Goal: Task Accomplishment & Management: Manage account settings

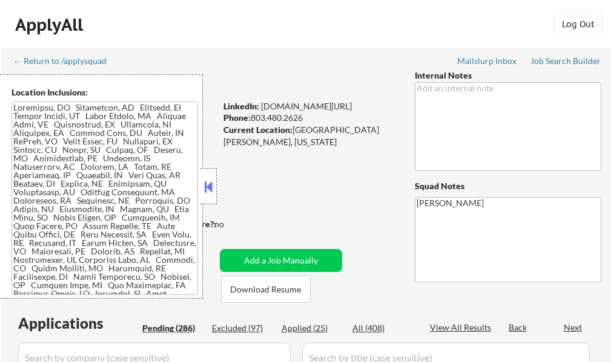
select select ""pending""
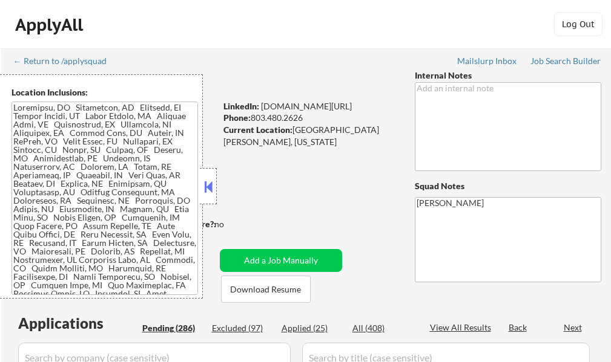
select select ""pending""
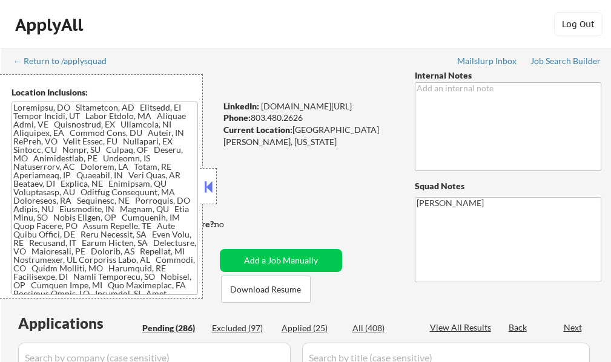
select select ""pending""
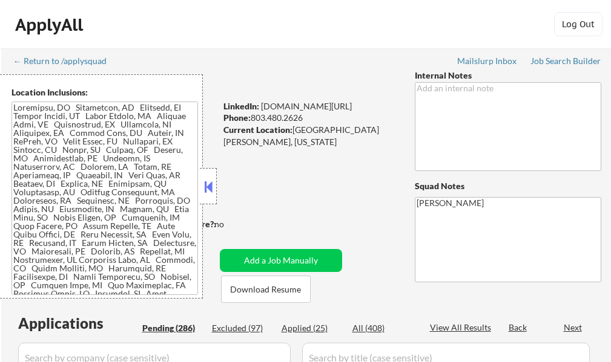
select select ""pending""
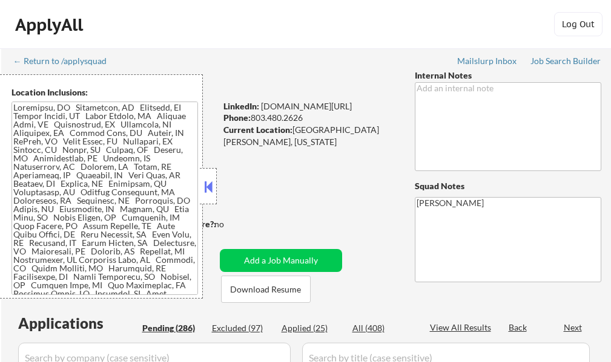
select select ""pending""
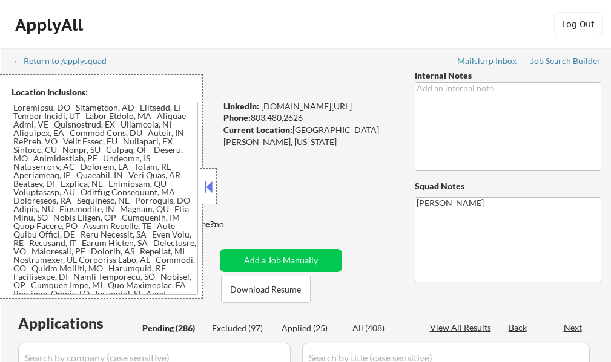
select select ""pending""
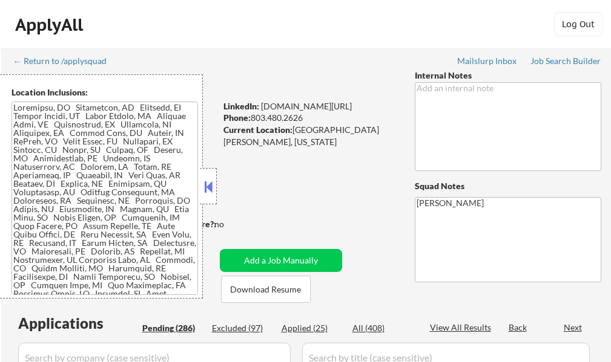
select select ""pending""
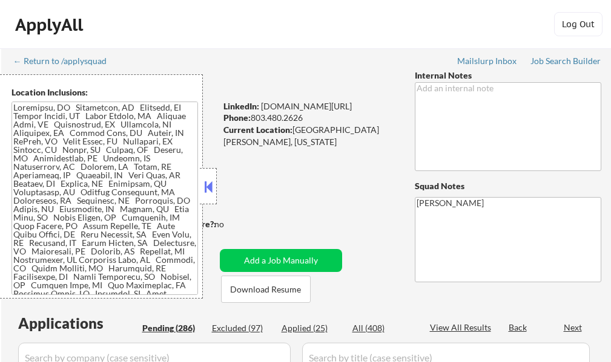
select select ""pending""
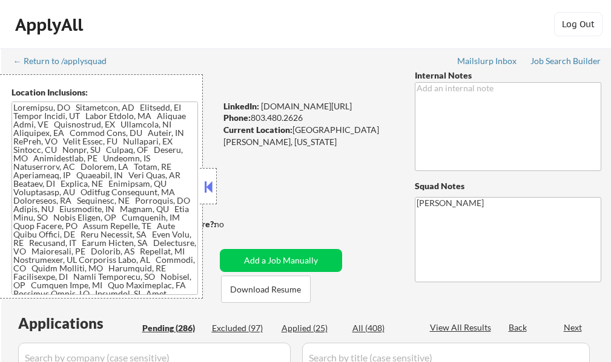
select select ""pending""
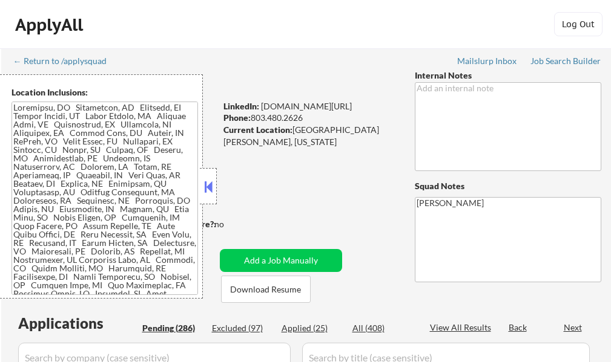
select select ""pending""
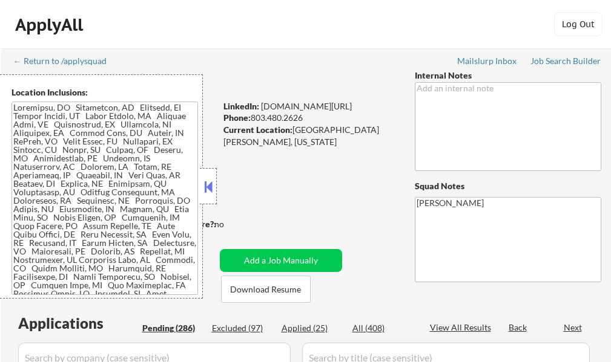
select select ""pending""
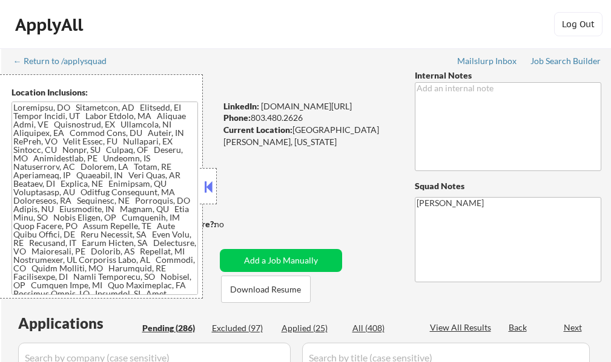
select select ""pending""
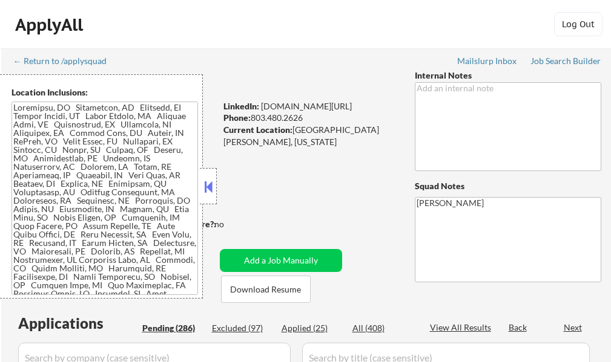
select select ""pending""
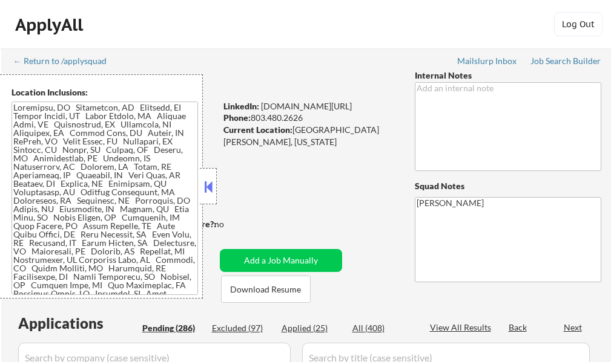
select select ""pending""
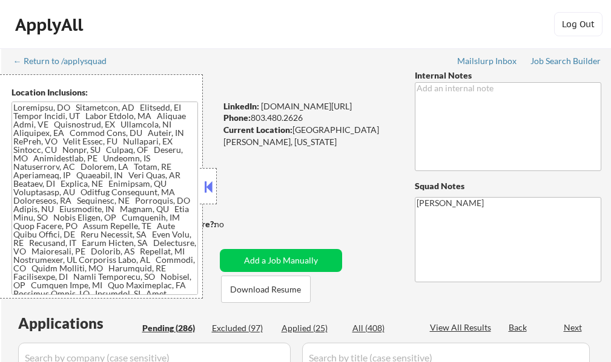
select select ""pending""
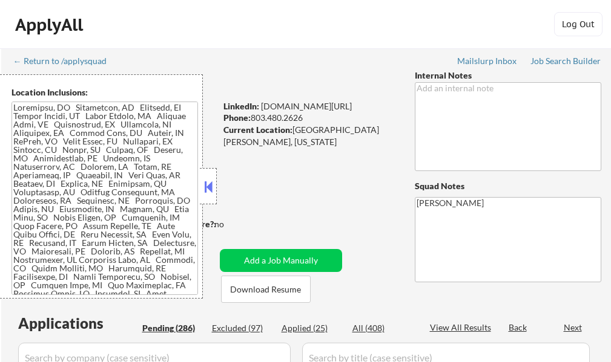
select select ""pending""
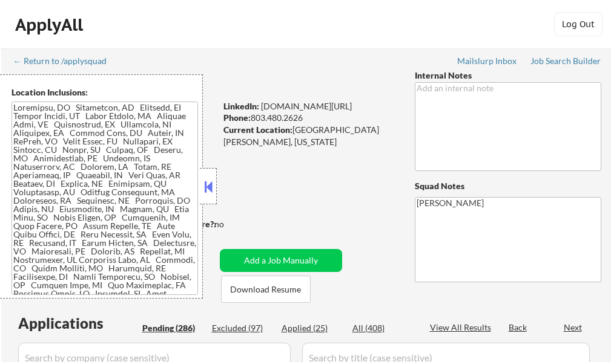
select select ""pending""
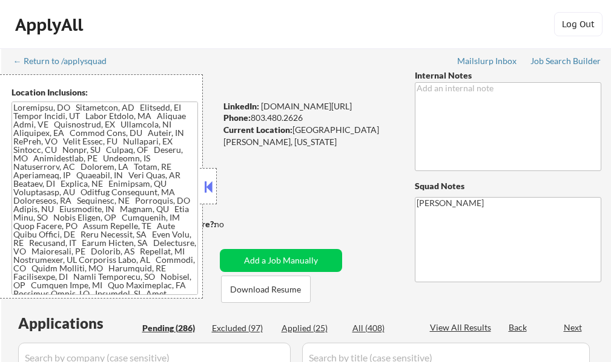
select select ""pending""
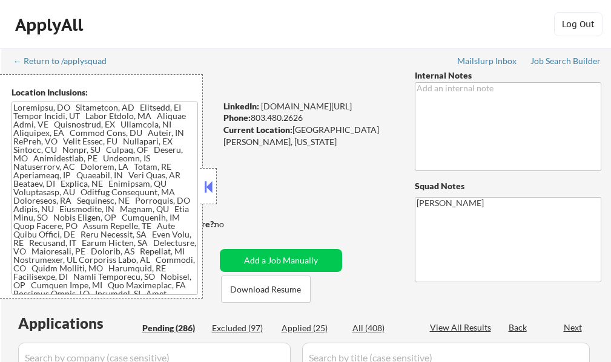
select select ""pending""
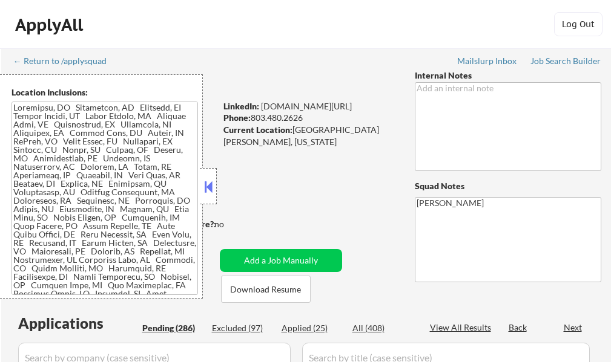
select select ""pending""
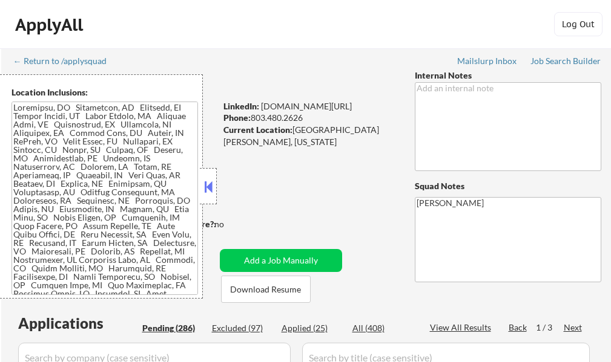
scroll to position [182, 0]
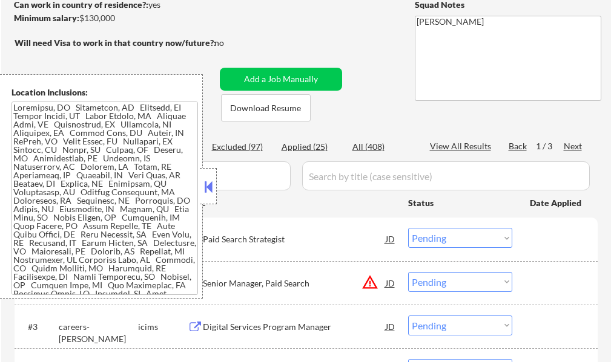
click at [211, 175] on div at bounding box center [208, 186] width 17 height 36
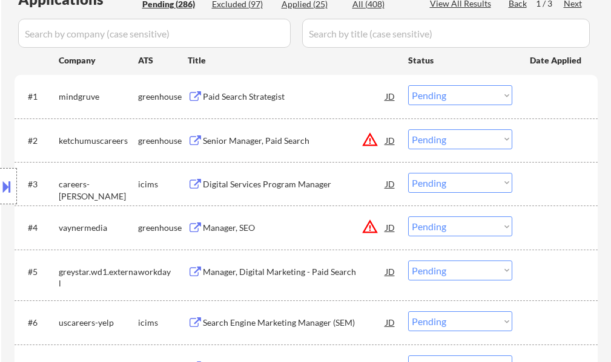
scroll to position [363, 0]
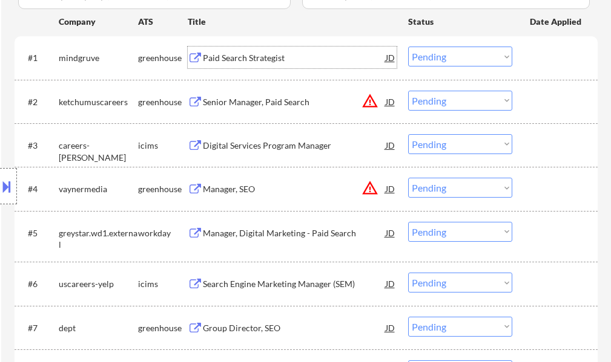
click at [243, 62] on div "Paid Search Strategist" at bounding box center [294, 58] width 183 height 12
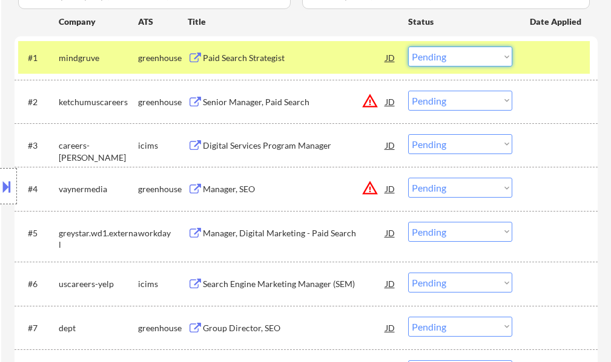
click at [447, 51] on select "Choose an option... Pending Applied Excluded (Questions) Excluded (Expired) Exc…" at bounding box center [460, 57] width 104 height 20
click at [408, 47] on select "Choose an option... Pending Applied Excluded (Questions) Excluded (Expired) Exc…" at bounding box center [460, 57] width 104 height 20
click at [565, 51] on div at bounding box center [555, 58] width 53 height 22
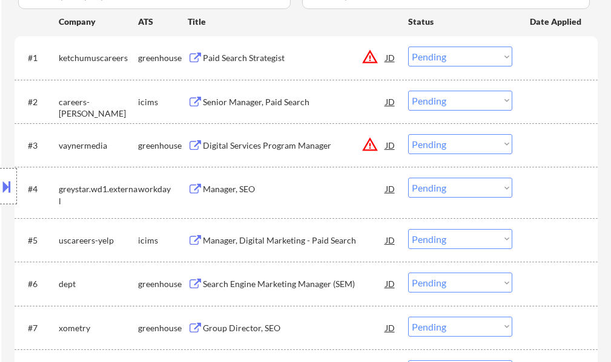
click at [260, 63] on div "Paid Search Strategist" at bounding box center [294, 58] width 183 height 12
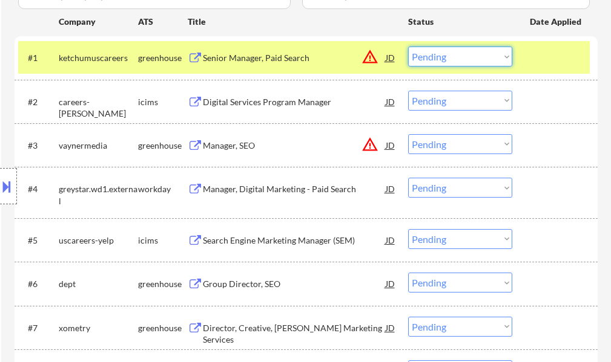
click at [439, 56] on select "Choose an option... Pending Applied Excluded (Questions) Excluded (Expired) Exc…" at bounding box center [460, 57] width 104 height 20
click at [408, 47] on select "Choose an option... Pending Applied Excluded (Questions) Excluded (Expired) Exc…" at bounding box center [460, 57] width 104 height 20
click at [562, 61] on div at bounding box center [555, 58] width 53 height 22
select select ""pending""
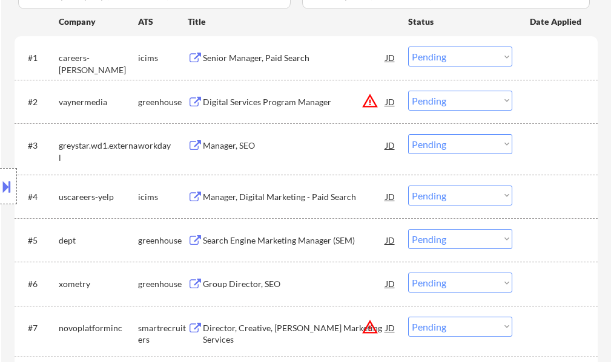
click at [293, 107] on div "Digital Services Program Manager" at bounding box center [294, 102] width 183 height 12
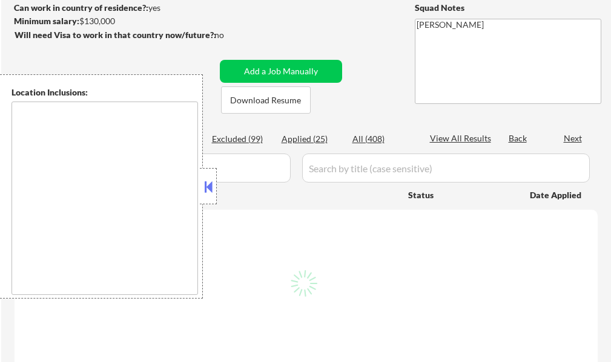
scroll to position [182, 0]
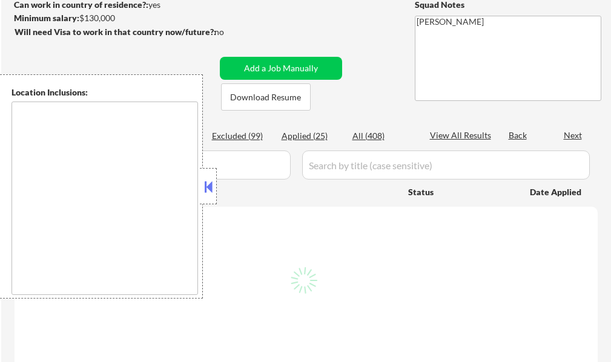
type textarea "[GEOGRAPHIC_DATA], [GEOGRAPHIC_DATA] [GEOGRAPHIC_DATA], [GEOGRAPHIC_DATA] [GEOG…"
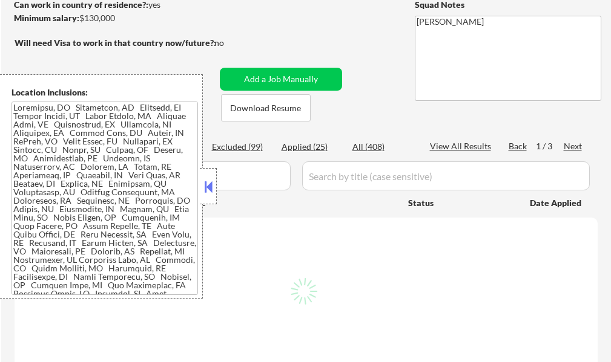
click at [210, 187] on button at bounding box center [207, 187] width 13 height 18
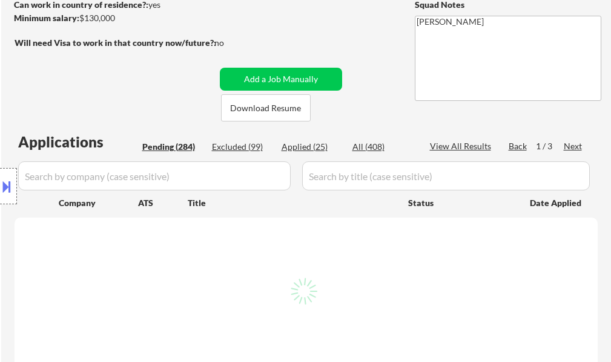
select select ""pending""
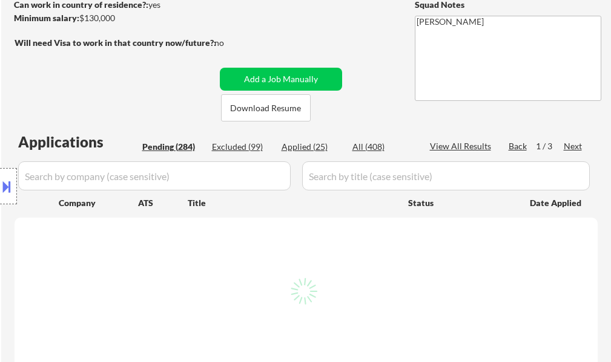
select select ""pending""
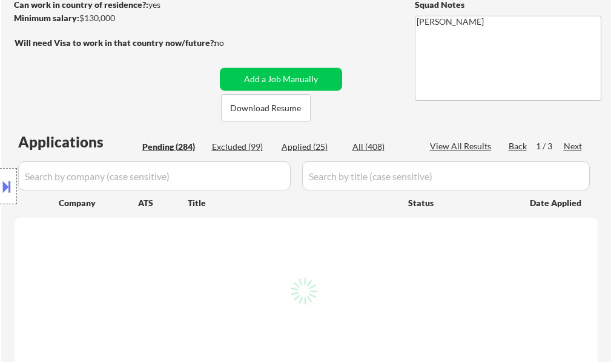
select select ""pending""
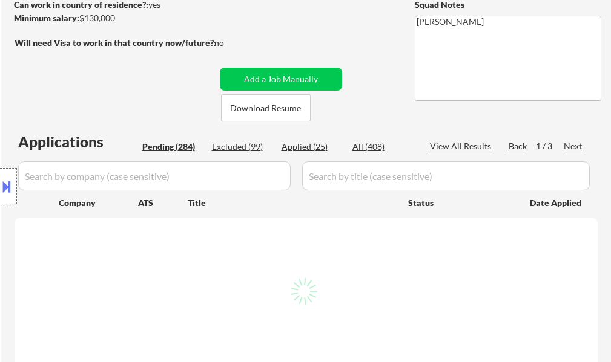
select select ""pending""
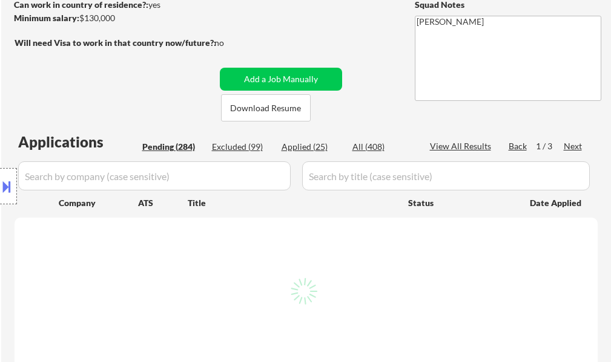
select select ""pending""
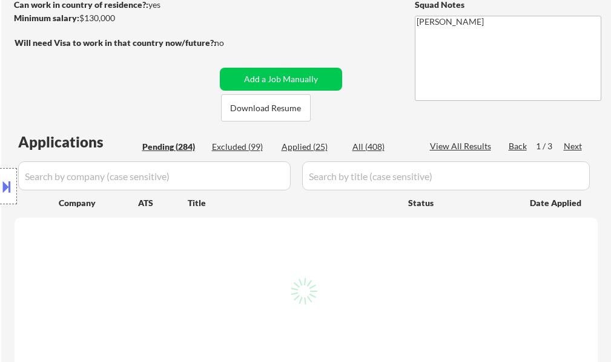
select select ""pending""
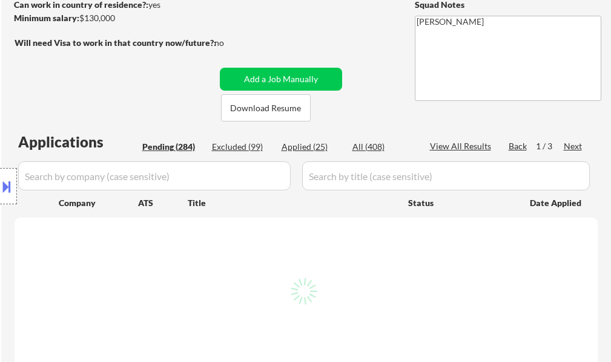
select select ""pending""
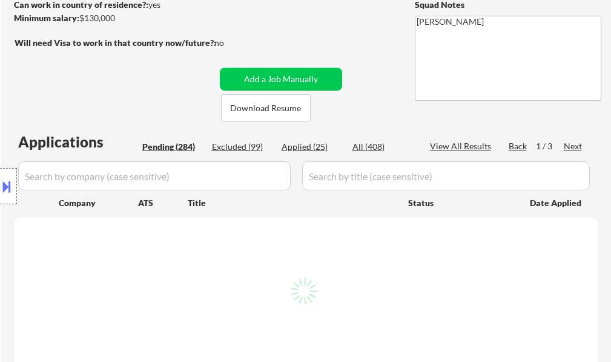
select select ""pending""
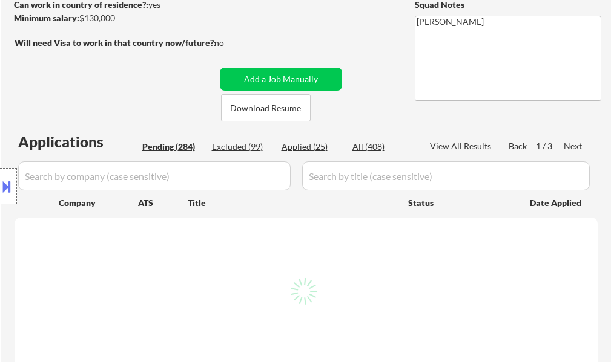
select select ""pending""
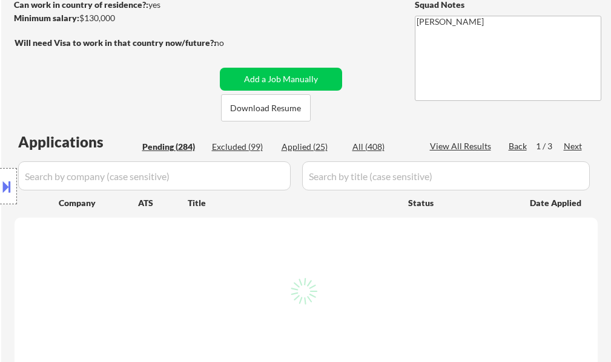
select select ""pending""
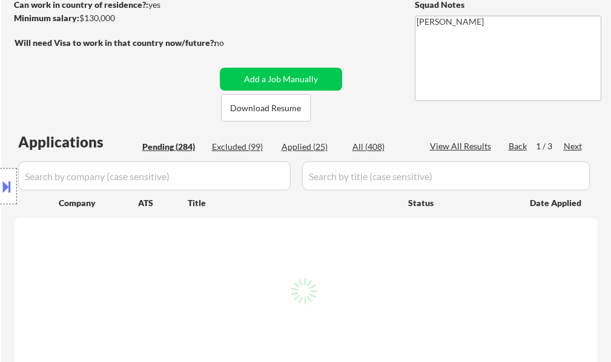
select select ""pending""
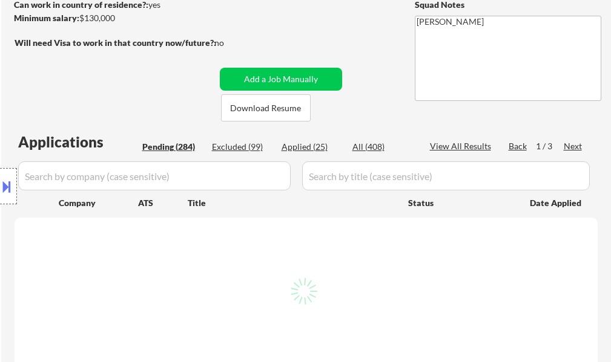
select select ""pending""
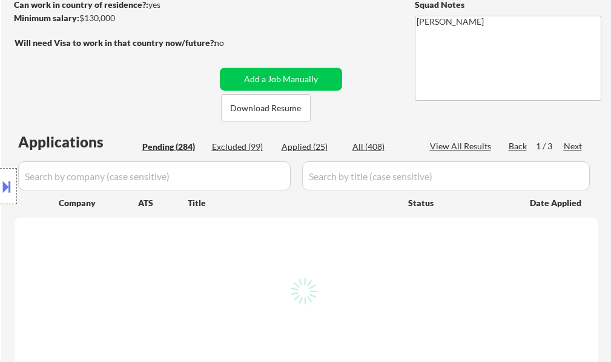
select select ""pending""
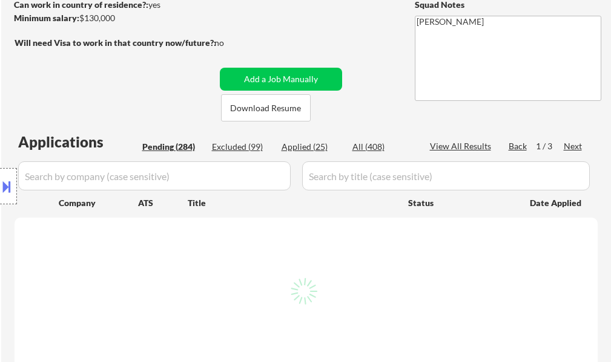
select select ""pending""
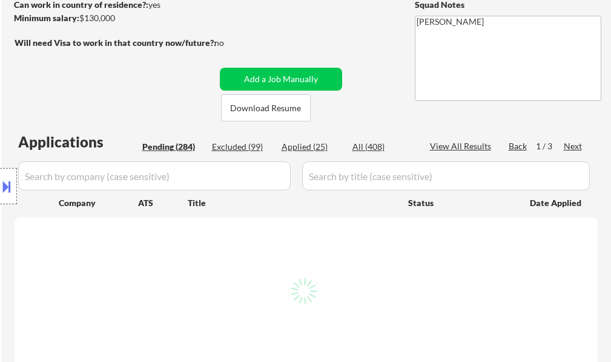
select select ""pending""
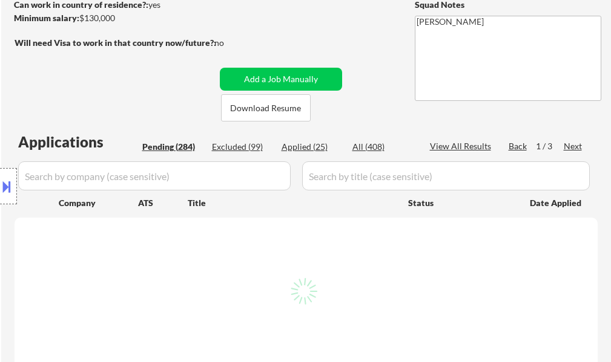
select select ""pending""
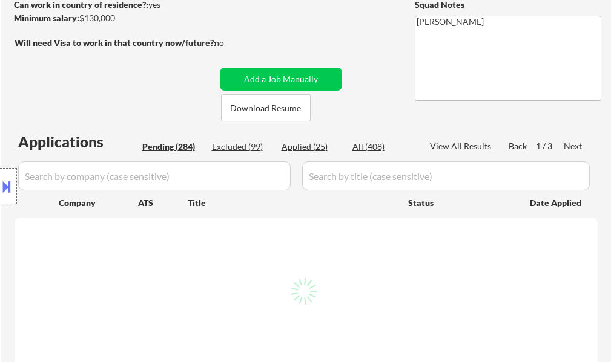
select select ""pending""
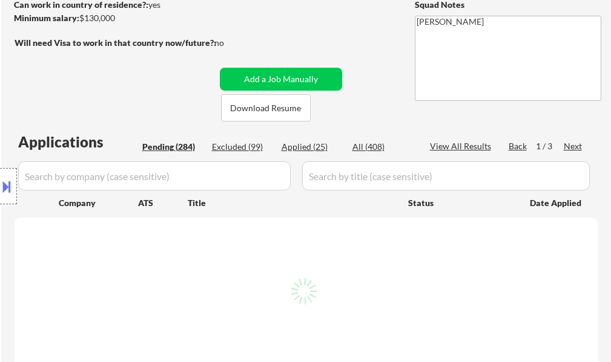
select select ""pending""
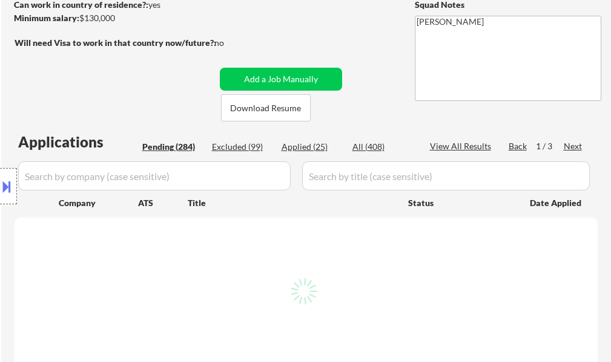
select select ""pending""
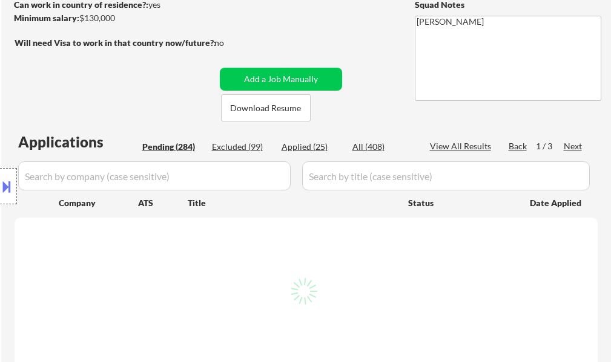
select select ""pending""
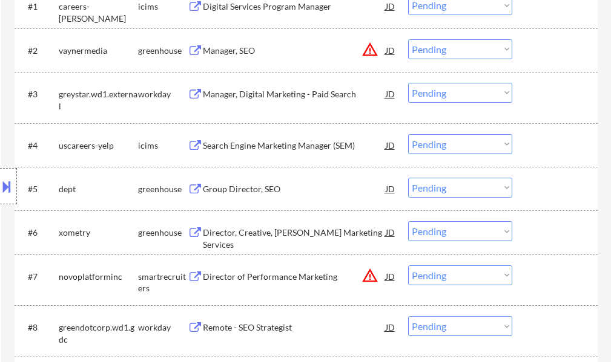
scroll to position [363, 0]
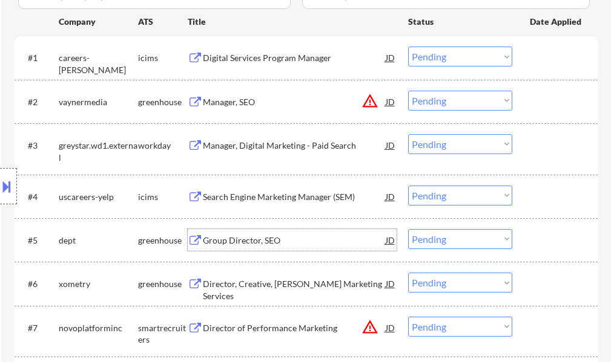
click at [224, 242] on div "Group Director, SEO" at bounding box center [294, 241] width 183 height 12
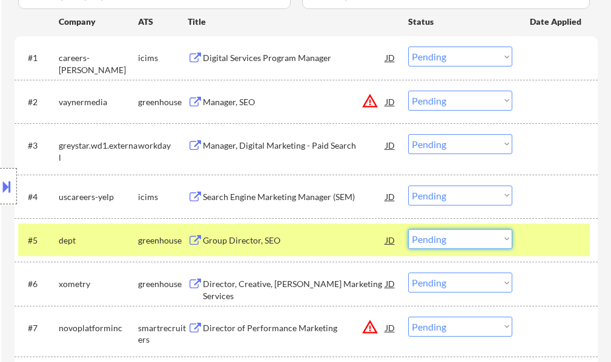
click at [424, 241] on select "Choose an option... Pending Applied Excluded (Questions) Excluded (Expired) Exc…" at bounding box center [460, 239] width 104 height 20
click at [408, 229] on select "Choose an option... Pending Applied Excluded (Questions) Excluded (Expired) Exc…" at bounding box center [460, 239] width 104 height 20
click at [546, 246] on div at bounding box center [555, 240] width 53 height 22
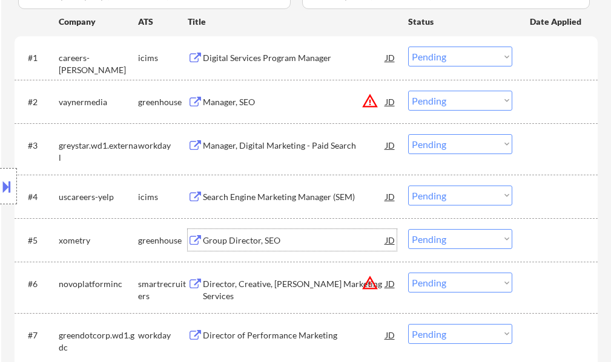
click at [248, 242] on div "Group Director, SEO" at bounding box center [294, 241] width 183 height 12
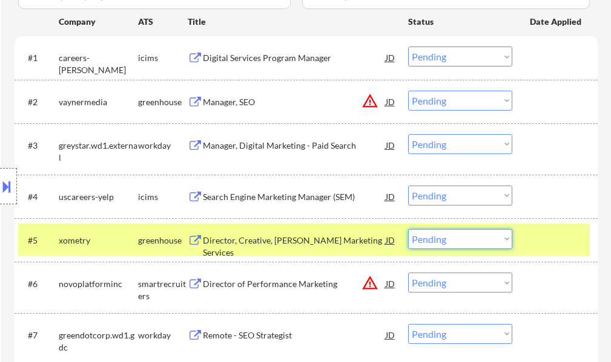
click at [452, 238] on select "Choose an option... Pending Applied Excluded (Questions) Excluded (Expired) Exc…" at bounding box center [460, 239] width 104 height 20
click at [408, 229] on select "Choose an option... Pending Applied Excluded (Questions) Excluded (Expired) Exc…" at bounding box center [460, 239] width 104 height 20
click at [530, 243] on div at bounding box center [555, 240] width 53 height 22
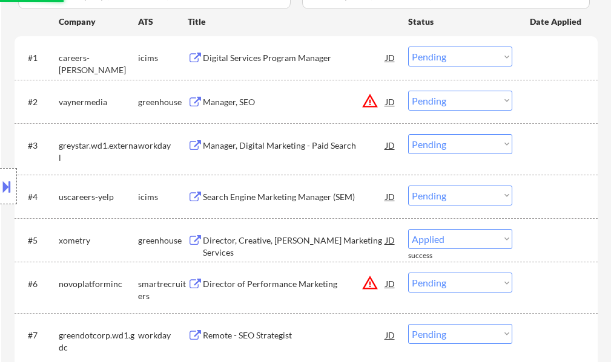
select select ""pending""
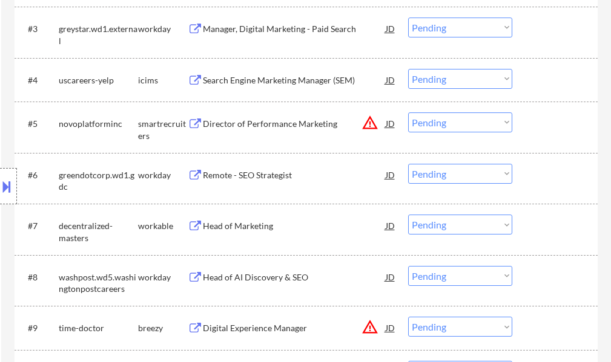
scroll to position [484, 0]
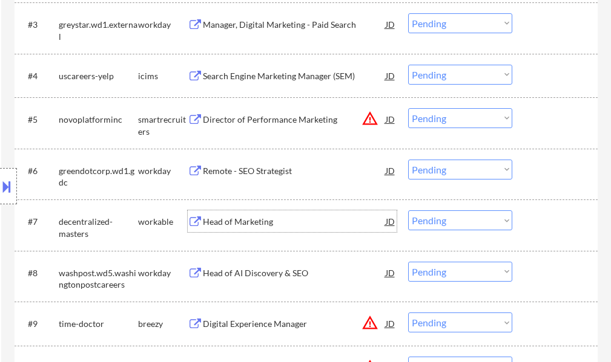
click at [237, 217] on div "Head of Marketing" at bounding box center [294, 222] width 183 height 12
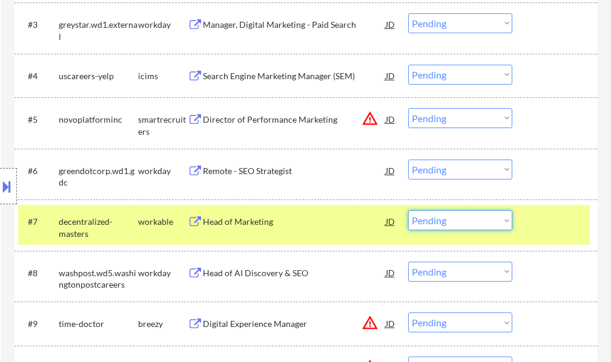
click at [446, 220] on select "Choose an option... Pending Applied Excluded (Questions) Excluded (Expired) Exc…" at bounding box center [460, 221] width 104 height 20
click at [408, 211] on select "Choose an option... Pending Applied Excluded (Questions) Excluded (Expired) Exc…" at bounding box center [460, 221] width 104 height 20
click at [560, 225] on div at bounding box center [555, 222] width 53 height 22
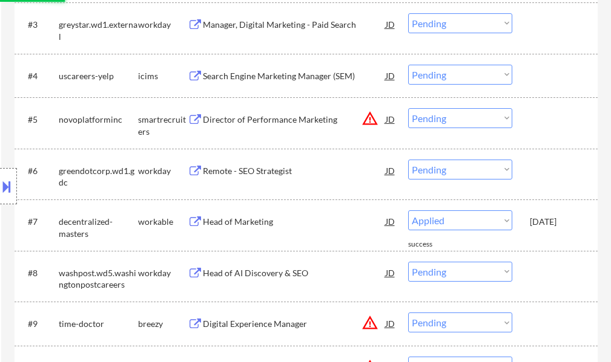
select select ""pending""
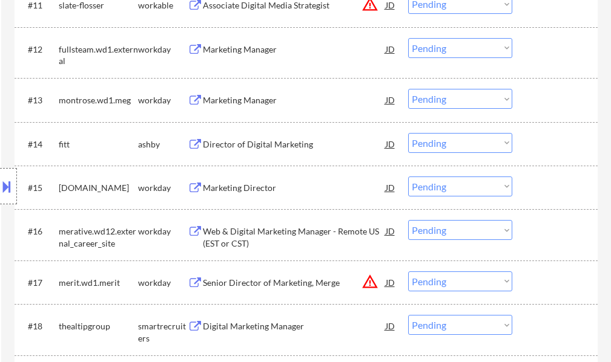
scroll to position [908, 0]
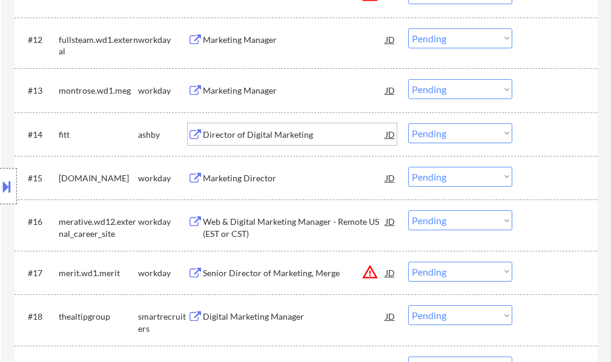
click at [243, 140] on div "Director of Digital Marketing" at bounding box center [294, 135] width 183 height 12
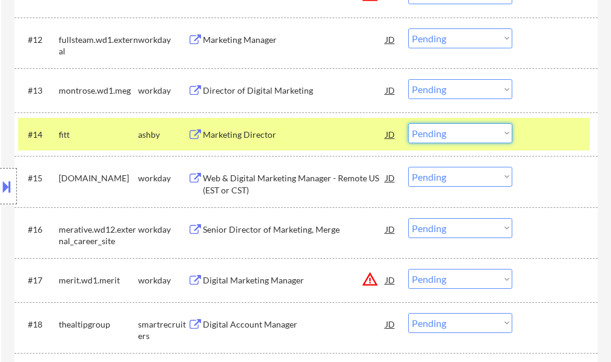
click at [432, 131] on select "Choose an option... Pending Applied Excluded (Questions) Excluded (Expired) Exc…" at bounding box center [460, 133] width 104 height 20
click at [408, 123] on select "Choose an option... Pending Applied Excluded (Questions) Excluded (Expired) Exc…" at bounding box center [460, 133] width 104 height 20
click at [538, 130] on div at bounding box center [555, 134] width 53 height 22
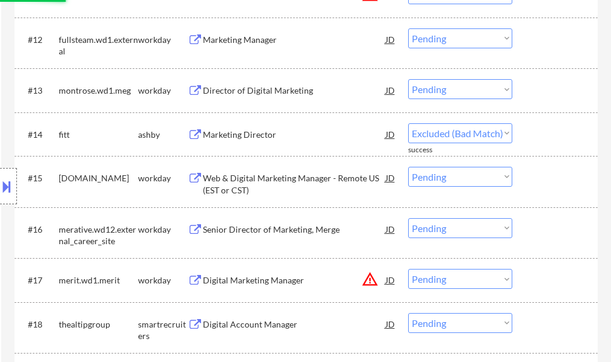
select select ""pending""
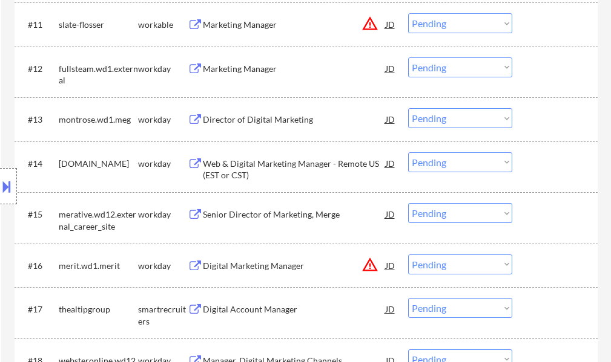
scroll to position [968, 0]
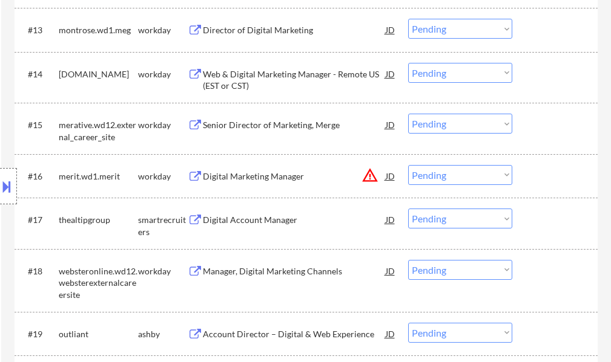
click at [251, 215] on div "Digital Account Manager" at bounding box center [294, 220] width 183 height 12
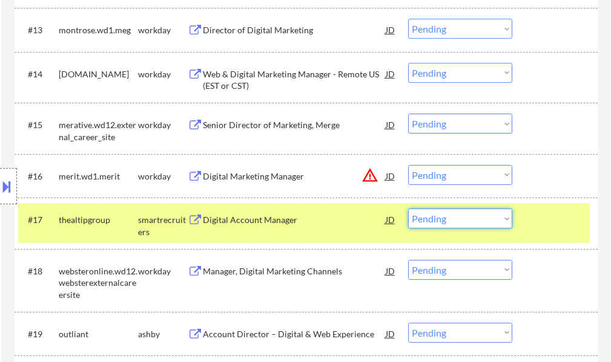
click at [446, 220] on select "Choose an option... Pending Applied Excluded (Questions) Excluded (Expired) Exc…" at bounding box center [460, 219] width 104 height 20
click at [408, 209] on select "Choose an option... Pending Applied Excluded (Questions) Excluded (Expired) Exc…" at bounding box center [460, 219] width 104 height 20
click at [534, 215] on div at bounding box center [555, 220] width 53 height 22
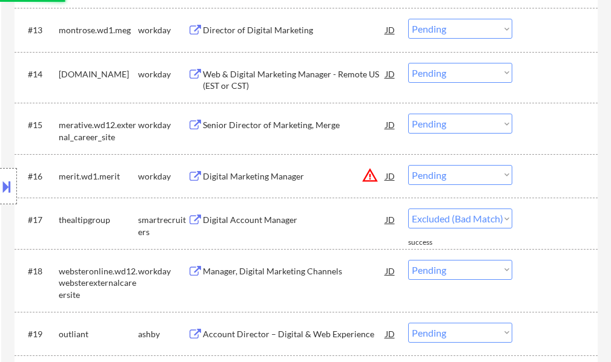
select select ""pending""
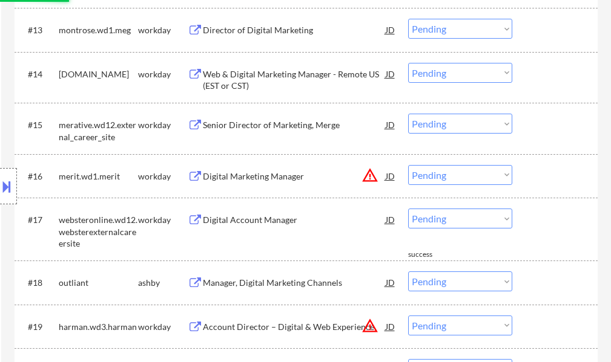
scroll to position [1089, 0]
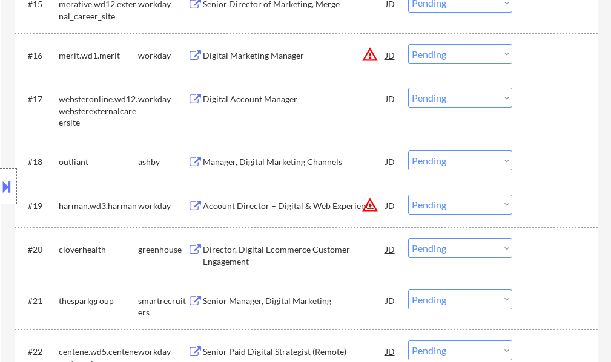
click at [297, 166] on div "Manager, Digital Marketing Channels" at bounding box center [294, 162] width 183 height 12
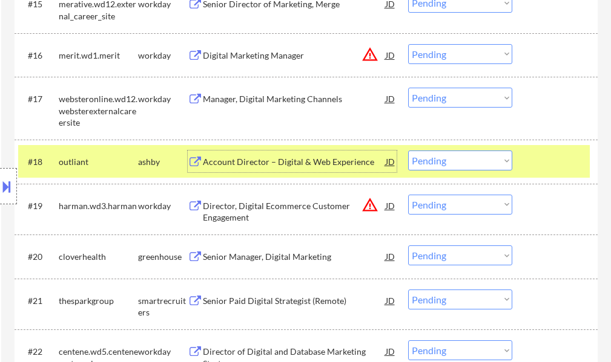
click at [477, 162] on select "Choose an option... Pending Applied Excluded (Questions) Excluded (Expired) Exc…" at bounding box center [460, 161] width 104 height 20
click at [408, 151] on select "Choose an option... Pending Applied Excluded (Questions) Excluded (Expired) Exc…" at bounding box center [460, 161] width 104 height 20
click at [536, 156] on div at bounding box center [555, 162] width 53 height 22
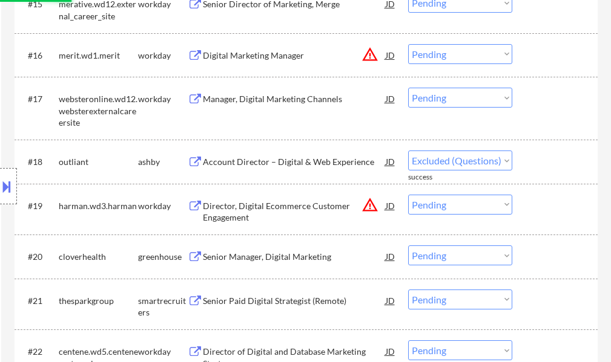
select select ""pending""
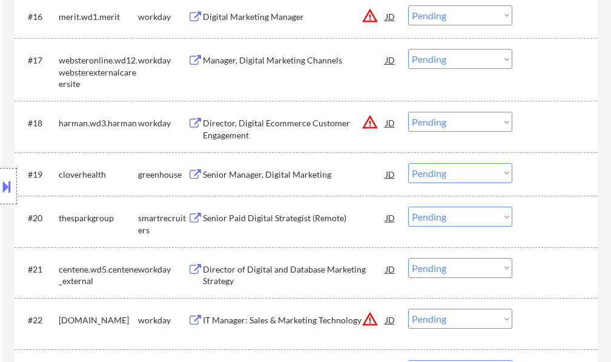
scroll to position [1150, 0]
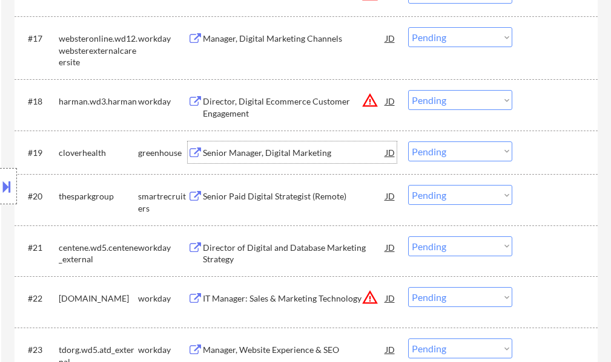
click at [267, 154] on div "Senior Manager, Digital Marketing" at bounding box center [294, 153] width 183 height 12
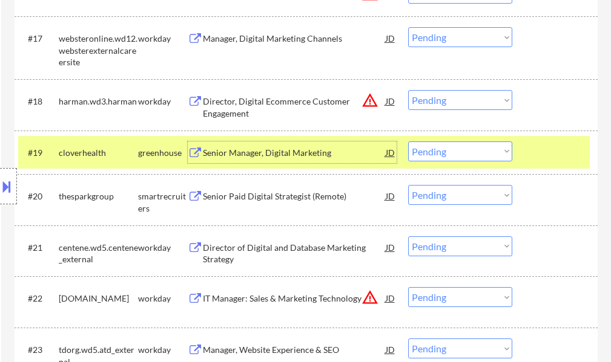
click at [422, 157] on select "Choose an option... Pending Applied Excluded (Questions) Excluded (Expired) Exc…" at bounding box center [460, 152] width 104 height 20
click at [408, 142] on select "Choose an option... Pending Applied Excluded (Questions) Excluded (Expired) Exc…" at bounding box center [460, 152] width 104 height 20
click at [529, 145] on div "#19 cloverhealth greenhouse Senior Manager, Digital Marketing JD warning_amber …" at bounding box center [303, 152] width 571 height 33
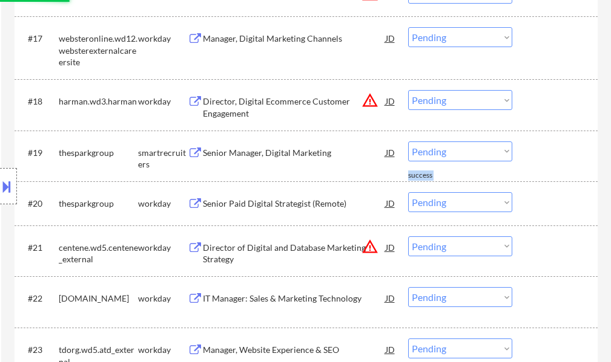
click at [546, 144] on div at bounding box center [555, 153] width 53 height 22
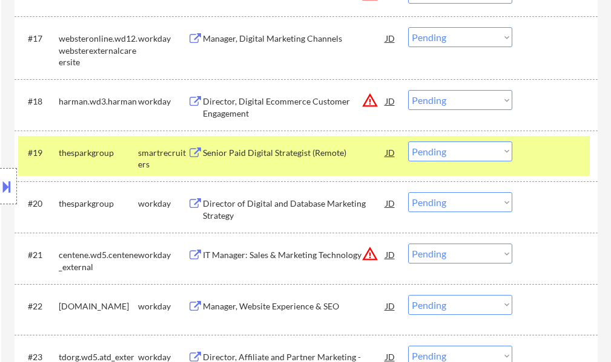
click at [546, 144] on div at bounding box center [555, 153] width 53 height 22
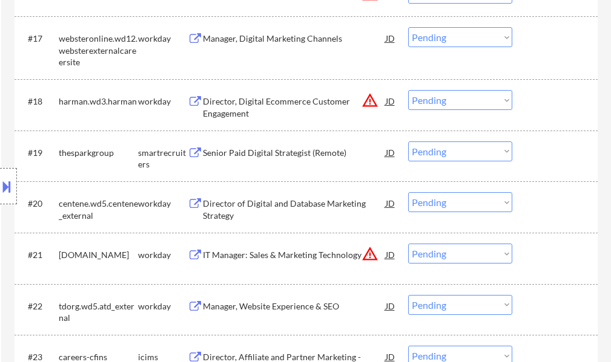
click at [232, 152] on div "Senior Paid Digital Strategist (Remote)" at bounding box center [294, 153] width 183 height 12
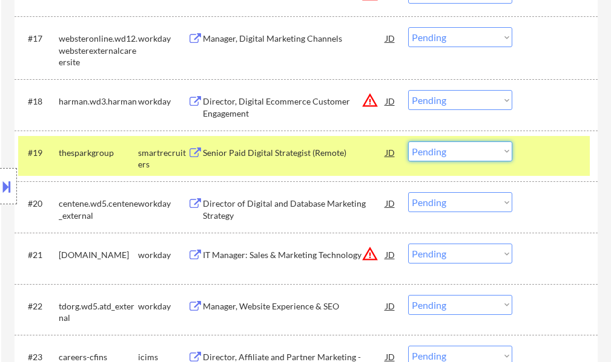
click at [437, 148] on select "Choose an option... Pending Applied Excluded (Questions) Excluded (Expired) Exc…" at bounding box center [460, 152] width 104 height 20
click at [408, 142] on select "Choose an option... Pending Applied Excluded (Questions) Excluded (Expired) Exc…" at bounding box center [460, 152] width 104 height 20
click at [537, 159] on div at bounding box center [555, 153] width 53 height 22
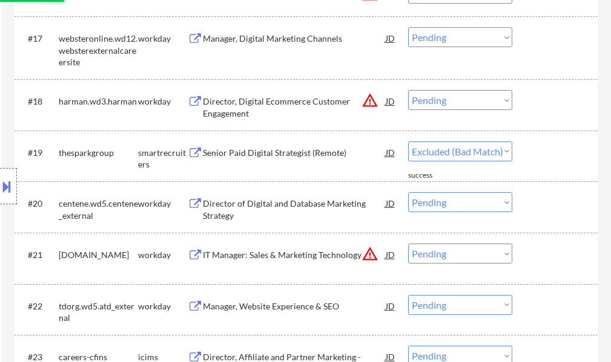
select select ""pending""
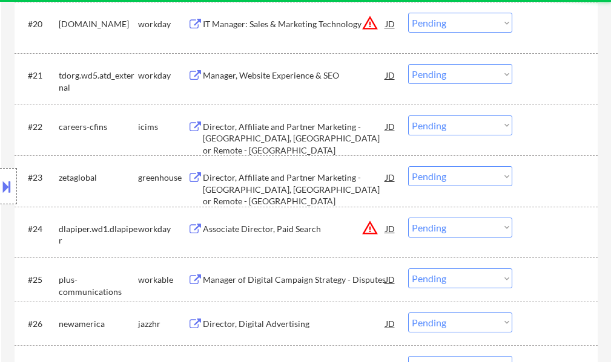
scroll to position [1331, 0]
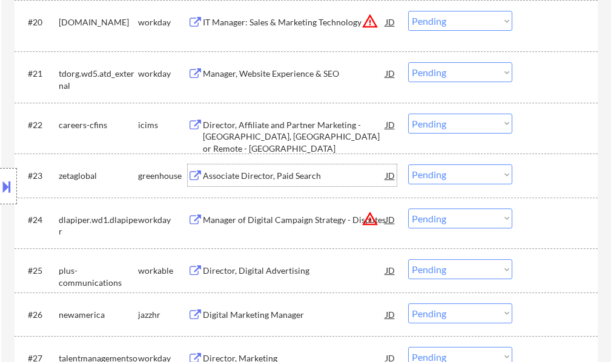
click at [290, 176] on div "Associate Director, Paid Search" at bounding box center [294, 176] width 183 height 12
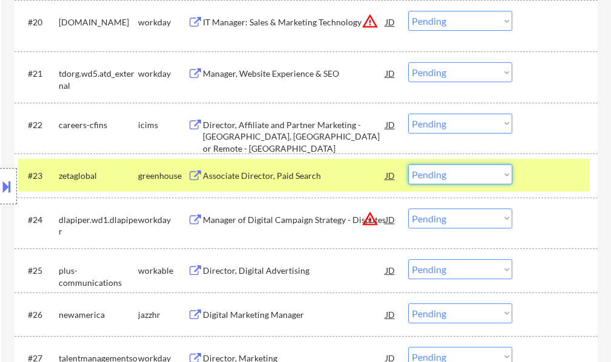
click at [419, 178] on select "Choose an option... Pending Applied Excluded (Questions) Excluded (Expired) Exc…" at bounding box center [460, 175] width 104 height 20
click at [408, 165] on select "Choose an option... Pending Applied Excluded (Questions) Excluded (Expired) Exc…" at bounding box center [460, 175] width 104 height 20
click at [537, 169] on div at bounding box center [555, 176] width 53 height 22
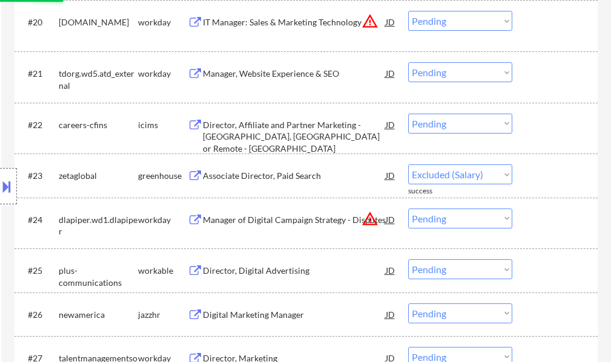
select select ""pending""
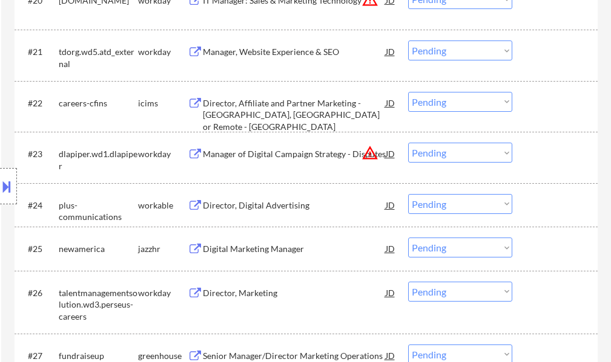
scroll to position [1392, 0]
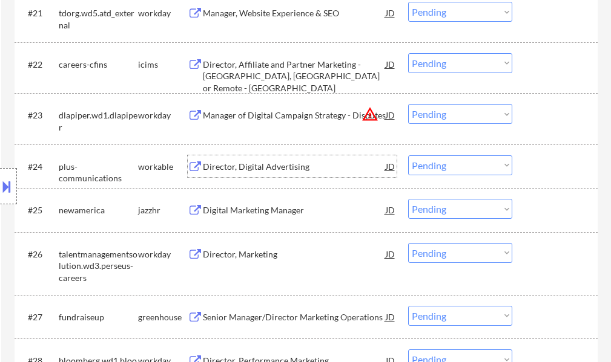
click at [284, 164] on div "Director, Digital Advertising" at bounding box center [294, 167] width 183 height 12
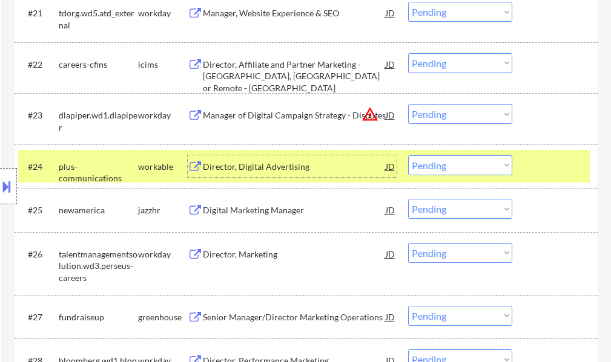
click at [438, 168] on select "Choose an option... Pending Applied Excluded (Questions) Excluded (Expired) Exc…" at bounding box center [460, 166] width 104 height 20
click at [408, 156] on select "Choose an option... Pending Applied Excluded (Questions) Excluded (Expired) Exc…" at bounding box center [460, 166] width 104 height 20
click at [562, 167] on div at bounding box center [555, 167] width 53 height 22
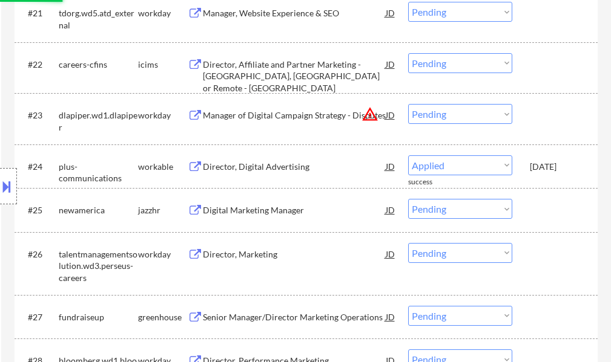
select select ""pending""
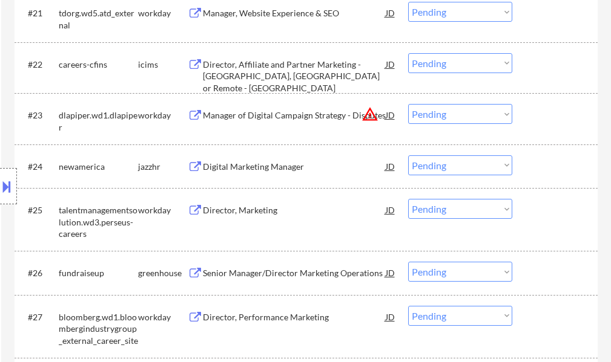
scroll to position [1452, 0]
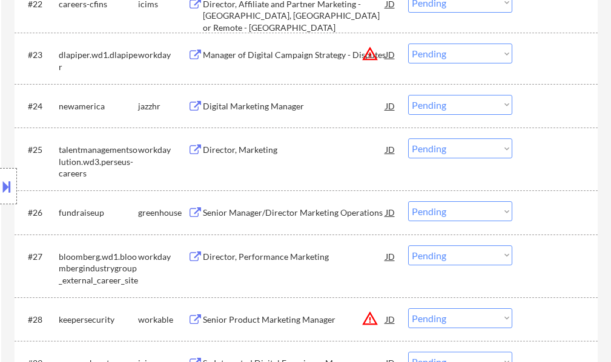
click at [269, 206] on div "Senior Manager/Director Marketing Operations" at bounding box center [294, 212] width 183 height 22
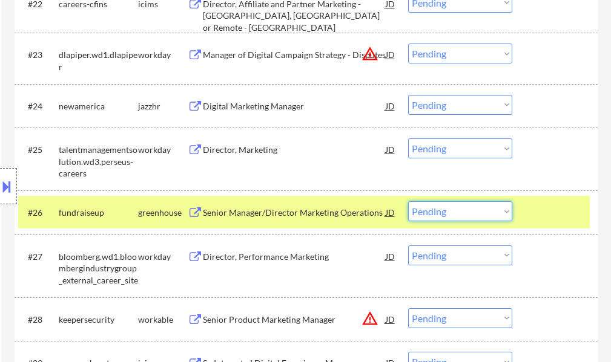
click at [429, 208] on select "Choose an option... Pending Applied Excluded (Questions) Excluded (Expired) Exc…" at bounding box center [460, 211] width 104 height 20
click at [408, 201] on select "Choose an option... Pending Applied Excluded (Questions) Excluded (Expired) Exc…" at bounding box center [460, 211] width 104 height 20
click at [550, 213] on div at bounding box center [555, 212] width 53 height 22
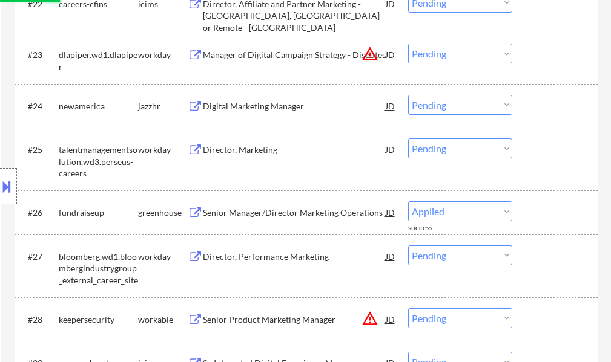
select select ""pending""
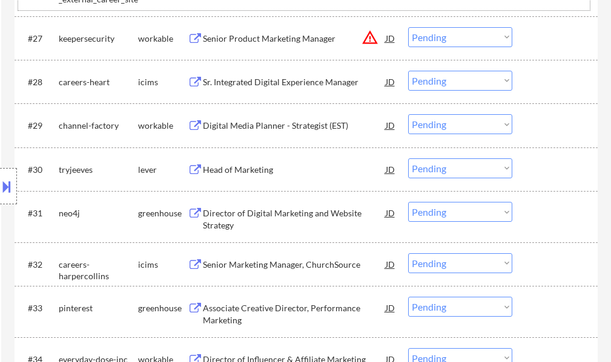
scroll to position [1694, 0]
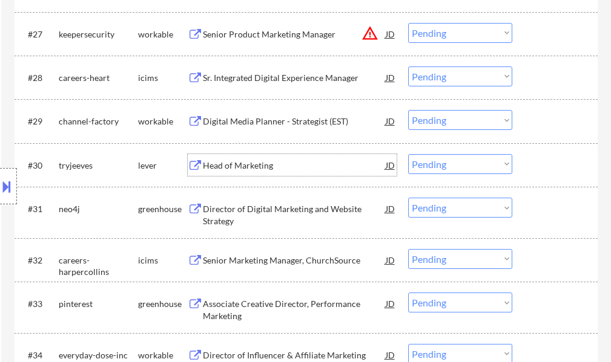
click at [260, 160] on div "Head of Marketing" at bounding box center [294, 166] width 183 height 12
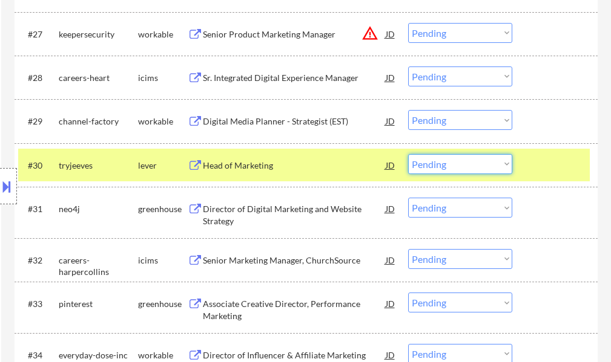
click at [460, 162] on select "Choose an option... Pending Applied Excluded (Questions) Excluded (Expired) Exc…" at bounding box center [460, 164] width 104 height 20
click at [408, 154] on select "Choose an option... Pending Applied Excluded (Questions) Excluded (Expired) Exc…" at bounding box center [460, 164] width 104 height 20
click at [560, 170] on div at bounding box center [555, 165] width 53 height 22
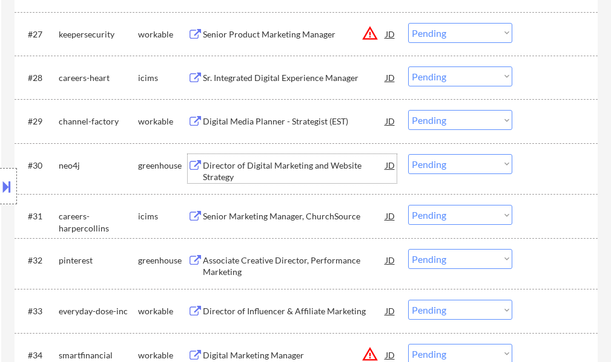
click at [252, 163] on div "Director of Digital Marketing and Website Strategy" at bounding box center [294, 172] width 183 height 24
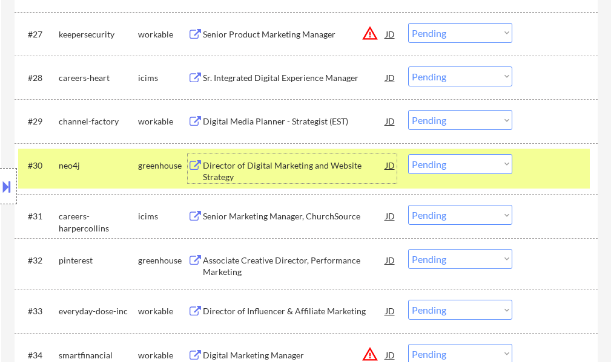
click at [449, 171] on select "Choose an option... Pending Applied Excluded (Questions) Excluded (Expired) Exc…" at bounding box center [460, 164] width 104 height 20
click at [408, 154] on select "Choose an option... Pending Applied Excluded (Questions) Excluded (Expired) Exc…" at bounding box center [460, 164] width 104 height 20
click at [548, 166] on div at bounding box center [555, 165] width 53 height 22
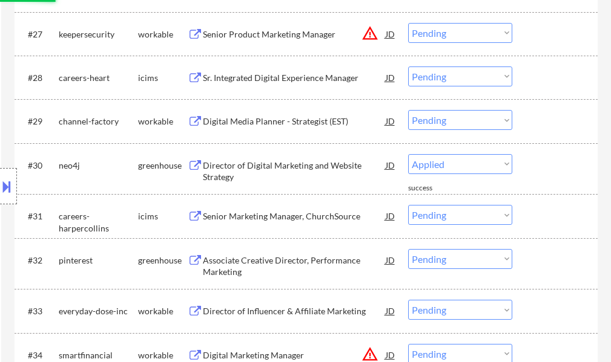
select select ""pending""
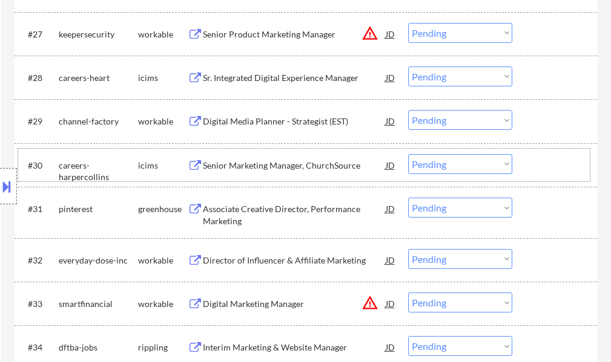
click at [277, 209] on div "Associate Creative Director, Performance Marketing" at bounding box center [294, 215] width 183 height 24
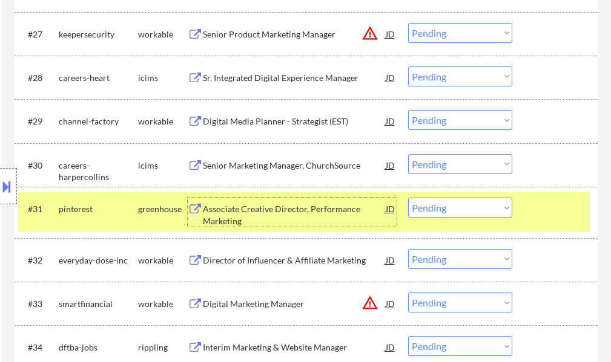
click at [439, 205] on select "Choose an option... Pending Applied Excluded (Questions) Excluded (Expired) Exc…" at bounding box center [460, 208] width 104 height 20
click at [408, 198] on select "Choose an option... Pending Applied Excluded (Questions) Excluded (Expired) Exc…" at bounding box center [460, 208] width 104 height 20
click at [543, 208] on div at bounding box center [555, 209] width 53 height 22
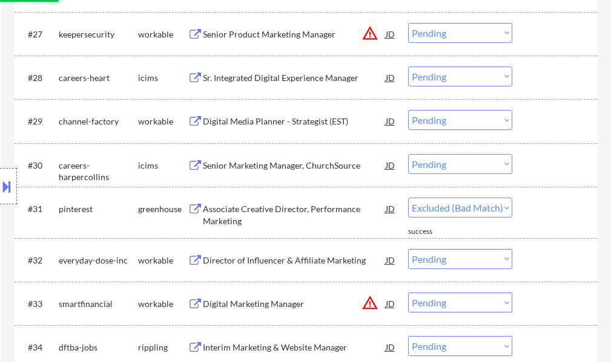
select select ""pending""
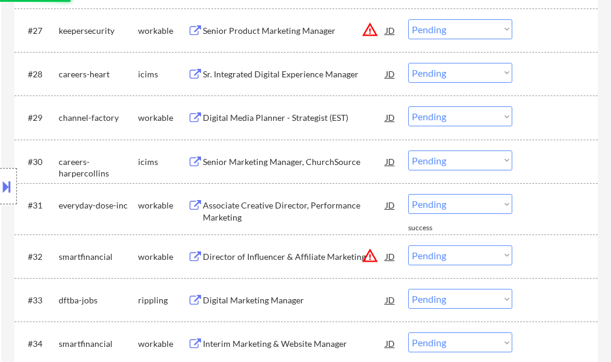
scroll to position [1755, 0]
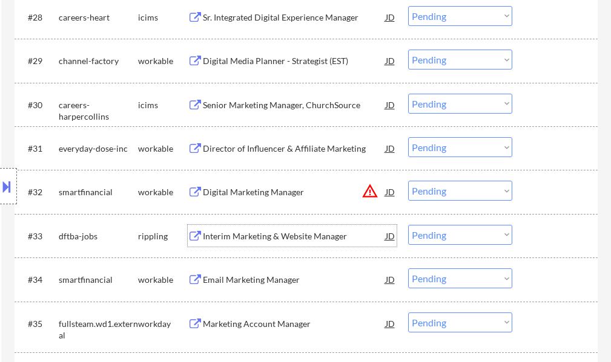
click at [245, 229] on div "Interim Marketing & Website Manager" at bounding box center [294, 236] width 183 height 22
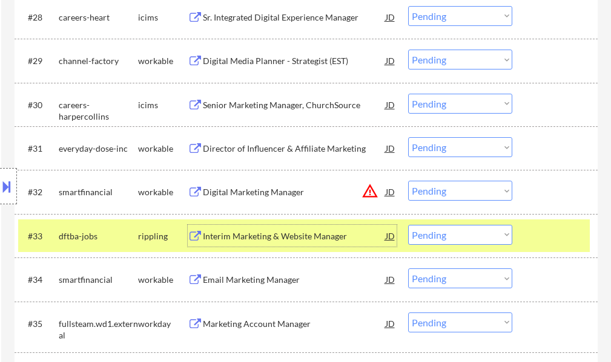
click at [440, 232] on select "Choose an option... Pending Applied Excluded (Questions) Excluded (Expired) Exc…" at bounding box center [460, 235] width 104 height 20
click at [408, 225] on select "Choose an option... Pending Applied Excluded (Questions) Excluded (Expired) Exc…" at bounding box center [460, 235] width 104 height 20
click at [546, 232] on div at bounding box center [555, 236] width 53 height 22
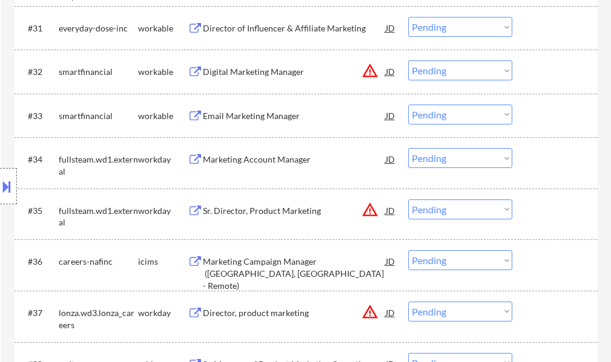
scroll to position [1876, 0]
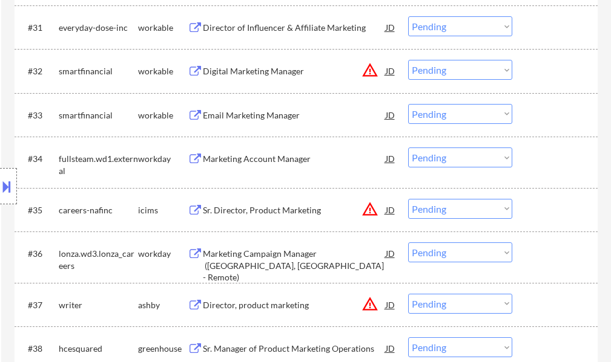
click at [243, 120] on div "Email Marketing Manager" at bounding box center [294, 116] width 183 height 12
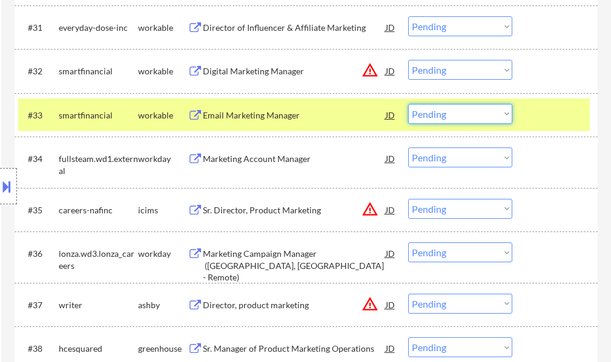
click at [426, 113] on select "Choose an option... Pending Applied Excluded (Questions) Excluded (Expired) Exc…" at bounding box center [460, 114] width 104 height 20
click at [408, 104] on select "Choose an option... Pending Applied Excluded (Questions) Excluded (Expired) Exc…" at bounding box center [460, 114] width 104 height 20
click at [533, 112] on div at bounding box center [555, 115] width 53 height 22
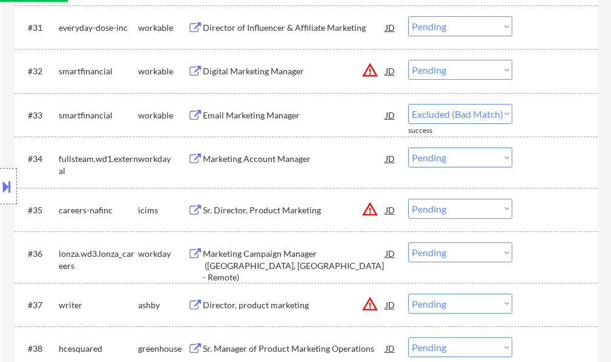
select select ""pending""
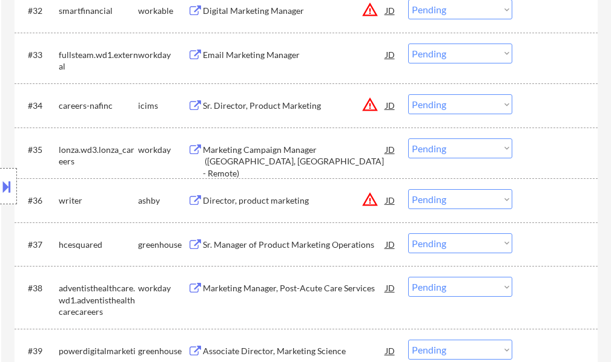
scroll to position [1997, 0]
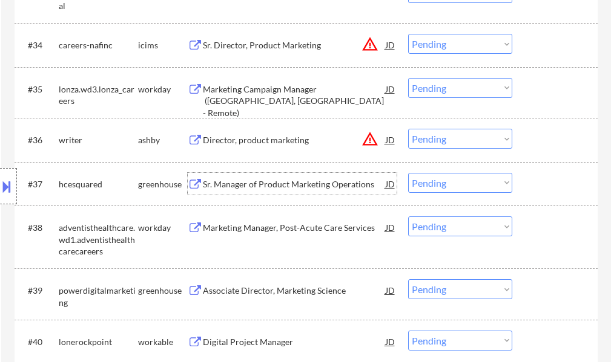
click at [239, 179] on div "Sr. Manager of Product Marketing Operations" at bounding box center [294, 185] width 183 height 12
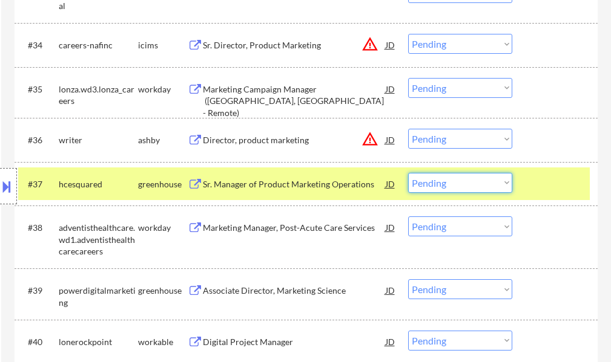
click at [473, 183] on select "Choose an option... Pending Applied Excluded (Questions) Excluded (Expired) Exc…" at bounding box center [460, 183] width 104 height 20
click at [408, 173] on select "Choose an option... Pending Applied Excluded (Questions) Excluded (Expired) Exc…" at bounding box center [460, 183] width 104 height 20
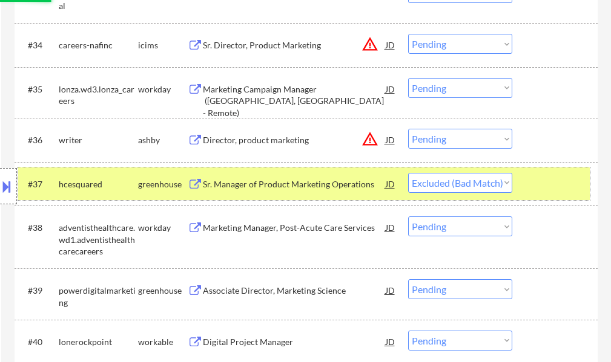
click at [532, 188] on div at bounding box center [555, 184] width 53 height 22
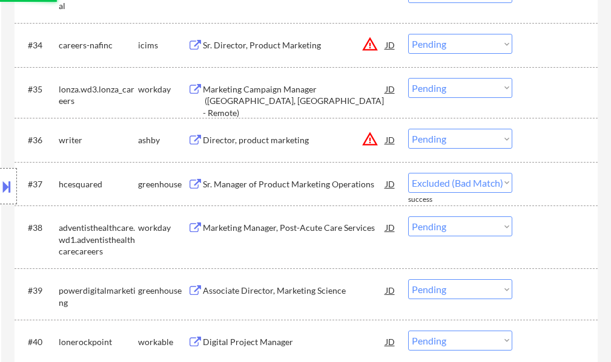
select select ""pending""
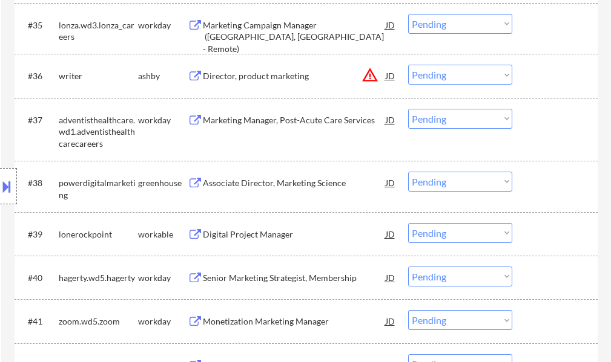
scroll to position [2118, 0]
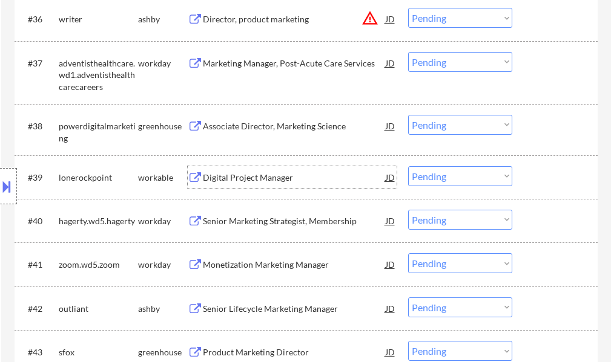
click at [249, 174] on div "Digital Project Manager" at bounding box center [294, 178] width 183 height 12
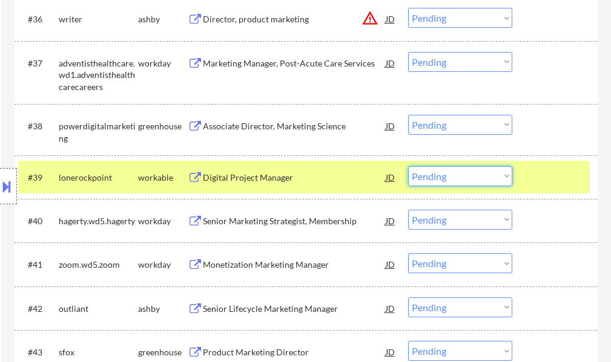
click at [474, 180] on select "Choose an option... Pending Applied Excluded (Questions) Excluded (Expired) Exc…" at bounding box center [460, 176] width 104 height 20
click at [408, 166] on select "Choose an option... Pending Applied Excluded (Questions) Excluded (Expired) Exc…" at bounding box center [460, 176] width 104 height 20
click at [548, 176] on div at bounding box center [555, 177] width 53 height 22
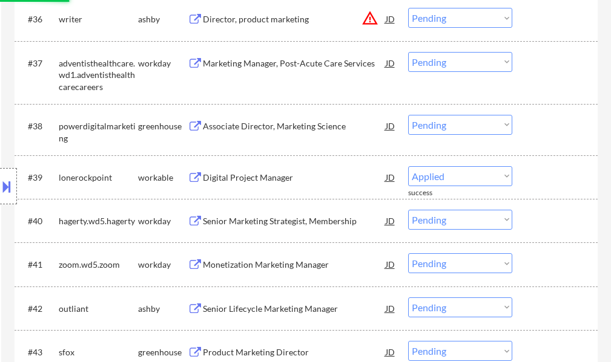
select select ""pending""
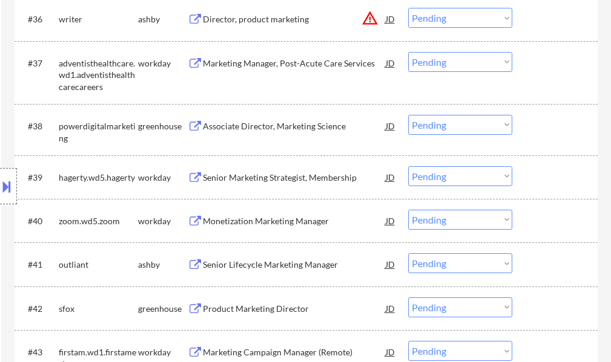
click at [282, 259] on div "Senior Lifecycle Marketing Manager" at bounding box center [294, 265] width 183 height 12
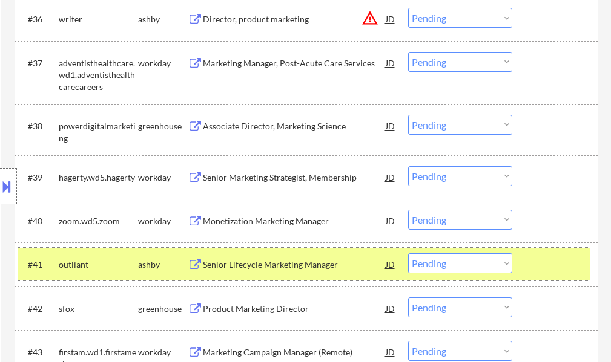
click at [522, 260] on div "#41 outliant [PERSON_NAME] Senior Lifecycle Marketing Manager JD warning_amber …" at bounding box center [303, 264] width 571 height 33
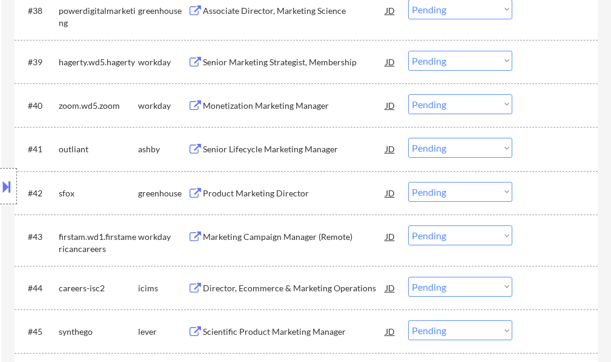
scroll to position [2239, 0]
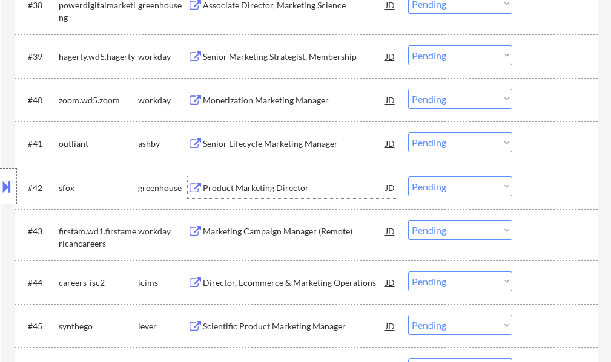
click at [228, 189] on div "Product Marketing Director" at bounding box center [294, 188] width 183 height 12
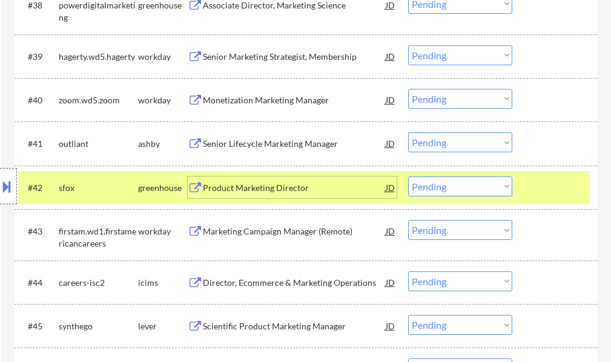
click at [425, 188] on select "Choose an option... Pending Applied Excluded (Questions) Excluded (Expired) Exc…" at bounding box center [460, 187] width 104 height 20
click at [408, 177] on select "Choose an option... Pending Applied Excluded (Questions) Excluded (Expired) Exc…" at bounding box center [460, 187] width 104 height 20
click at [549, 191] on div at bounding box center [555, 188] width 53 height 22
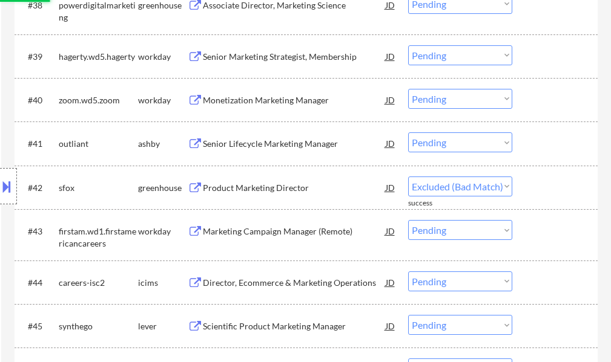
select select ""pending""
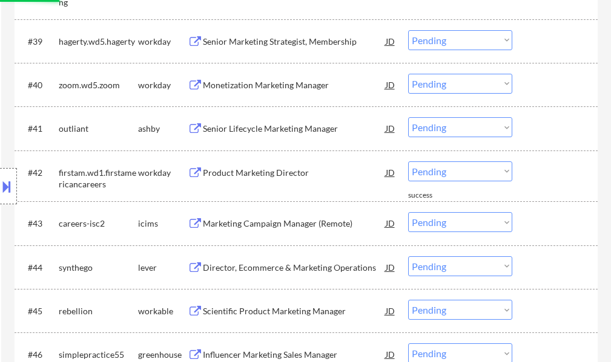
scroll to position [2299, 0]
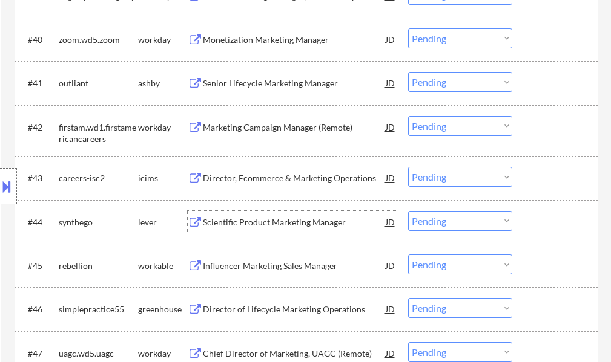
click at [245, 219] on div "Scientific Product Marketing Manager" at bounding box center [294, 223] width 183 height 12
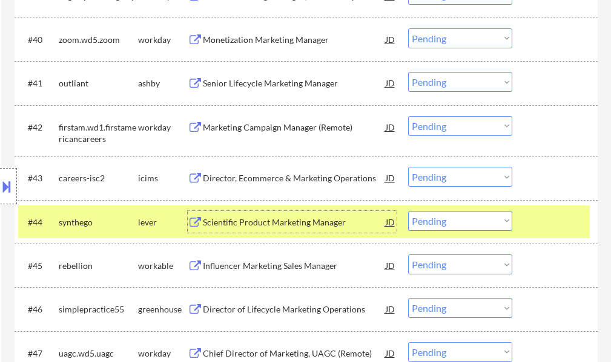
click at [431, 220] on select "Choose an option... Pending Applied Excluded (Questions) Excluded (Expired) Exc…" at bounding box center [460, 221] width 104 height 20
click at [408, 211] on select "Choose an option... Pending Applied Excluded (Questions) Excluded (Expired) Exc…" at bounding box center [460, 221] width 104 height 20
click at [552, 231] on div at bounding box center [555, 222] width 53 height 22
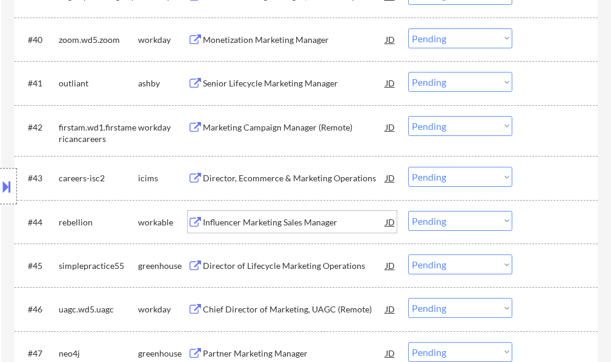
click at [256, 219] on div "Influencer Marketing Sales Manager" at bounding box center [294, 223] width 183 height 12
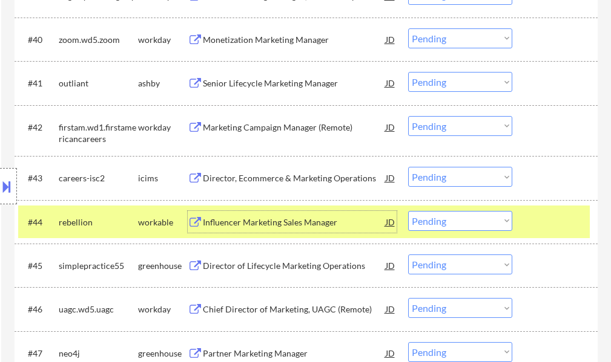
click at [446, 215] on select "Choose an option... Pending Applied Excluded (Questions) Excluded (Expired) Exc…" at bounding box center [460, 221] width 104 height 20
click at [408, 211] on select "Choose an option... Pending Applied Excluded (Questions) Excluded (Expired) Exc…" at bounding box center [460, 221] width 104 height 20
click at [547, 217] on div at bounding box center [555, 222] width 53 height 22
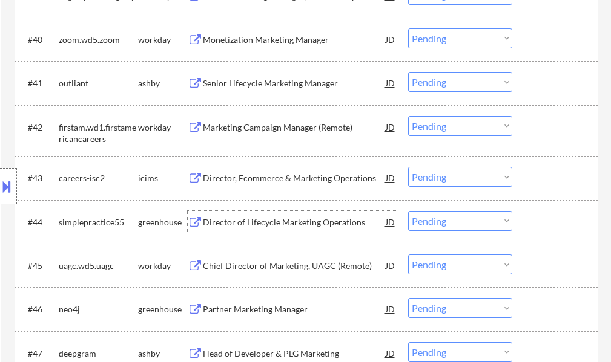
click at [235, 228] on div "Director of Lifecycle Marketing Operations" at bounding box center [294, 223] width 183 height 12
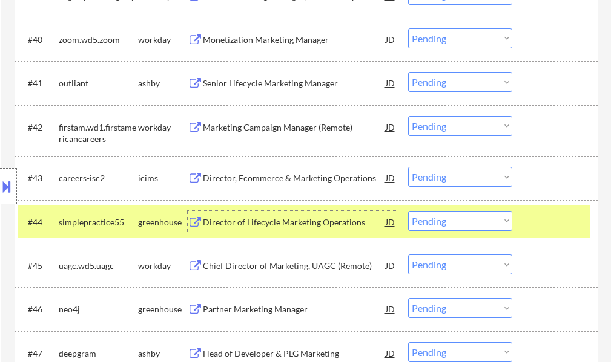
click at [448, 218] on select "Choose an option... Pending Applied Excluded (Questions) Excluded (Expired) Exc…" at bounding box center [460, 221] width 104 height 20
click at [408, 211] on select "Choose an option... Pending Applied Excluded (Questions) Excluded (Expired) Exc…" at bounding box center [460, 221] width 104 height 20
click at [552, 227] on div at bounding box center [555, 222] width 53 height 22
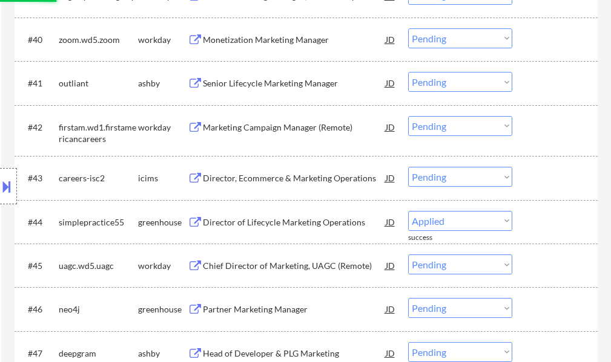
select select ""pending""
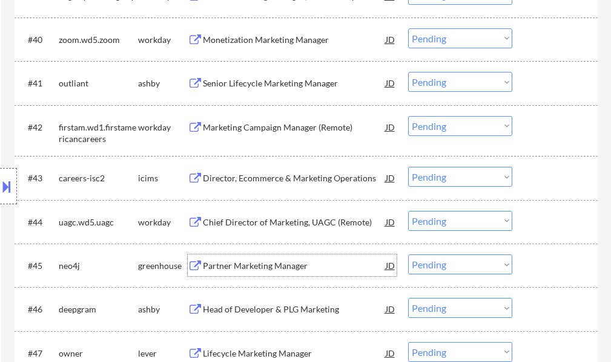
click at [261, 262] on div "Partner Marketing Manager" at bounding box center [294, 266] width 183 height 12
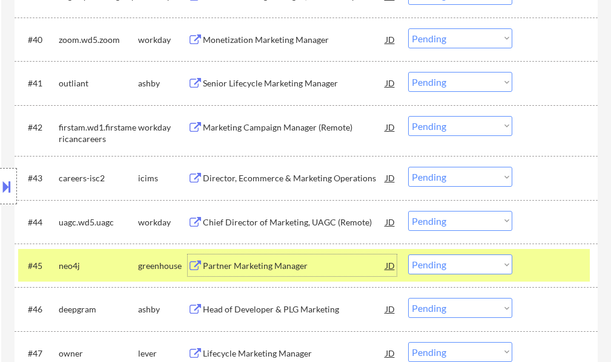
click at [531, 261] on div at bounding box center [555, 266] width 53 height 22
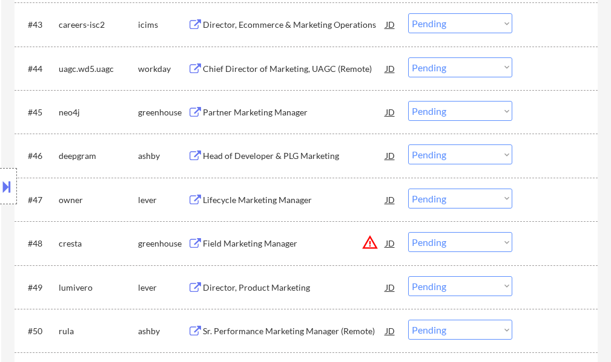
scroll to position [2481, 0]
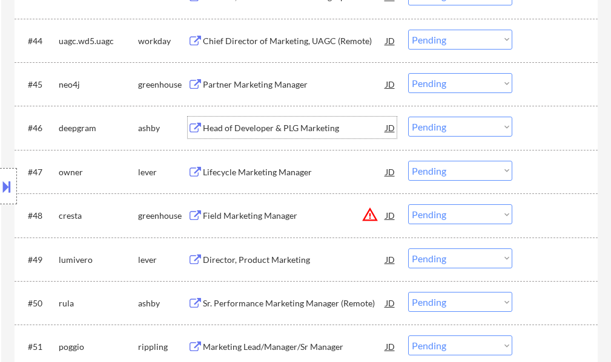
click at [272, 127] on div "Head of Developer & PLG Marketing" at bounding box center [294, 128] width 183 height 12
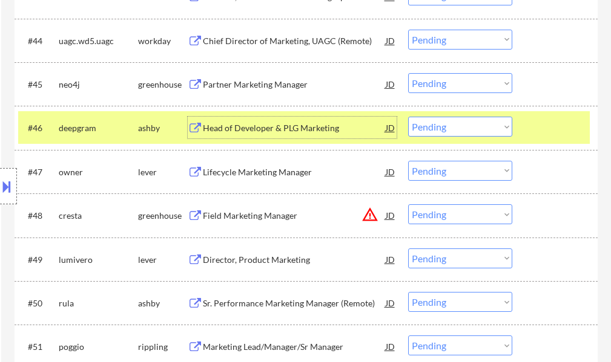
click at [424, 125] on select "Choose an option... Pending Applied Excluded (Questions) Excluded (Expired) Exc…" at bounding box center [460, 127] width 104 height 20
click at [408, 117] on select "Choose an option... Pending Applied Excluded (Questions) Excluded (Expired) Exc…" at bounding box center [460, 127] width 104 height 20
click at [542, 120] on div at bounding box center [555, 128] width 53 height 22
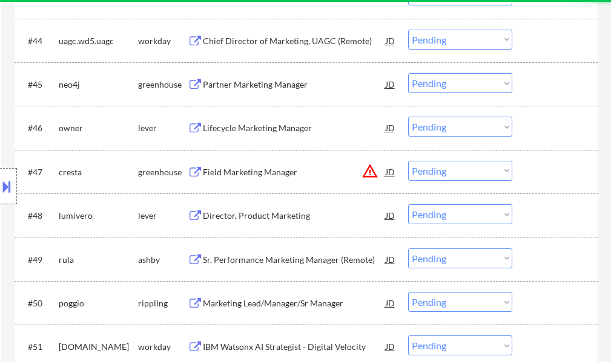
click at [266, 123] on div "Lifecycle Marketing Manager" at bounding box center [294, 128] width 183 height 12
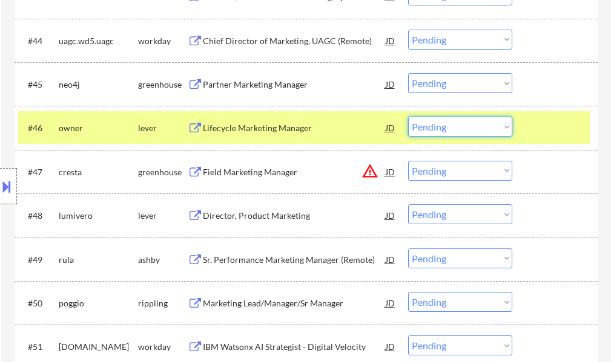
click at [427, 134] on select "Choose an option... Pending Applied Excluded (Questions) Excluded (Expired) Exc…" at bounding box center [460, 127] width 104 height 20
click at [408, 117] on select "Choose an option... Pending Applied Excluded (Questions) Excluded (Expired) Exc…" at bounding box center [460, 127] width 104 height 20
click at [543, 131] on div at bounding box center [555, 128] width 53 height 22
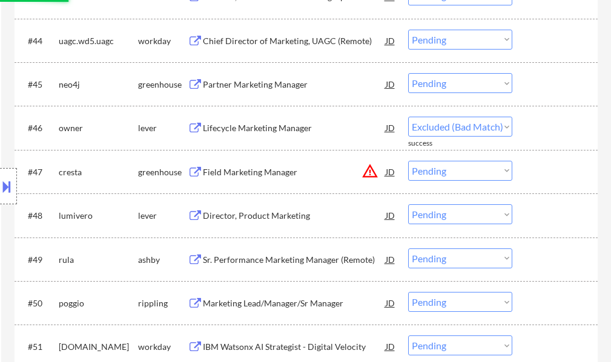
select select ""pending""
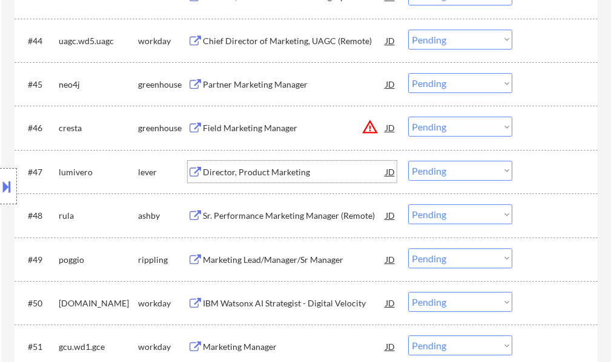
click at [293, 173] on div "Director, Product Marketing" at bounding box center [294, 172] width 183 height 12
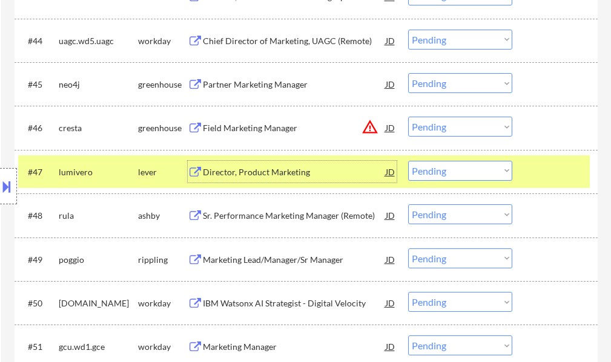
click at [427, 168] on select "Choose an option... Pending Applied Excluded (Questions) Excluded (Expired) Exc…" at bounding box center [460, 171] width 104 height 20
click at [408, 161] on select "Choose an option... Pending Applied Excluded (Questions) Excluded (Expired) Exc…" at bounding box center [460, 171] width 104 height 20
click at [526, 167] on div "#47 lumivero lever Director, Product Marketing JD warning_amber Choose an optio…" at bounding box center [303, 172] width 571 height 33
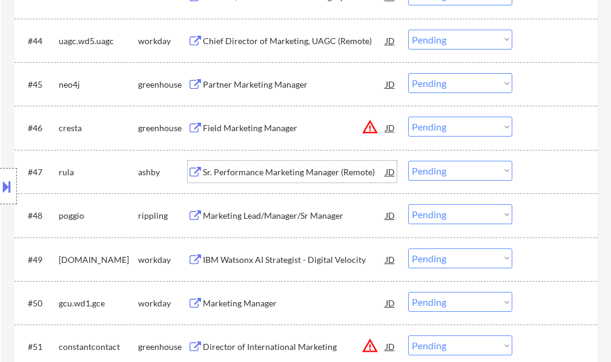
click at [266, 182] on div "Sr. Performance Marketing Manager (Remote)" at bounding box center [294, 172] width 183 height 22
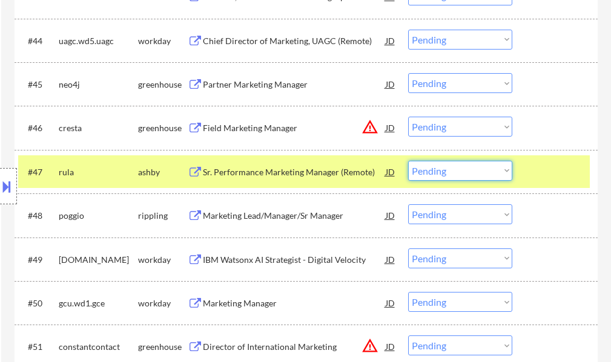
click at [483, 178] on select "Choose an option... Pending Applied Excluded (Questions) Excluded (Expired) Exc…" at bounding box center [460, 171] width 104 height 20
click at [408, 161] on select "Choose an option... Pending Applied Excluded (Questions) Excluded (Expired) Exc…" at bounding box center [460, 171] width 104 height 20
click at [546, 168] on div at bounding box center [555, 172] width 53 height 22
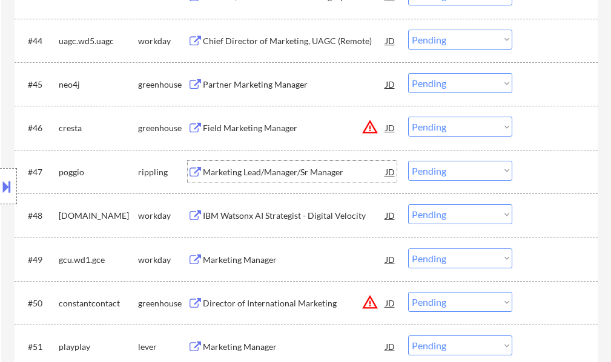
click at [321, 177] on div "Marketing Lead/Manager/Sr Manager" at bounding box center [294, 172] width 183 height 12
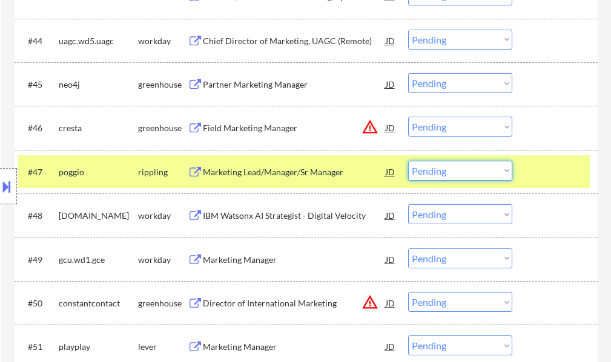
click at [448, 166] on select "Choose an option... Pending Applied Excluded (Questions) Excluded (Expired) Exc…" at bounding box center [460, 171] width 104 height 20
click at [408, 161] on select "Choose an option... Pending Applied Excluded (Questions) Excluded (Expired) Exc…" at bounding box center [460, 171] width 104 height 20
click at [536, 172] on div at bounding box center [555, 172] width 53 height 22
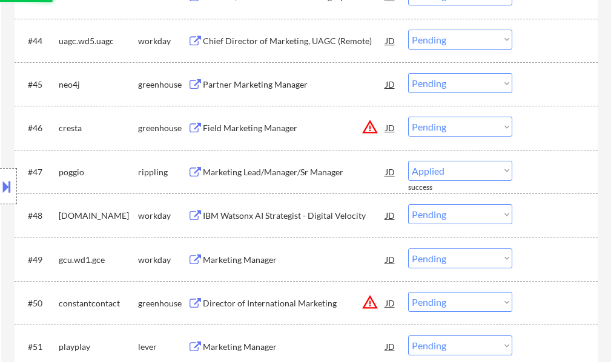
select select ""pending""
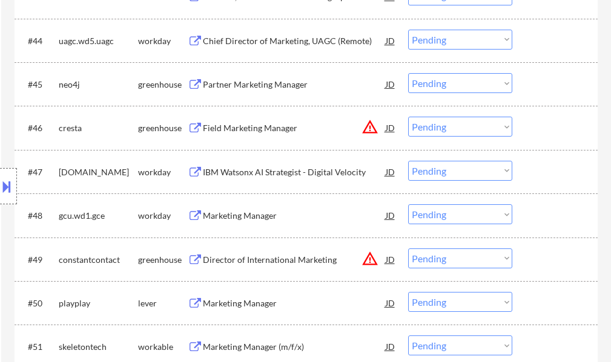
click at [224, 304] on div "Marketing Manager" at bounding box center [294, 304] width 183 height 12
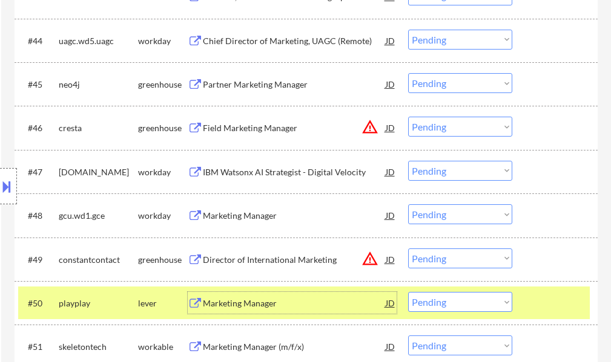
click at [430, 300] on select "Choose an option... Pending Applied Excluded (Questions) Excluded (Expired) Exc…" at bounding box center [460, 302] width 104 height 20
click at [408, 292] on select "Choose an option... Pending Applied Excluded (Questions) Excluded (Expired) Exc…" at bounding box center [460, 302] width 104 height 20
click at [541, 300] on div at bounding box center [555, 303] width 53 height 22
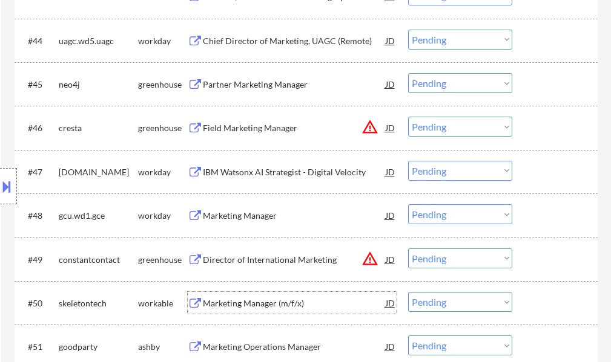
click at [254, 303] on div "Marketing Manager (m/f/x)" at bounding box center [294, 304] width 183 height 12
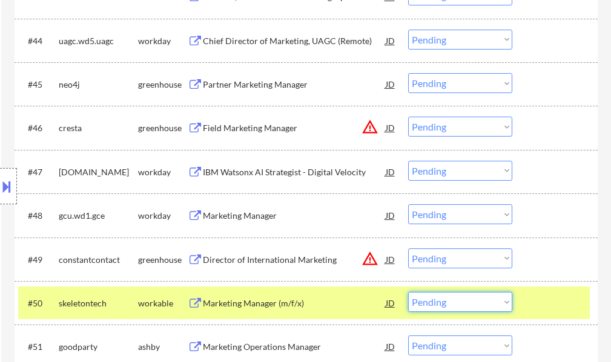
click at [494, 304] on select "Choose an option... Pending Applied Excluded (Questions) Excluded (Expired) Exc…" at bounding box center [460, 302] width 104 height 20
click at [408, 292] on select "Choose an option... Pending Applied Excluded (Questions) Excluded (Expired) Exc…" at bounding box center [460, 302] width 104 height 20
click at [528, 306] on div "#50 skeletontech workable Marketing Manager (m/f/x) JD warning_amber Choose an …" at bounding box center [303, 303] width 571 height 33
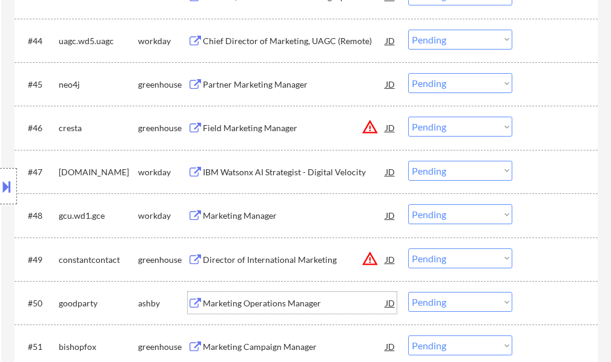
click at [241, 300] on div "Marketing Operations Manager" at bounding box center [294, 304] width 183 height 12
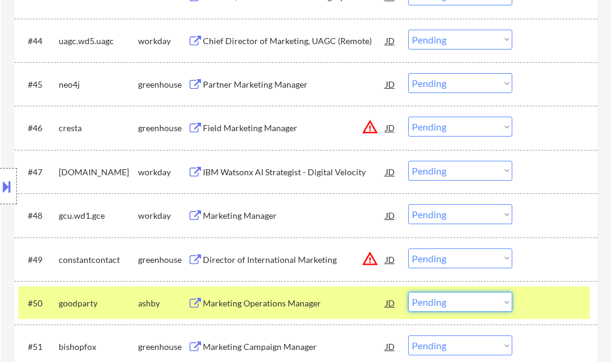
click at [454, 297] on select "Choose an option... Pending Applied Excluded (Questions) Excluded (Expired) Exc…" at bounding box center [460, 302] width 104 height 20
click at [408, 292] on select "Choose an option... Pending Applied Excluded (Questions) Excluded (Expired) Exc…" at bounding box center [460, 302] width 104 height 20
click at [536, 303] on div at bounding box center [555, 303] width 53 height 22
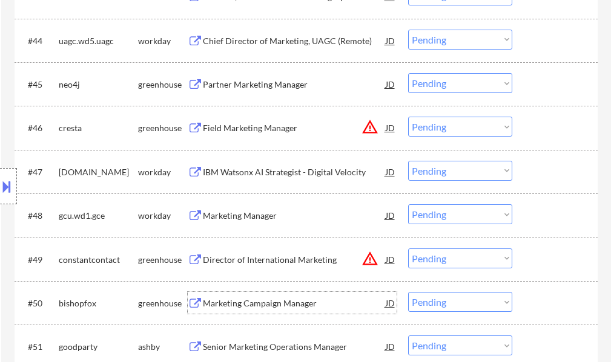
click at [284, 300] on div "Marketing Campaign Manager" at bounding box center [294, 304] width 183 height 12
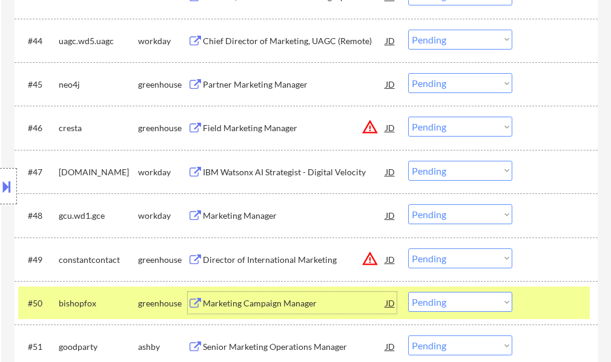
click at [431, 307] on select "Choose an option... Pending Applied Excluded (Questions) Excluded (Expired) Exc…" at bounding box center [460, 302] width 104 height 20
click at [408, 292] on select "Choose an option... Pending Applied Excluded (Questions) Excluded (Expired) Exc…" at bounding box center [460, 302] width 104 height 20
click at [539, 302] on div at bounding box center [555, 303] width 53 height 22
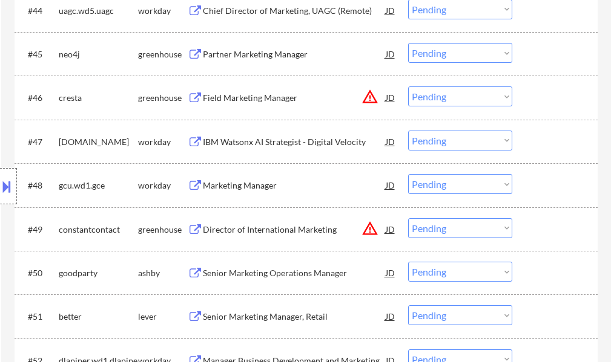
scroll to position [2541, 0]
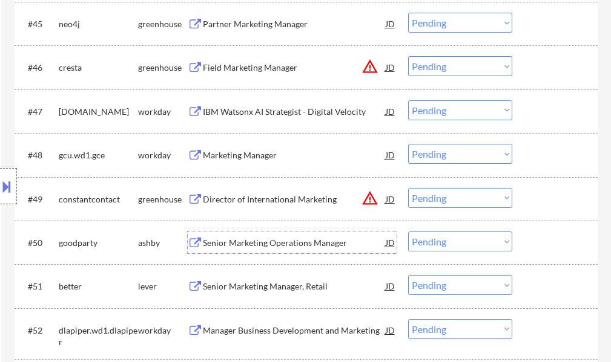
click at [273, 237] on div "Senior Marketing Operations Manager" at bounding box center [294, 243] width 183 height 12
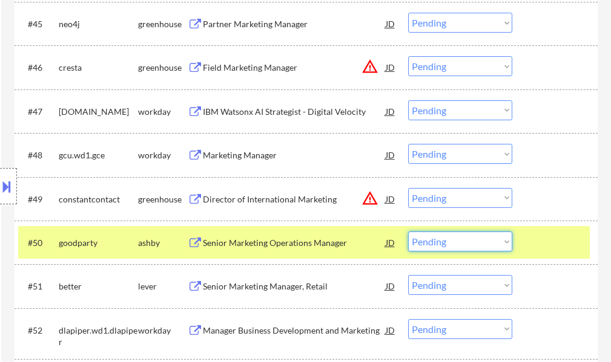
click at [433, 240] on select "Choose an option... Pending Applied Excluded (Questions) Excluded (Expired) Exc…" at bounding box center [460, 242] width 104 height 20
click at [408, 232] on select "Choose an option... Pending Applied Excluded (Questions) Excluded (Expired) Exc…" at bounding box center [460, 242] width 104 height 20
click at [568, 249] on div at bounding box center [555, 243] width 53 height 22
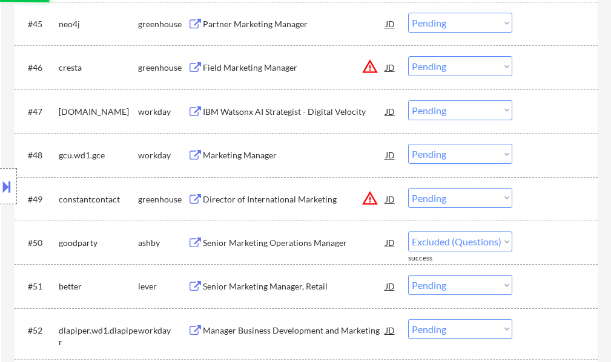
select select ""pending""
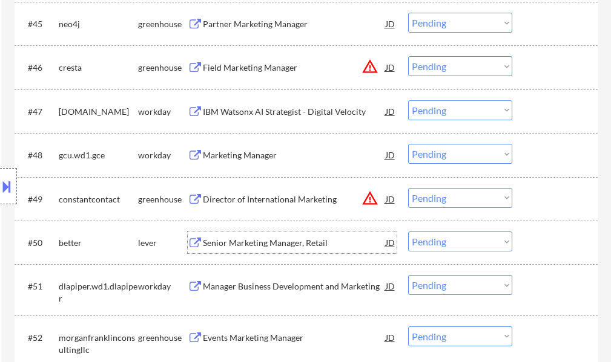
click at [280, 239] on div "Senior Marketing Manager, Retail" at bounding box center [294, 243] width 183 height 12
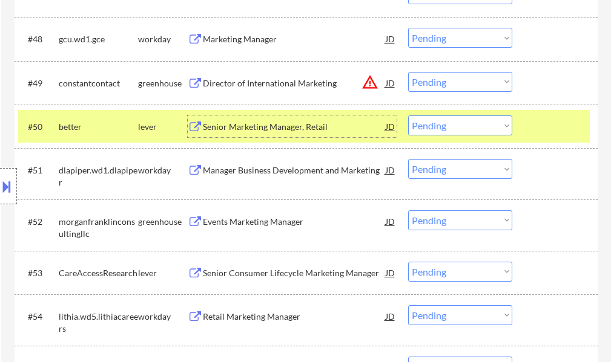
scroll to position [2662, 0]
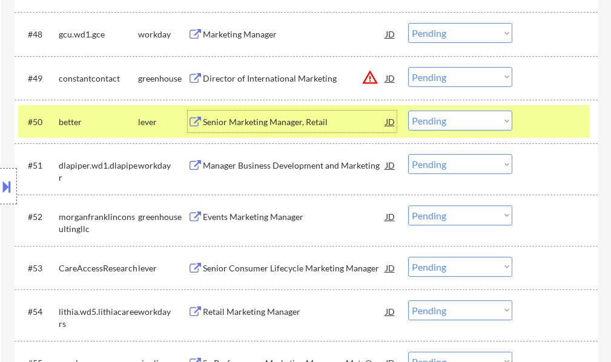
click at [555, 117] on div at bounding box center [555, 122] width 53 height 22
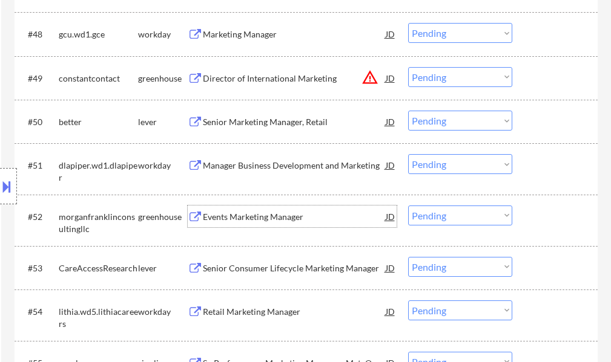
click at [228, 216] on div "Events Marketing Manager" at bounding box center [294, 217] width 183 height 12
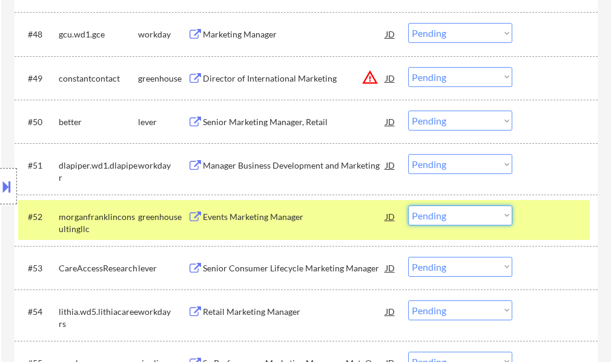
click at [442, 213] on select "Choose an option... Pending Applied Excluded (Questions) Excluded (Expired) Exc…" at bounding box center [460, 216] width 104 height 20
click at [408, 206] on select "Choose an option... Pending Applied Excluded (Questions) Excluded (Expired) Exc…" at bounding box center [460, 216] width 104 height 20
click at [540, 219] on div at bounding box center [555, 217] width 53 height 22
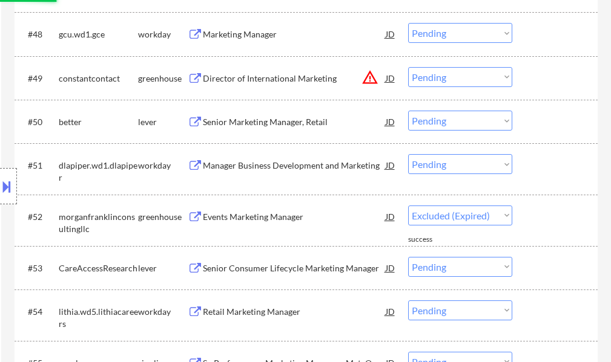
select select ""pending""
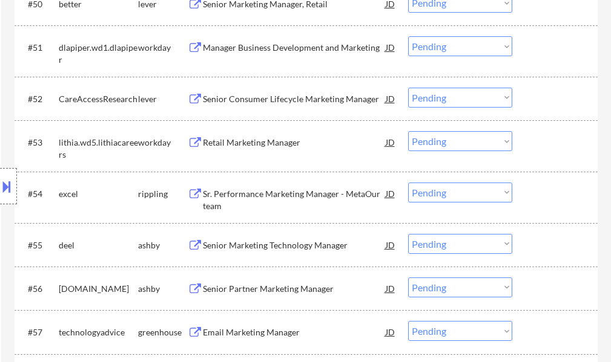
scroll to position [2783, 0]
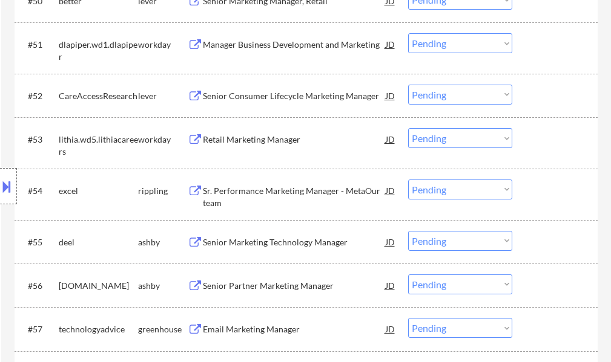
click at [209, 242] on div "Location Inclusions:" at bounding box center [108, 186] width 217 height 224
click at [237, 240] on div "Senior Marketing Technology Manager" at bounding box center [294, 243] width 183 height 12
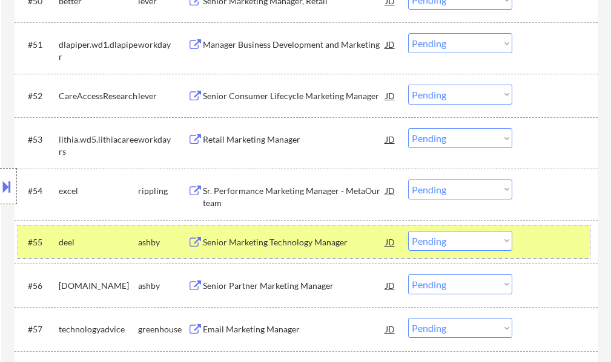
click at [538, 243] on div at bounding box center [555, 242] width 53 height 22
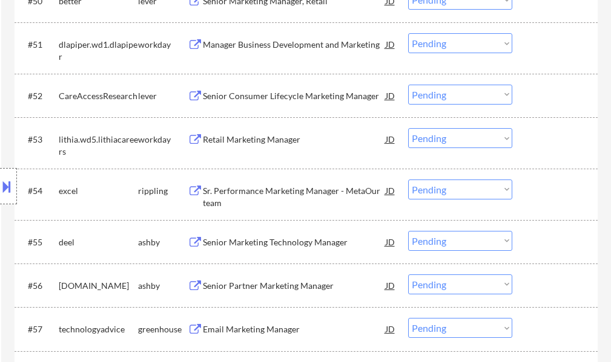
scroll to position [2904, 0]
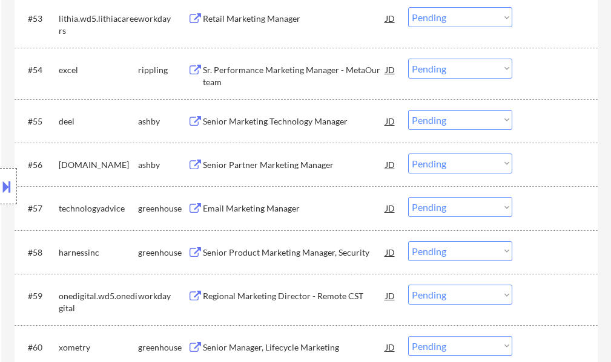
click at [237, 160] on div "Senior Partner Marketing Manager" at bounding box center [294, 165] width 183 height 12
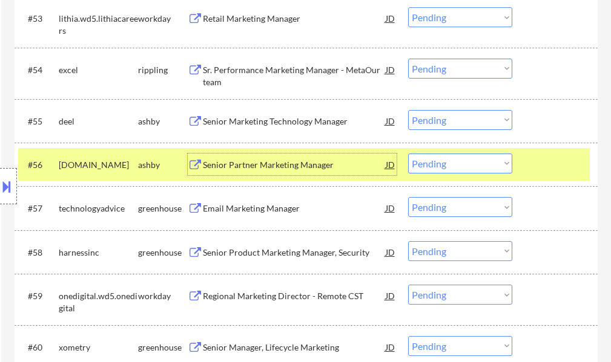
click at [464, 165] on select "Choose an option... Pending Applied Excluded (Questions) Excluded (Expired) Exc…" at bounding box center [460, 164] width 104 height 20
click at [408, 154] on select "Choose an option... Pending Applied Excluded (Questions) Excluded (Expired) Exc…" at bounding box center [460, 164] width 104 height 20
click at [531, 161] on div at bounding box center [555, 165] width 53 height 22
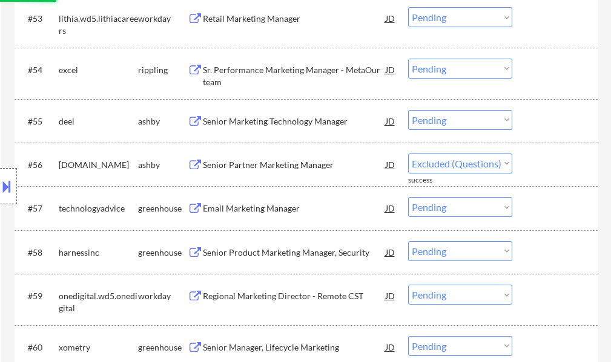
select select ""pending""
click at [259, 214] on div "Email Marketing Manager" at bounding box center [294, 209] width 183 height 12
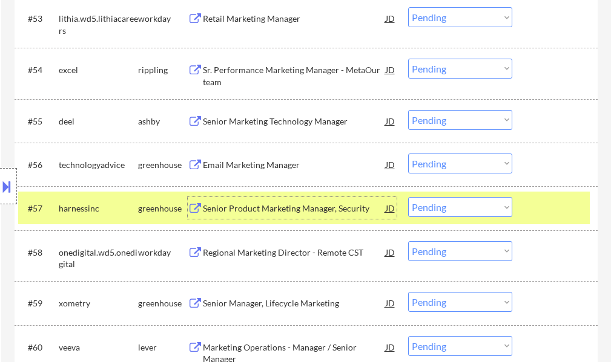
click at [577, 197] on div "#57 harnessinc greenhouse Senior Product Marketing Manager, Security JD warning…" at bounding box center [303, 208] width 571 height 33
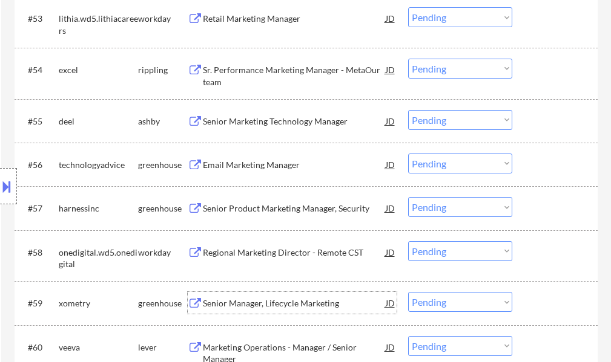
click at [255, 300] on div "Senior Manager, Lifecycle Marketing" at bounding box center [294, 304] width 183 height 12
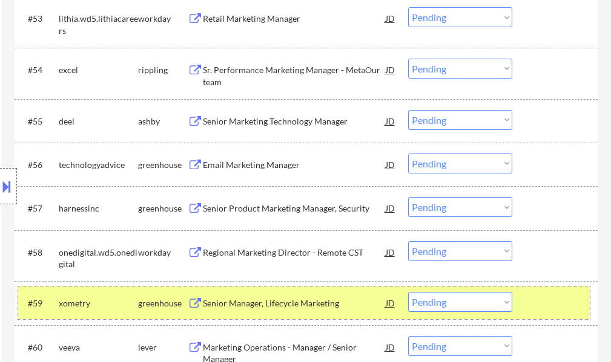
click at [549, 306] on div at bounding box center [555, 303] width 53 height 22
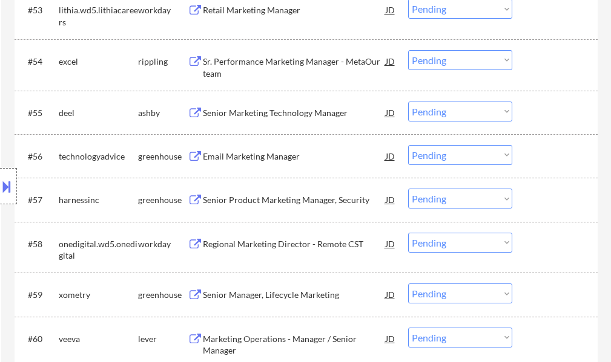
scroll to position [3086, 0]
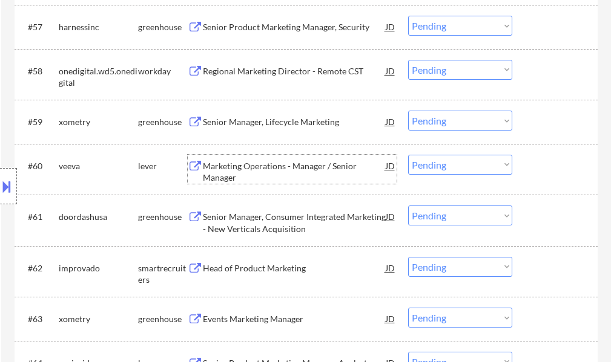
click at [228, 160] on div "Marketing Operations - Manager / Senior Manager" at bounding box center [294, 172] width 183 height 24
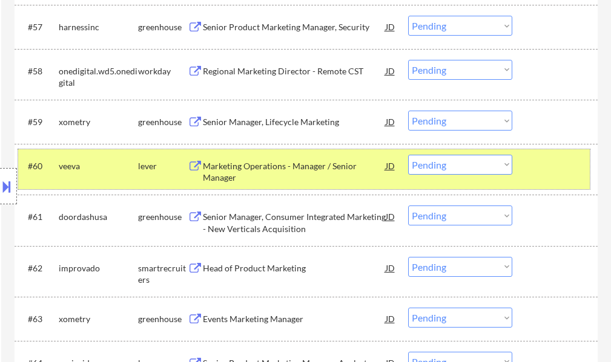
click at [545, 156] on div at bounding box center [555, 166] width 53 height 22
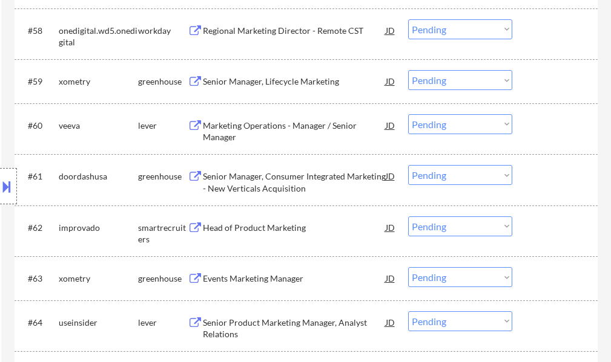
scroll to position [3146, 0]
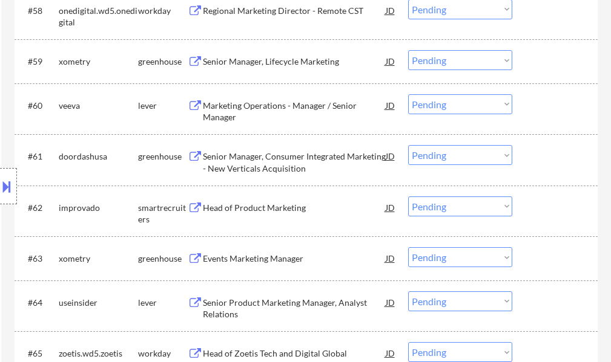
click at [232, 162] on div "Senior Manager, Consumer Integrated Marketing - New Verticals Acquisition" at bounding box center [294, 163] width 183 height 24
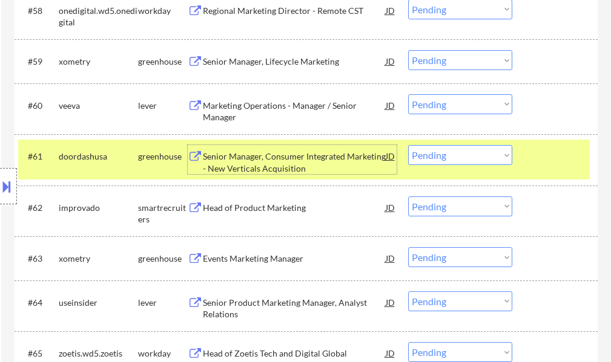
click at [537, 146] on div at bounding box center [555, 156] width 53 height 22
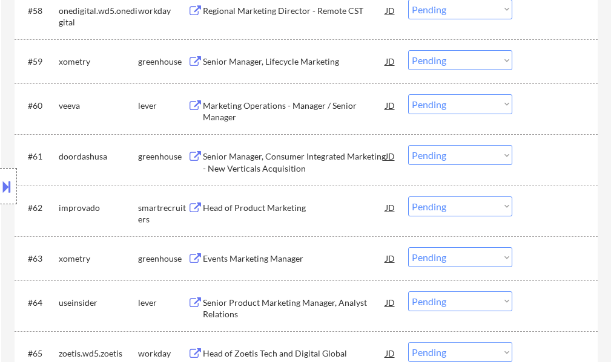
click at [238, 210] on div "Head of Product Marketing" at bounding box center [294, 208] width 183 height 12
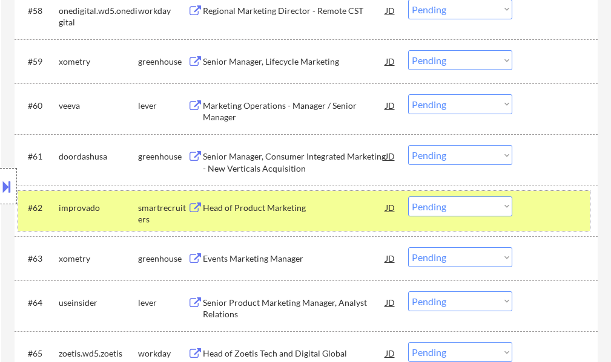
click at [534, 207] on div at bounding box center [555, 208] width 53 height 22
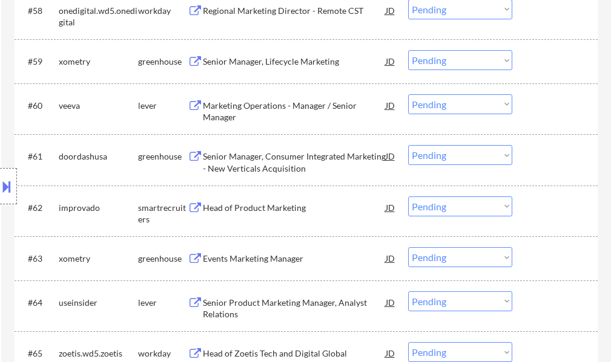
click at [264, 249] on div "Events Marketing Manager" at bounding box center [294, 258] width 183 height 22
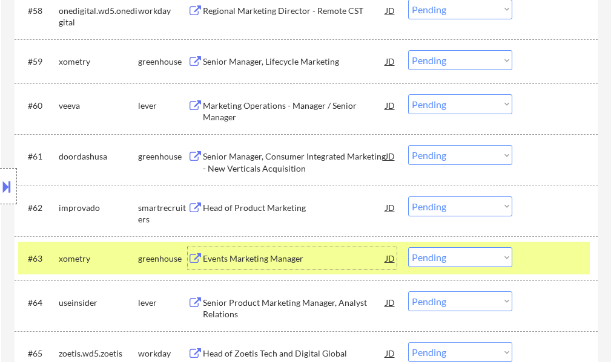
click at [537, 255] on div at bounding box center [555, 258] width 53 height 22
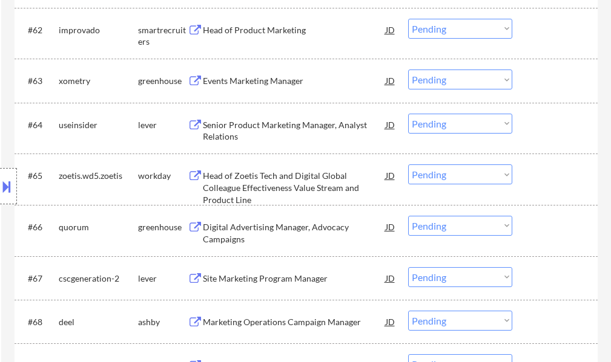
scroll to position [3328, 0]
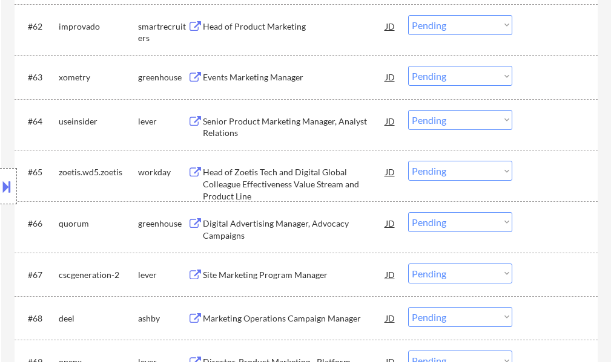
click at [212, 128] on div "Location Inclusions:" at bounding box center [108, 186] width 217 height 224
click at [229, 129] on div "Senior Product Marketing Manager, Analyst Relations" at bounding box center [294, 128] width 183 height 24
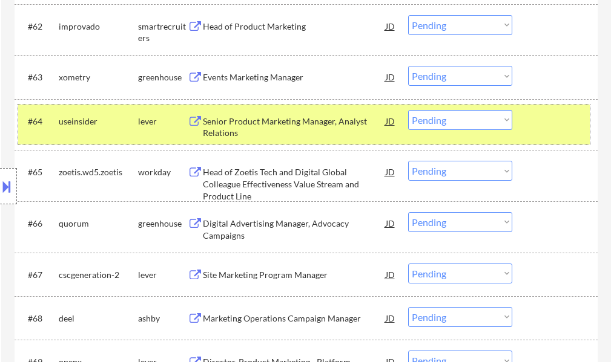
click at [566, 121] on div at bounding box center [555, 121] width 53 height 22
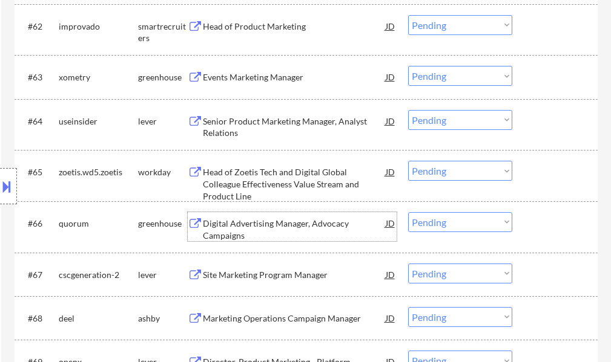
click at [249, 223] on div "Digital Advertising Manager, Advocacy Campaigns" at bounding box center [294, 230] width 183 height 24
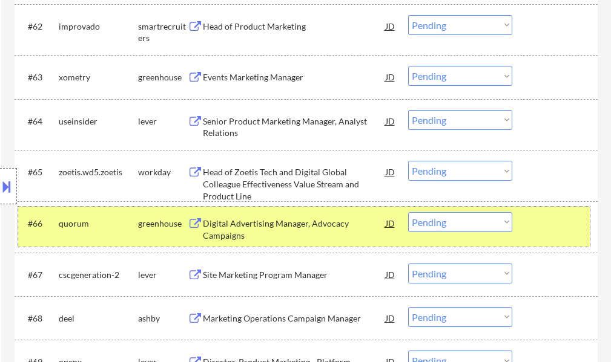
click at [532, 222] on div at bounding box center [555, 223] width 53 height 22
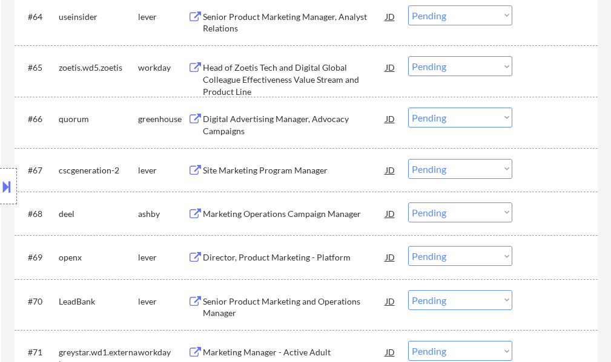
scroll to position [3449, 0]
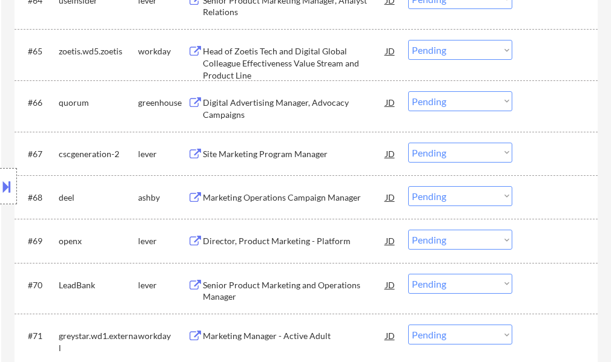
click at [252, 157] on div "Site Marketing Program Manager" at bounding box center [294, 154] width 183 height 12
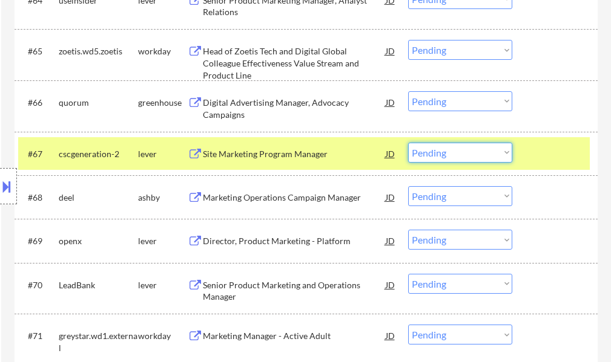
click at [442, 157] on select "Choose an option... Pending Applied Excluded (Questions) Excluded (Expired) Exc…" at bounding box center [460, 153] width 104 height 20
click at [408, 143] on select "Choose an option... Pending Applied Excluded (Questions) Excluded (Expired) Exc…" at bounding box center [460, 153] width 104 height 20
click at [526, 154] on div "#67 cscgeneration-2 lever Site Marketing Program Manager JD warning_amber Choos…" at bounding box center [303, 153] width 571 height 33
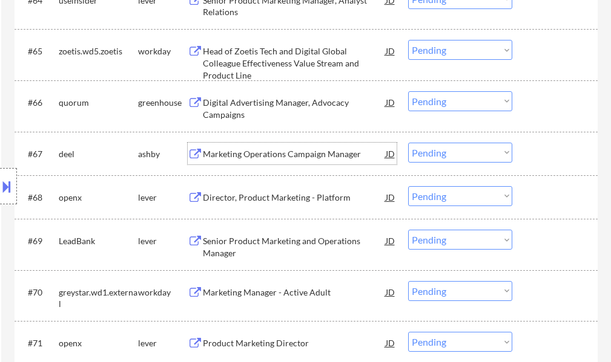
click at [226, 155] on div "Marketing Operations Campaign Manager" at bounding box center [294, 154] width 183 height 12
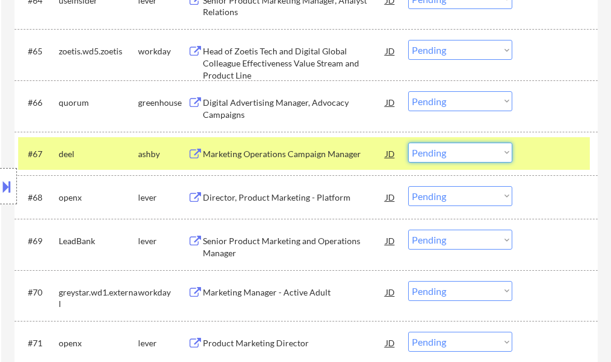
click at [424, 154] on select "Choose an option... Pending Applied Excluded (Questions) Excluded (Expired) Exc…" at bounding box center [460, 153] width 104 height 20
click at [408, 143] on select "Choose an option... Pending Applied Excluded (Questions) Excluded (Expired) Exc…" at bounding box center [460, 153] width 104 height 20
click at [549, 160] on div at bounding box center [555, 154] width 53 height 22
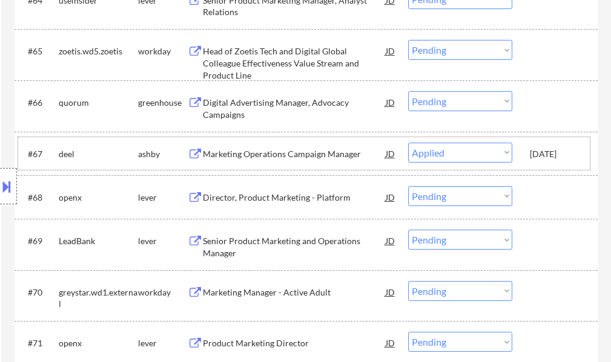
select select ""pending""
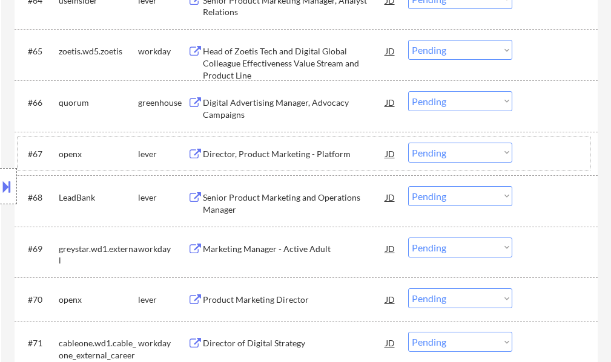
click at [224, 205] on div "Senior Product Marketing and Operations Manager" at bounding box center [294, 204] width 183 height 24
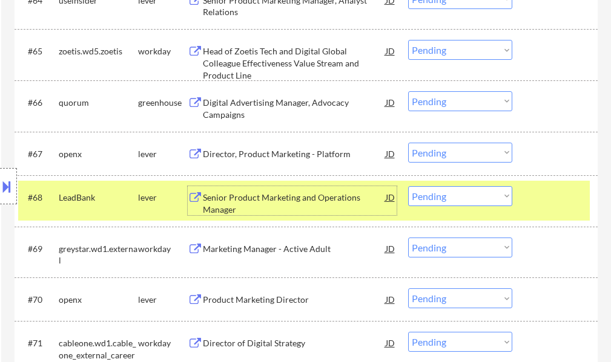
click at [535, 203] on div at bounding box center [555, 197] width 53 height 22
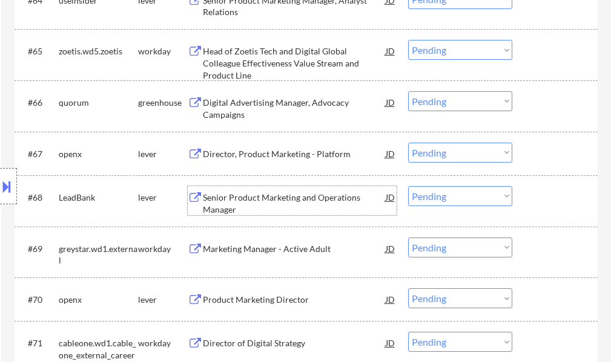
click at [329, 197] on div "Senior Product Marketing and Operations Manager" at bounding box center [294, 204] width 183 height 24
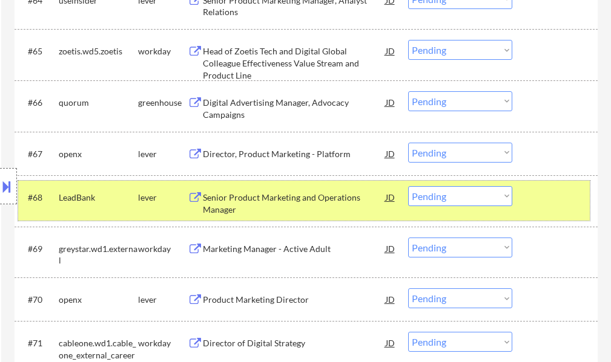
click at [560, 192] on div at bounding box center [555, 197] width 53 height 22
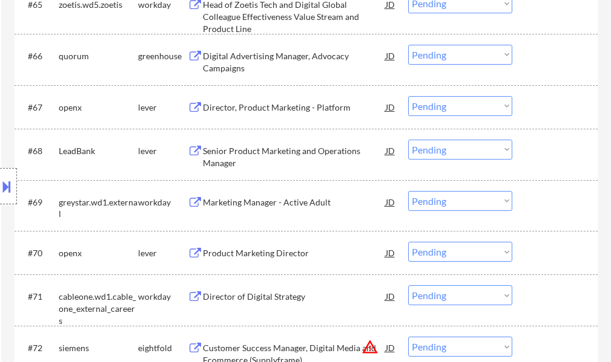
scroll to position [3570, 0]
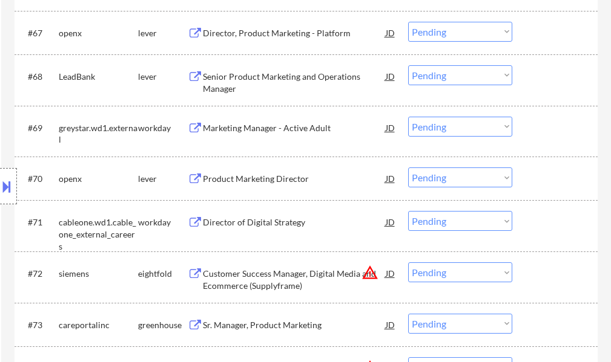
click at [213, 174] on div "Location Inclusions:" at bounding box center [108, 186] width 217 height 224
click at [214, 177] on div "Location Inclusions:" at bounding box center [108, 186] width 217 height 224
click at [237, 180] on div "Product Marketing Director" at bounding box center [294, 179] width 183 height 12
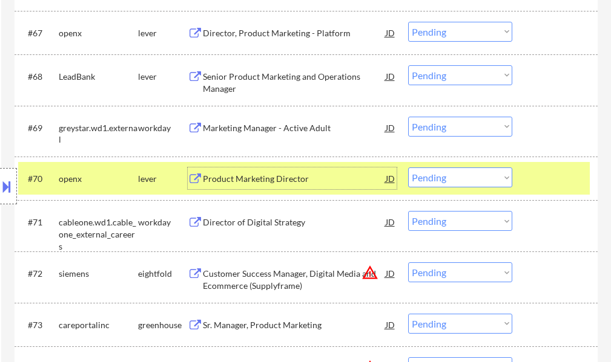
click at [455, 183] on select "Choose an option... Pending Applied Excluded (Questions) Excluded (Expired) Exc…" at bounding box center [460, 178] width 104 height 20
click at [408, 168] on select "Choose an option... Pending Applied Excluded (Questions) Excluded (Expired) Exc…" at bounding box center [460, 178] width 104 height 20
click at [565, 180] on div at bounding box center [555, 179] width 53 height 22
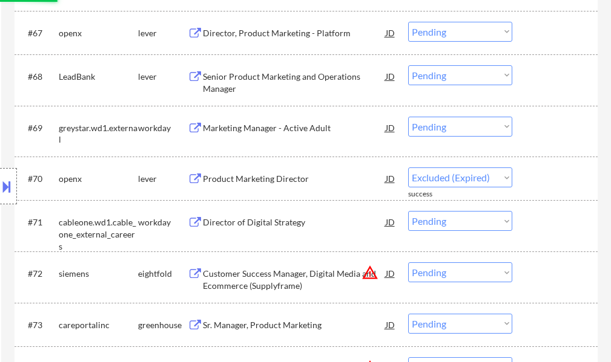
select select ""pending""
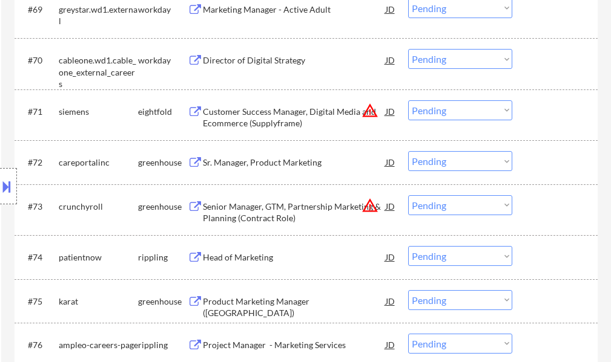
scroll to position [3691, 0]
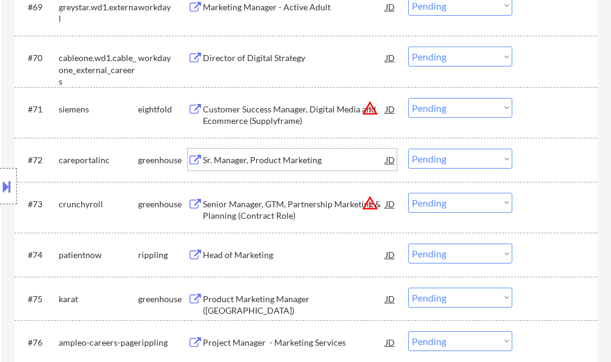
click at [267, 163] on div "Sr. Manager, Product Marketing" at bounding box center [294, 160] width 183 height 12
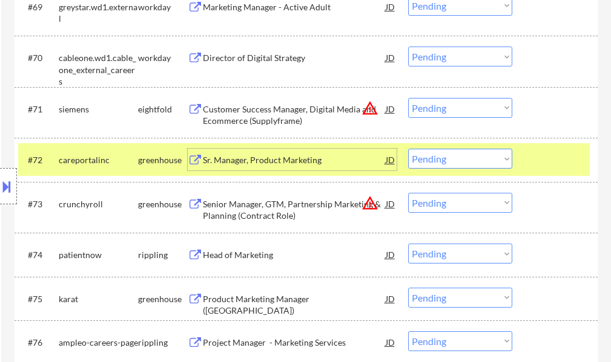
click at [534, 154] on div at bounding box center [555, 160] width 53 height 22
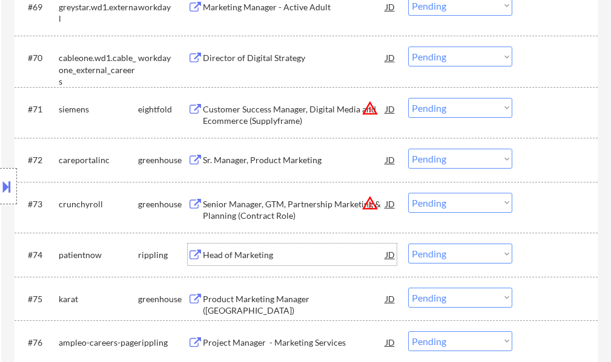
click at [267, 255] on div "Head of Marketing" at bounding box center [294, 255] width 183 height 12
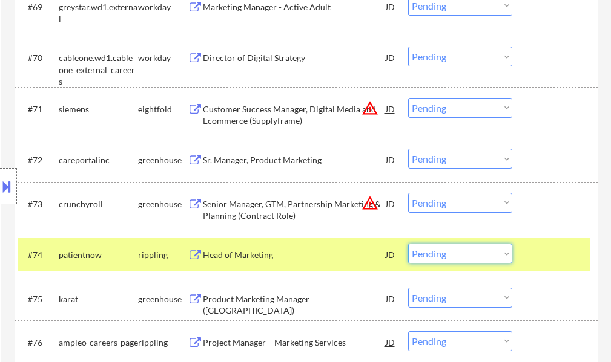
click at [436, 252] on select "Choose an option... Pending Applied Excluded (Questions) Excluded (Expired) Exc…" at bounding box center [460, 254] width 104 height 20
click at [408, 244] on select "Choose an option... Pending Applied Excluded (Questions) Excluded (Expired) Exc…" at bounding box center [460, 254] width 104 height 20
click at [536, 254] on div at bounding box center [555, 255] width 53 height 22
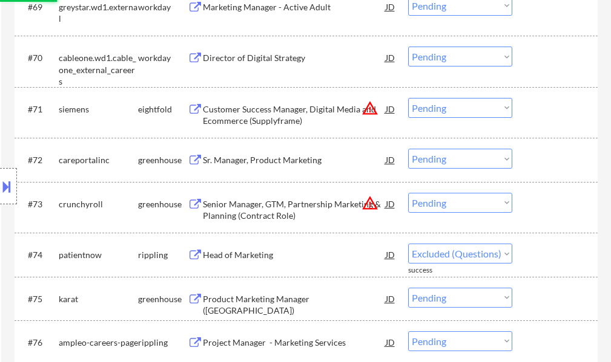
select select ""pending""
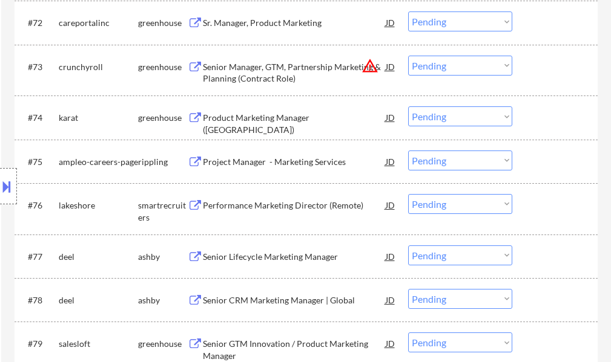
scroll to position [3873, 0]
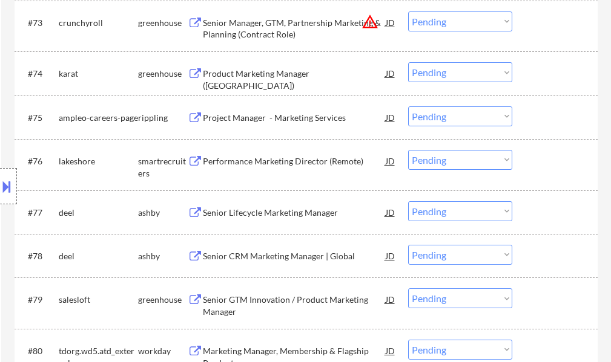
click at [248, 208] on div "Senior Lifecycle Marketing Manager" at bounding box center [294, 213] width 183 height 12
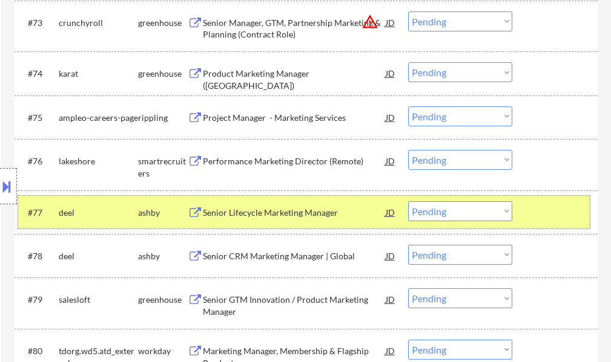
click at [537, 218] on div at bounding box center [555, 212] width 53 height 22
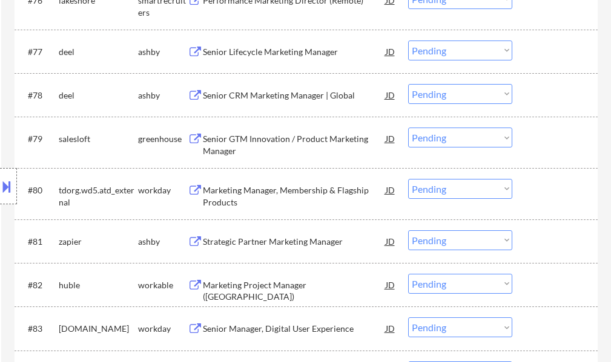
scroll to position [4054, 0]
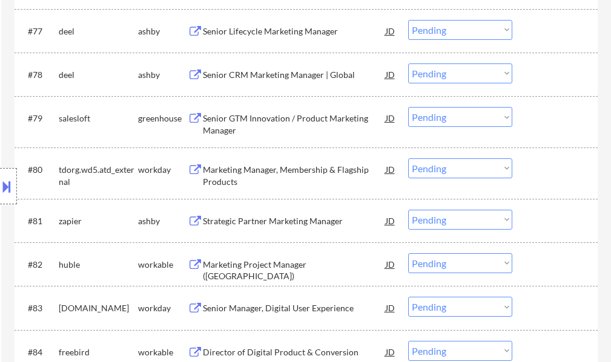
click at [225, 219] on div "Strategic Partner Marketing Manager" at bounding box center [294, 221] width 183 height 12
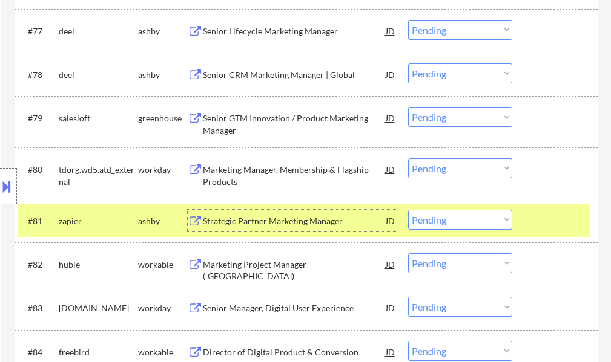
click at [556, 217] on div at bounding box center [555, 221] width 53 height 22
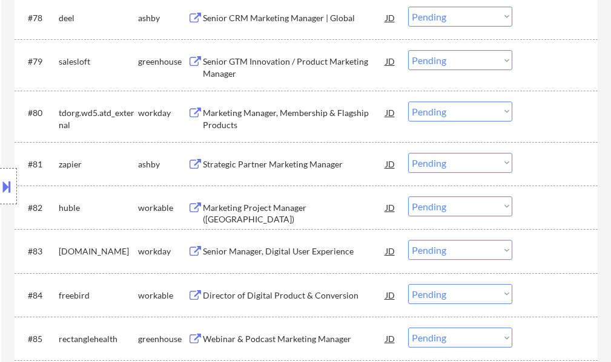
scroll to position [4175, 0]
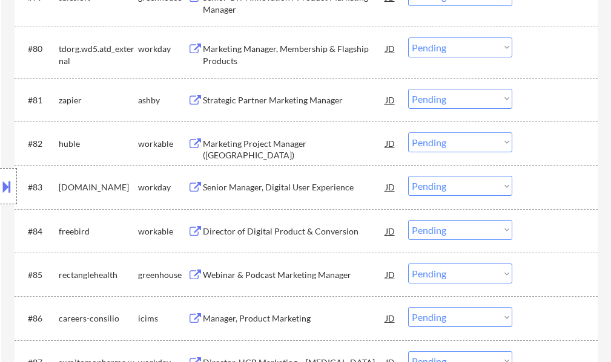
click at [251, 149] on div "Marketing Project Manager ([GEOGRAPHIC_DATA])" at bounding box center [294, 150] width 183 height 24
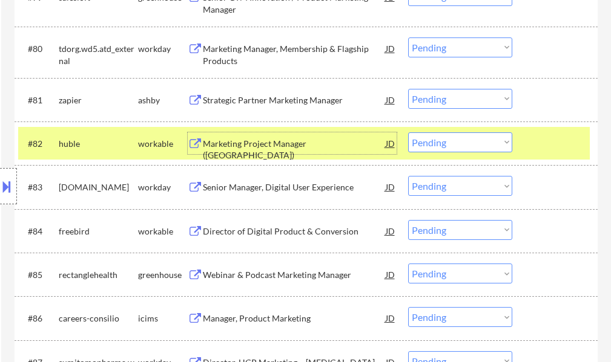
click at [478, 148] on select "Choose an option... Pending Applied Excluded (Questions) Excluded (Expired) Exc…" at bounding box center [460, 143] width 104 height 20
click at [408, 133] on select "Choose an option... Pending Applied Excluded (Questions) Excluded (Expired) Exc…" at bounding box center [460, 143] width 104 height 20
click at [550, 134] on div at bounding box center [555, 144] width 53 height 22
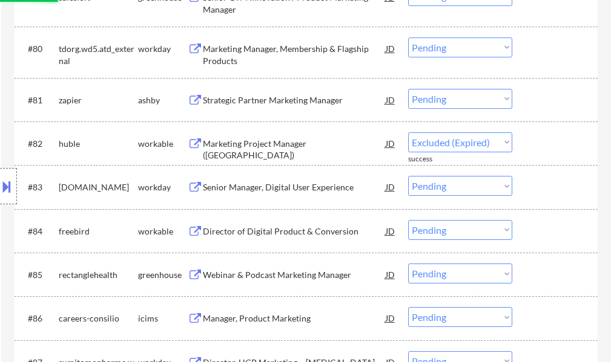
select select ""pending""
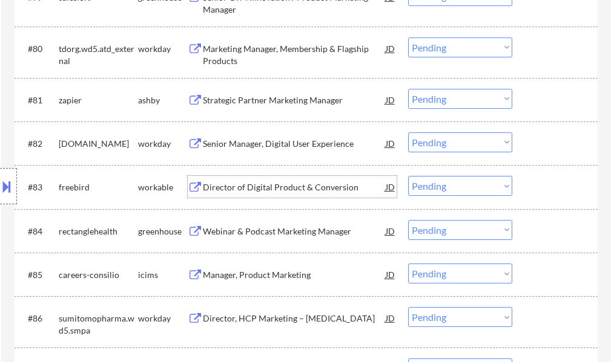
click at [279, 185] on div "Director of Digital Product & Conversion" at bounding box center [294, 188] width 183 height 12
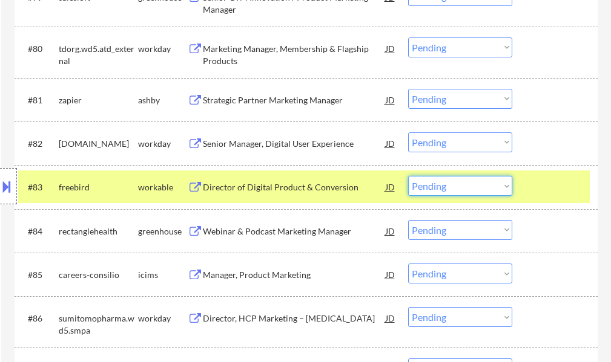
click at [451, 188] on select "Choose an option... Pending Applied Excluded (Questions) Excluded (Expired) Exc…" at bounding box center [460, 186] width 104 height 20
click at [408, 176] on select "Choose an option... Pending Applied Excluded (Questions) Excluded (Expired) Exc…" at bounding box center [460, 186] width 104 height 20
click at [565, 186] on div at bounding box center [555, 187] width 53 height 22
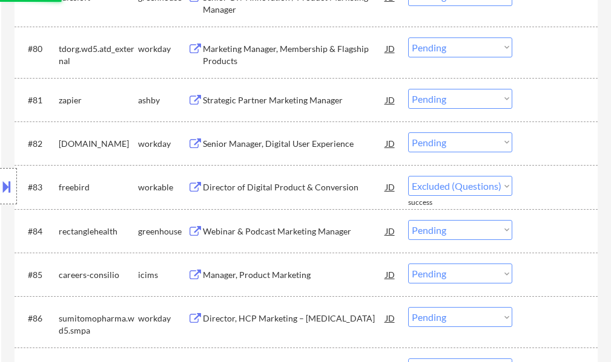
select select ""pending""
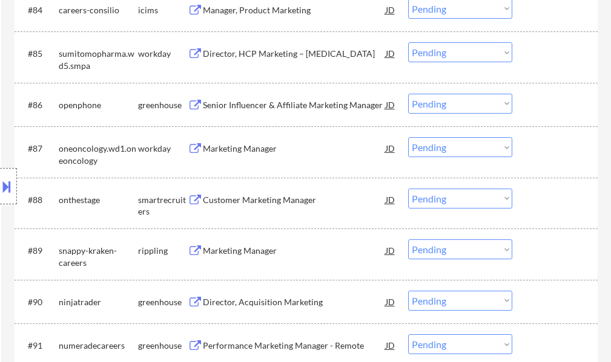
scroll to position [4417, 0]
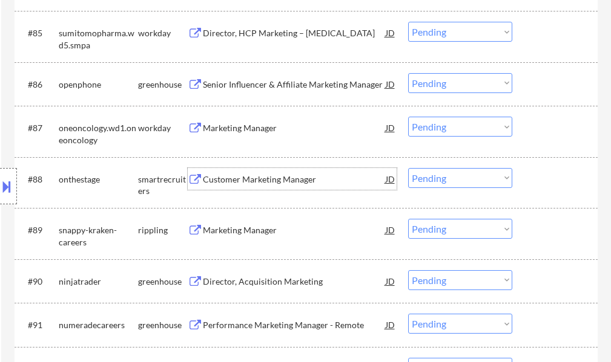
click at [244, 174] on div "Customer Marketing Manager" at bounding box center [294, 180] width 183 height 12
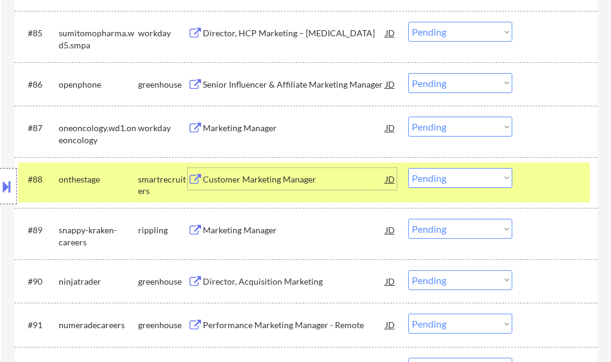
click at [525, 189] on div "#88 onthestage smartrecruiters Customer Marketing Manager JD warning_amber Choo…" at bounding box center [303, 183] width 571 height 40
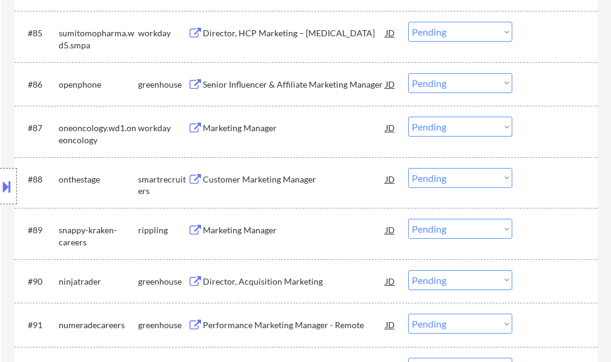
click at [243, 234] on div "Marketing Manager" at bounding box center [294, 230] width 183 height 12
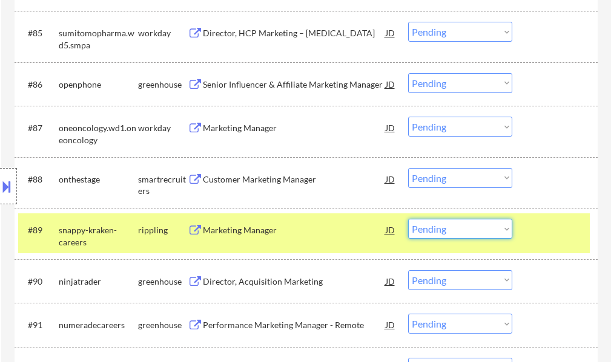
click at [460, 233] on select "Choose an option... Pending Applied Excluded (Questions) Excluded (Expired) Exc…" at bounding box center [460, 229] width 104 height 20
click at [408, 219] on select "Choose an option... Pending Applied Excluded (Questions) Excluded (Expired) Exc…" at bounding box center [460, 229] width 104 height 20
click at [572, 240] on div at bounding box center [555, 230] width 53 height 22
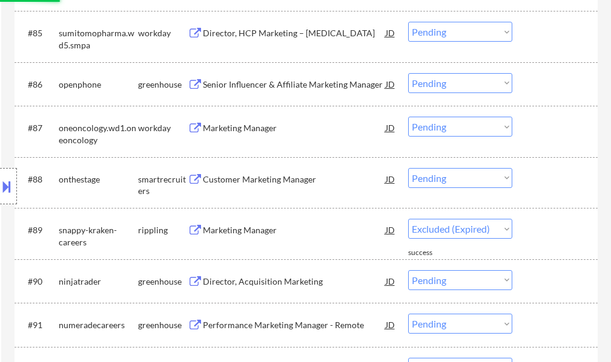
select select ""pending""
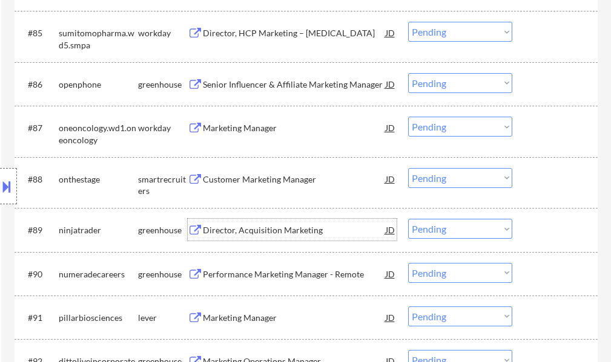
click at [265, 227] on div "Director, Acquisition Marketing" at bounding box center [294, 230] width 183 height 12
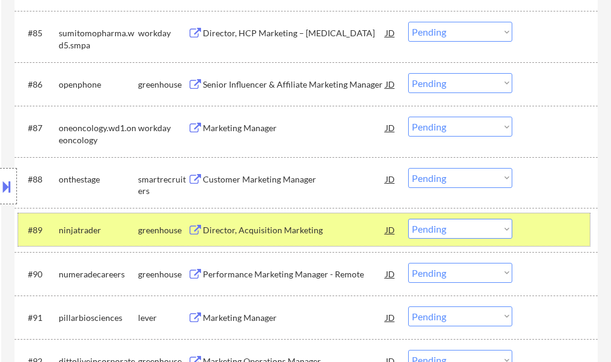
click at [532, 238] on div at bounding box center [555, 230] width 53 height 22
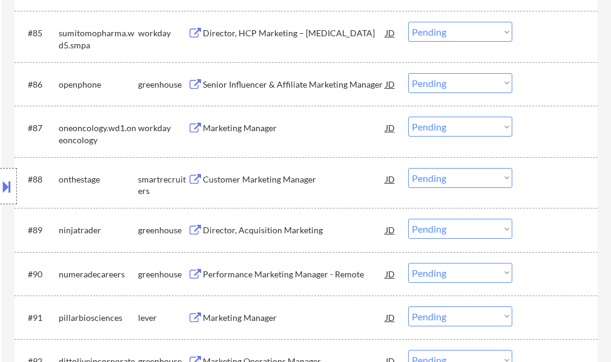
scroll to position [4478, 0]
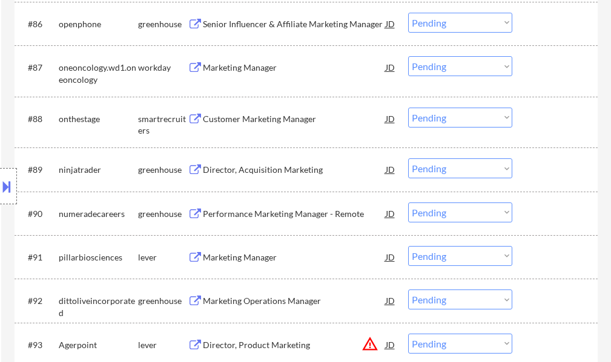
click at [251, 214] on div "Performance Marketing Manager - Remote" at bounding box center [294, 214] width 183 height 12
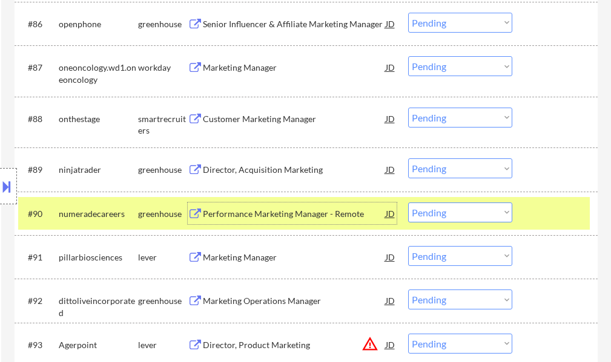
click at [475, 213] on select "Choose an option... Pending Applied Excluded (Questions) Excluded (Expired) Exc…" at bounding box center [460, 213] width 104 height 20
click at [408, 203] on select "Choose an option... Pending Applied Excluded (Questions) Excluded (Expired) Exc…" at bounding box center [460, 213] width 104 height 20
click at [538, 207] on div at bounding box center [555, 214] width 53 height 22
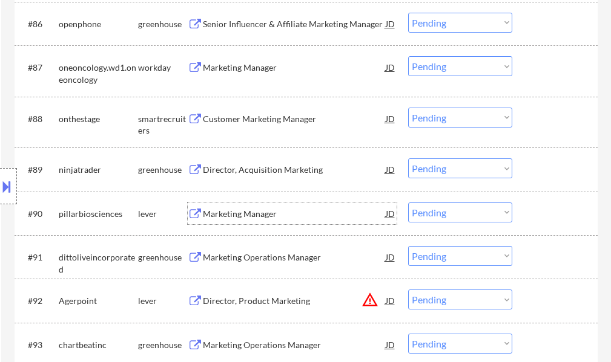
click at [225, 208] on div "Marketing Manager" at bounding box center [294, 214] width 183 height 12
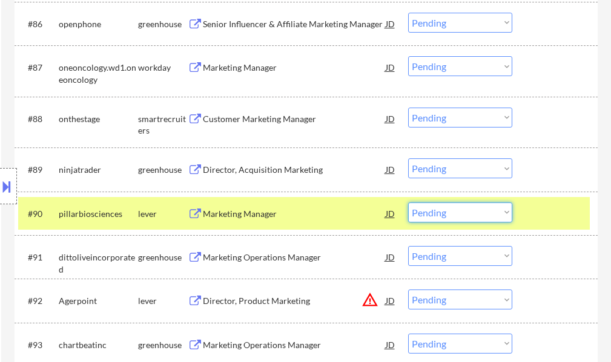
click at [424, 212] on select "Choose an option... Pending Applied Excluded (Questions) Excluded (Expired) Exc…" at bounding box center [460, 213] width 104 height 20
click at [408, 203] on select "Choose an option... Pending Applied Excluded (Questions) Excluded (Expired) Exc…" at bounding box center [460, 213] width 104 height 20
click at [558, 209] on div at bounding box center [555, 214] width 53 height 22
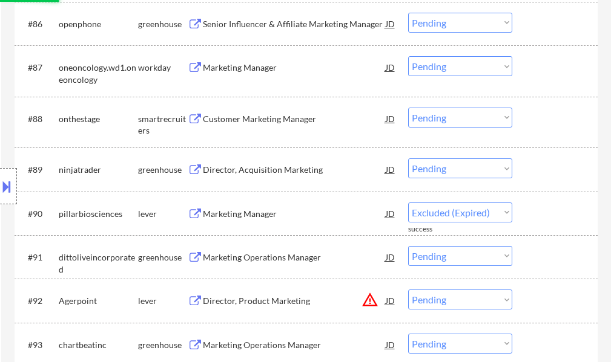
select select ""pending""
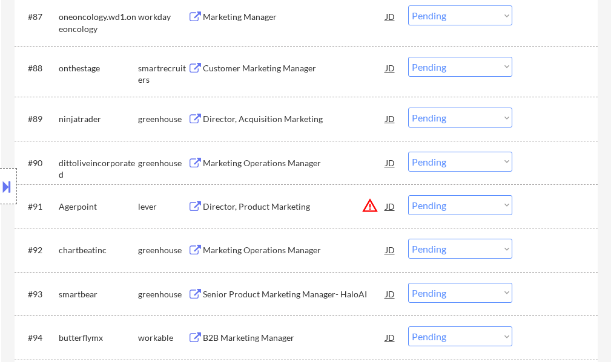
scroll to position [4599, 0]
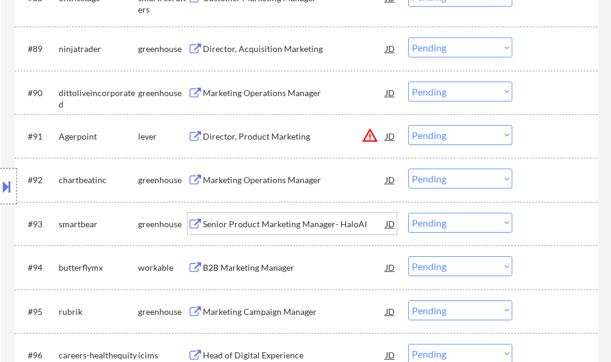
click at [218, 228] on div "Senior Product Marketing Manager- HaloAI" at bounding box center [294, 224] width 183 height 12
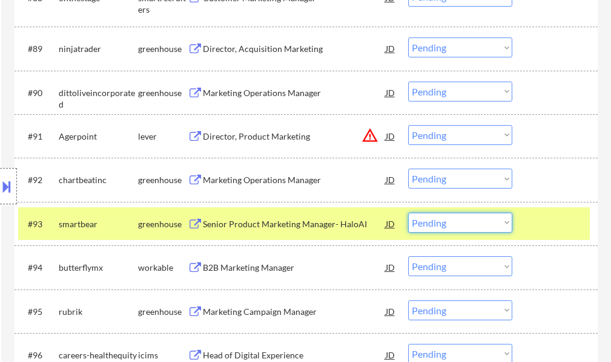
click at [469, 225] on select "Choose an option... Pending Applied Excluded (Questions) Excluded (Expired) Exc…" at bounding box center [460, 223] width 104 height 20
click at [408, 213] on select "Choose an option... Pending Applied Excluded (Questions) Excluded (Expired) Exc…" at bounding box center [460, 223] width 104 height 20
click at [543, 227] on div at bounding box center [555, 224] width 53 height 22
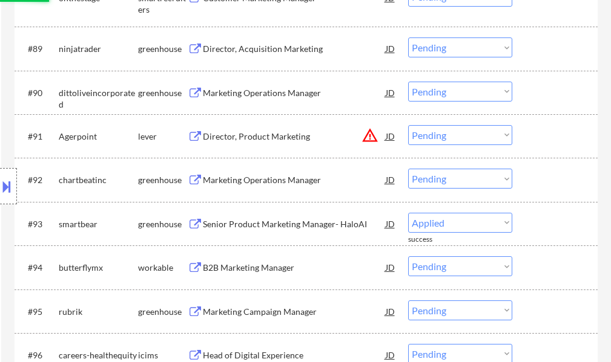
select select ""pending""
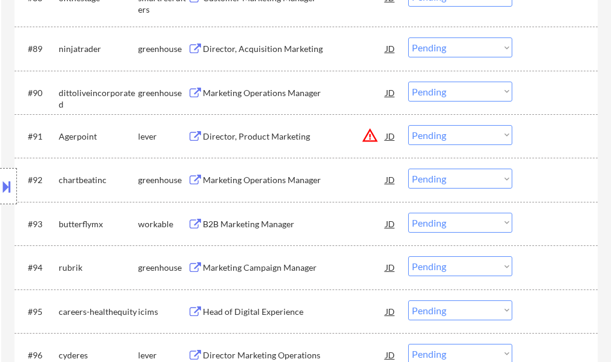
click at [246, 226] on div "B2B Marketing Manager" at bounding box center [294, 224] width 183 height 12
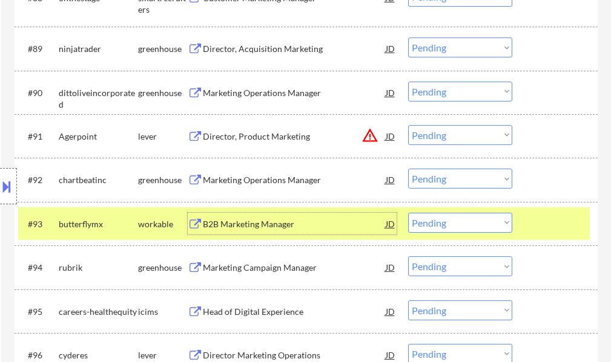
click at [532, 212] on div "#93 butterflymx workable B2B Marketing Manager JD warning_amber Choose an optio…" at bounding box center [303, 224] width 571 height 33
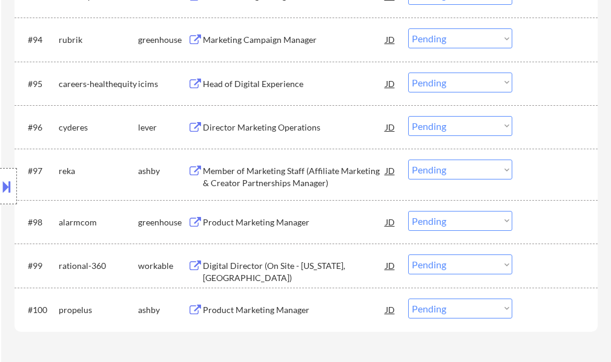
scroll to position [4841, 0]
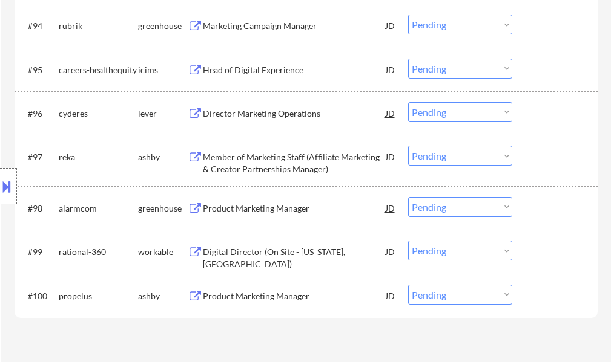
click at [254, 168] on div "Member of Marketing Staff (Affiliate Marketing & Creator Partnerships Manager)" at bounding box center [294, 163] width 183 height 24
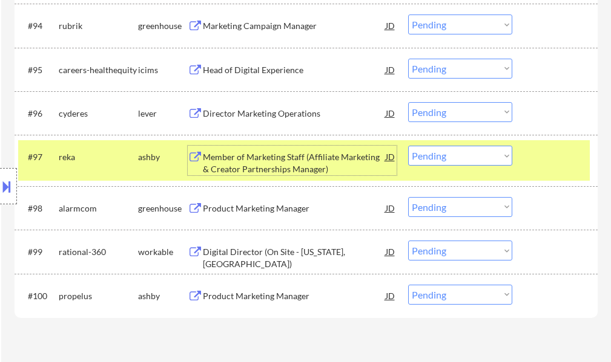
click at [466, 156] on select "Choose an option... Pending Applied Excluded (Questions) Excluded (Expired) Exc…" at bounding box center [460, 156] width 104 height 20
click at [408, 146] on select "Choose an option... Pending Applied Excluded (Questions) Excluded (Expired) Exc…" at bounding box center [460, 156] width 104 height 20
click at [541, 157] on div at bounding box center [555, 157] width 53 height 22
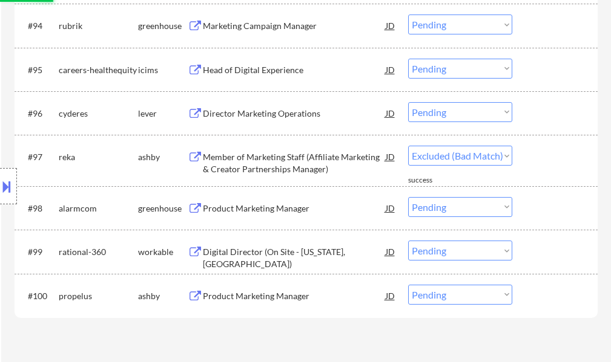
select select ""pending""
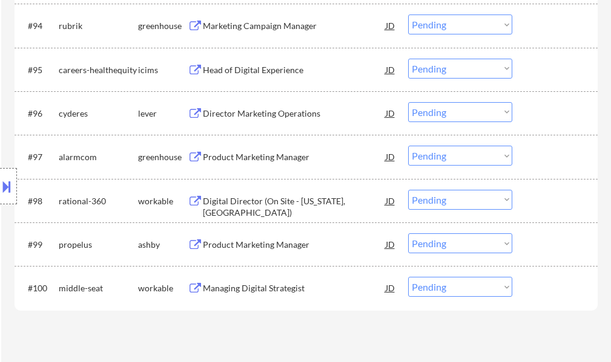
click at [212, 201] on div "Location Inclusions:" at bounding box center [108, 186] width 217 height 224
click at [218, 201] on div "Digital Director (On Site - [US_STATE], [GEOGRAPHIC_DATA])" at bounding box center [294, 207] width 183 height 24
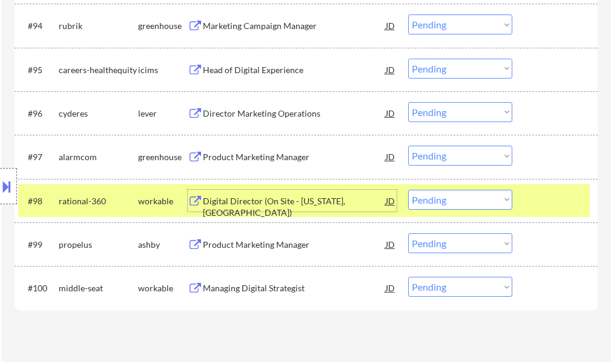
click at [477, 200] on select "Choose an option... Pending Applied Excluded (Questions) Excluded (Expired) Exc…" at bounding box center [460, 200] width 104 height 20
click at [408, 190] on select "Choose an option... Pending Applied Excluded (Questions) Excluded (Expired) Exc…" at bounding box center [460, 200] width 104 height 20
click at [547, 198] on div at bounding box center [555, 201] width 53 height 22
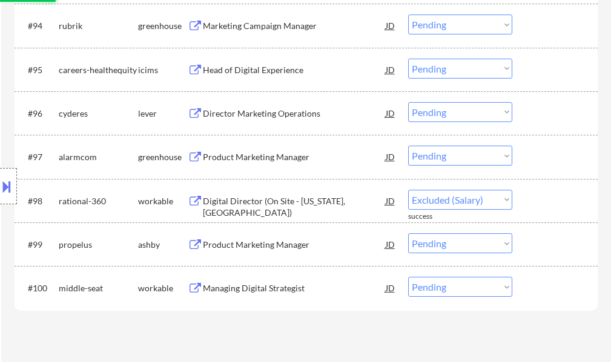
select select ""pending""
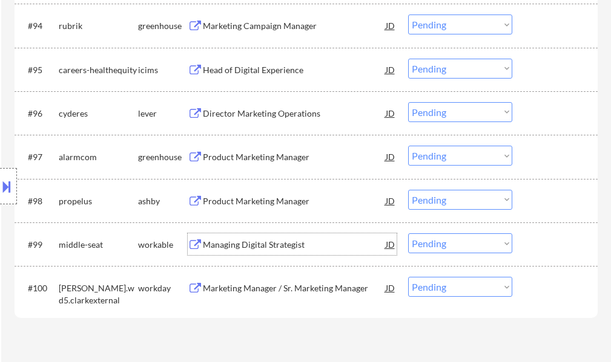
click at [230, 240] on div "Managing Digital Strategist" at bounding box center [294, 245] width 183 height 12
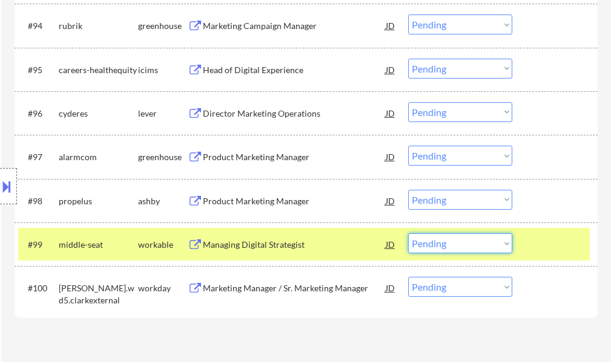
click at [456, 245] on select "Choose an option... Pending Applied Excluded (Questions) Excluded (Expired) Exc…" at bounding box center [460, 244] width 104 height 20
click at [408, 234] on select "Choose an option... Pending Applied Excluded (Questions) Excluded (Expired) Exc…" at bounding box center [460, 244] width 104 height 20
select select ""pending""
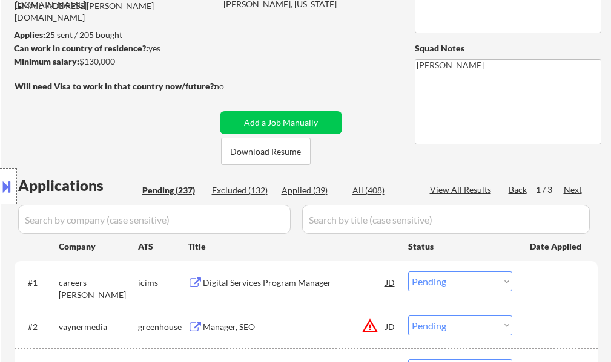
scroll to position [117, 0]
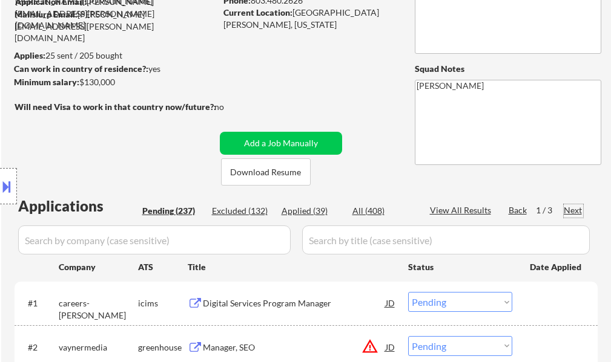
click at [575, 211] on div "Next" at bounding box center [572, 211] width 19 height 12
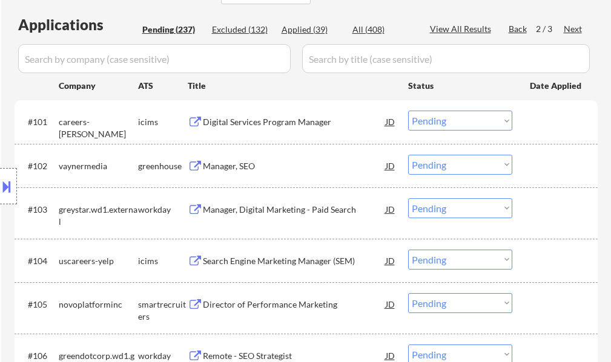
click at [214, 164] on div "Location Inclusions:" at bounding box center [108, 186] width 217 height 224
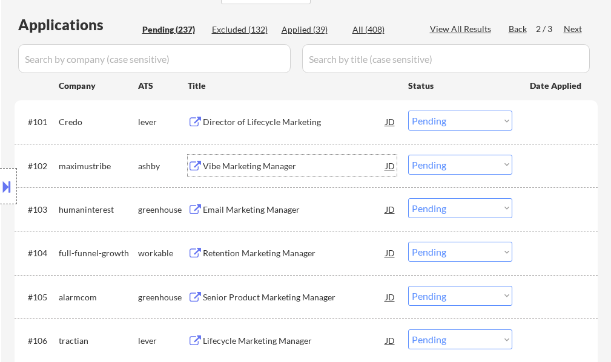
click at [237, 162] on div "Vibe Marketing Manager" at bounding box center [294, 166] width 183 height 12
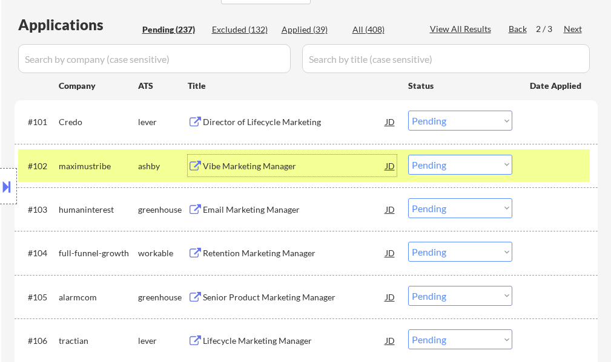
click at [423, 163] on select "Choose an option... Pending Applied Excluded (Questions) Excluded (Expired) Exc…" at bounding box center [460, 165] width 104 height 20
click at [408, 155] on select "Choose an option... Pending Applied Excluded (Questions) Excluded (Expired) Exc…" at bounding box center [460, 165] width 104 height 20
click at [553, 157] on div at bounding box center [555, 166] width 53 height 22
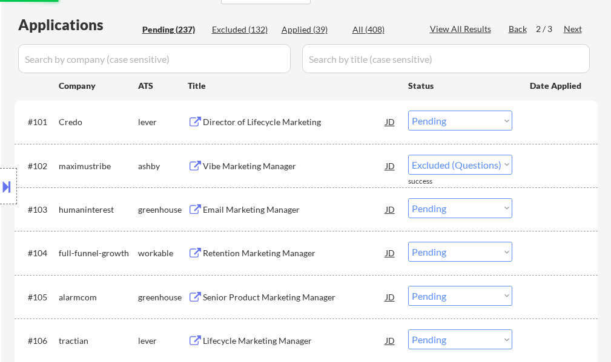
select select ""pending""
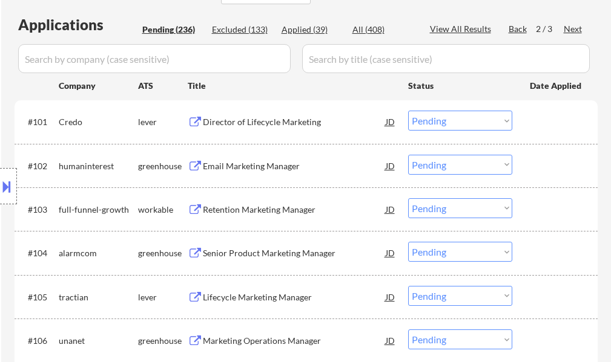
click at [243, 211] on div "Retention Marketing Manager" at bounding box center [294, 210] width 183 height 12
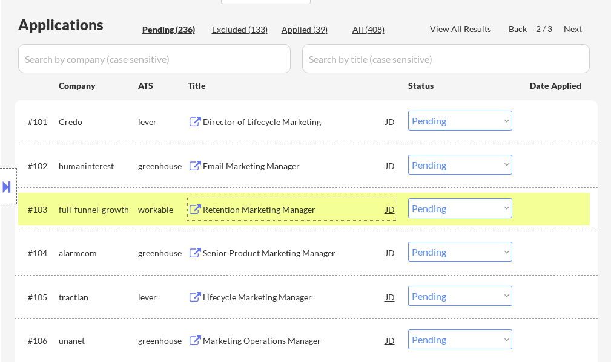
click at [469, 211] on select "Choose an option... Pending Applied Excluded (Questions) Excluded (Expired) Exc…" at bounding box center [460, 208] width 104 height 20
click at [408, 198] on select "Choose an option... Pending Applied Excluded (Questions) Excluded (Expired) Exc…" at bounding box center [460, 208] width 104 height 20
click at [547, 212] on div at bounding box center [555, 209] width 53 height 22
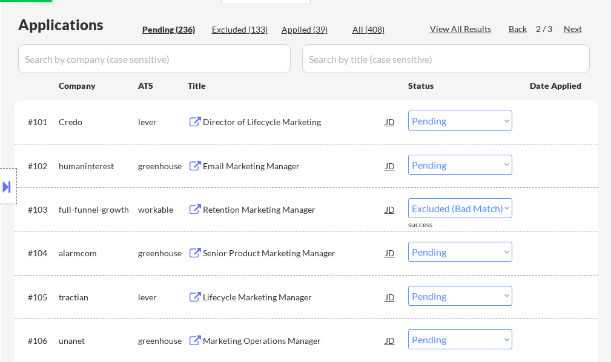
select select ""pending""
click at [255, 214] on div "Retention Marketing Manager" at bounding box center [294, 210] width 183 height 12
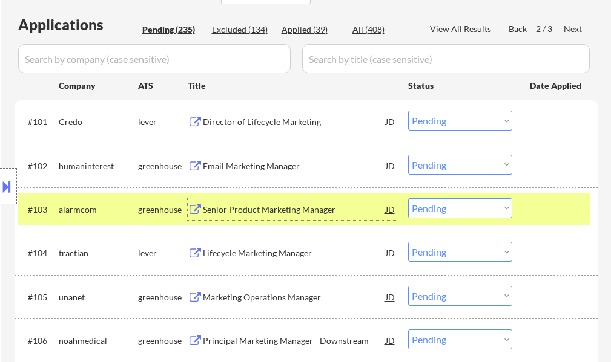
click at [569, 208] on div at bounding box center [555, 209] width 53 height 22
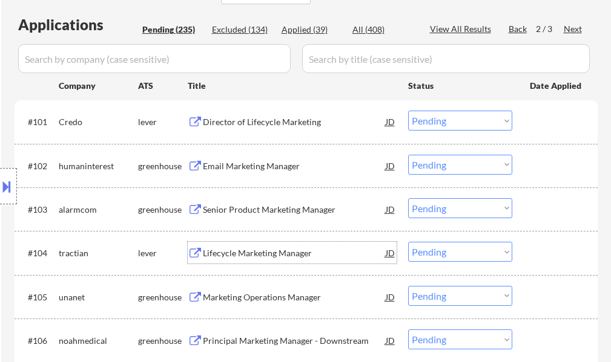
click at [251, 249] on div "Lifecycle Marketing Manager" at bounding box center [294, 253] width 183 height 12
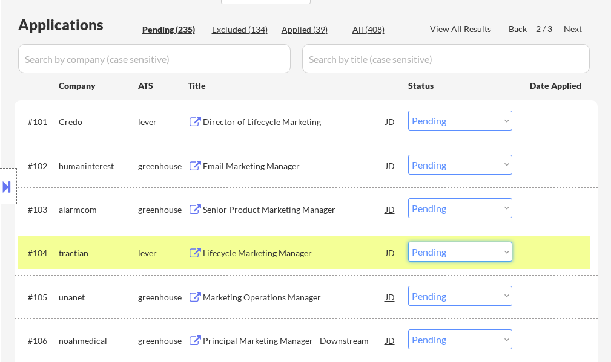
click at [480, 249] on select "Choose an option... Pending Applied Excluded (Questions) Excluded (Expired) Exc…" at bounding box center [460, 252] width 104 height 20
click at [408, 242] on select "Choose an option... Pending Applied Excluded (Questions) Excluded (Expired) Exc…" at bounding box center [460, 252] width 104 height 20
click at [552, 260] on div at bounding box center [555, 253] width 53 height 22
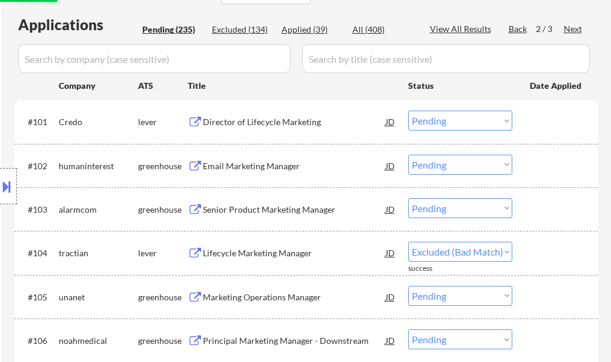
select select ""pending""
click at [238, 249] on div "Lifecycle Marketing Manager" at bounding box center [294, 253] width 183 height 12
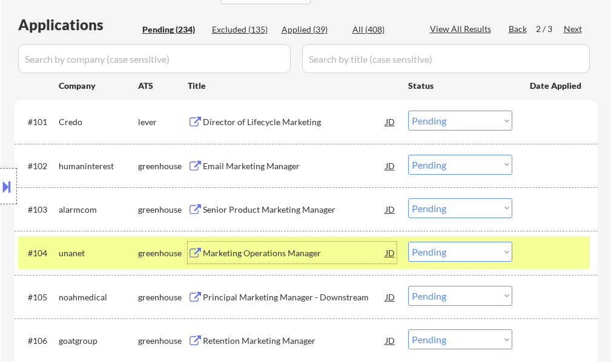
click at [531, 249] on div at bounding box center [555, 253] width 53 height 22
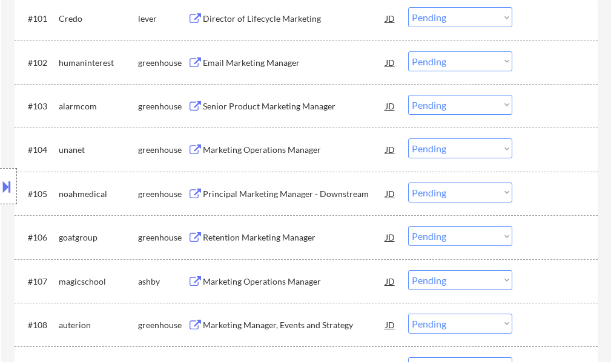
scroll to position [420, 0]
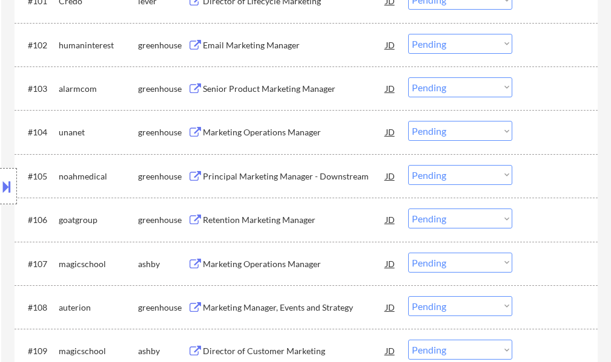
click at [250, 175] on div "Principal Marketing Manager - Downstream" at bounding box center [294, 177] width 183 height 12
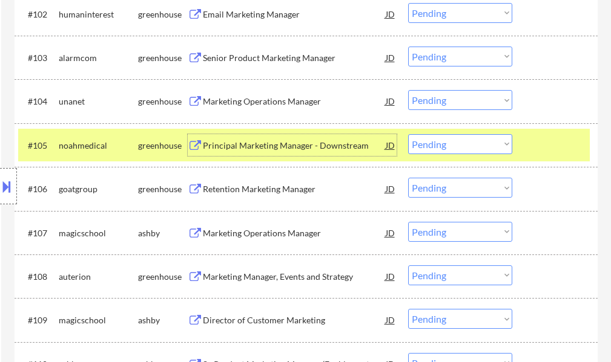
scroll to position [541, 0]
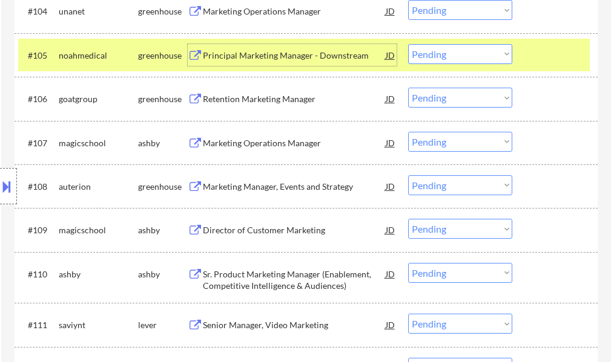
click at [249, 146] on div "Marketing Operations Manager" at bounding box center [294, 143] width 183 height 12
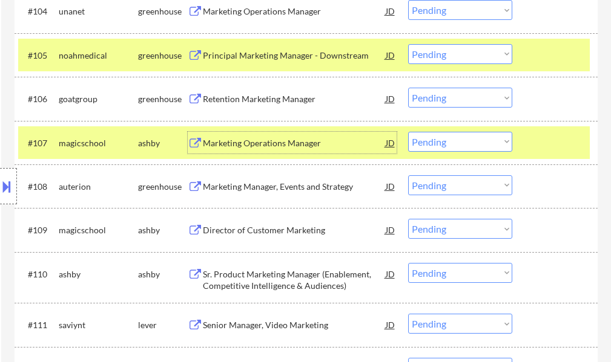
click at [453, 137] on select "Choose an option... Pending Applied Excluded (Questions) Excluded (Expired) Exc…" at bounding box center [460, 142] width 104 height 20
click at [408, 132] on select "Choose an option... Pending Applied Excluded (Questions) Excluded (Expired) Exc…" at bounding box center [460, 142] width 104 height 20
click at [545, 149] on div at bounding box center [555, 143] width 53 height 22
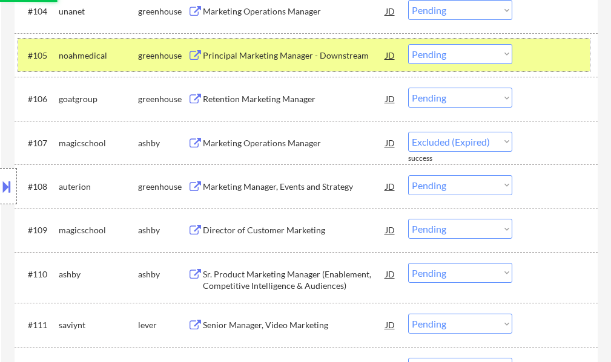
click at [547, 54] on div at bounding box center [555, 55] width 53 height 22
select select ""pending""
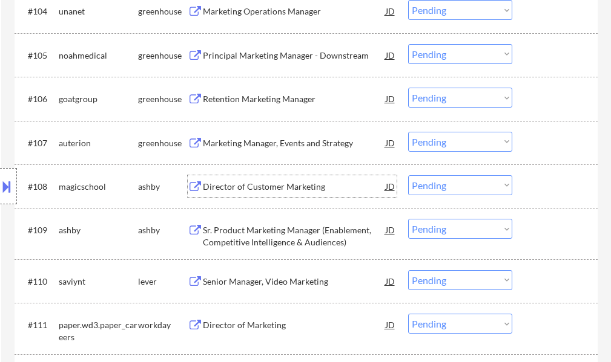
click at [242, 182] on div "Director of Customer Marketing" at bounding box center [294, 187] width 183 height 12
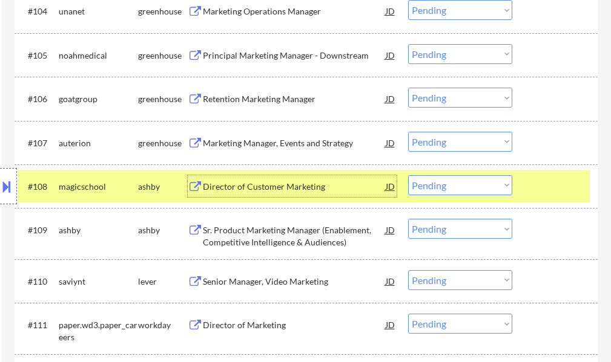
click at [523, 177] on div "#108 magicschool [PERSON_NAME] Director of Customer Marketing JD warning_amber …" at bounding box center [303, 186] width 571 height 33
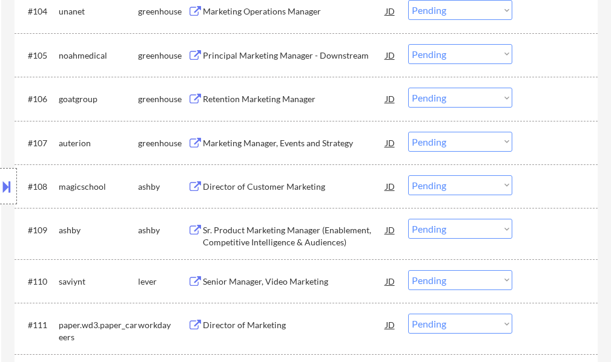
click at [248, 229] on div "Sr. Product Marketing Manager (Enablement, Competitive Intelligence & Audiences)" at bounding box center [294, 236] width 183 height 24
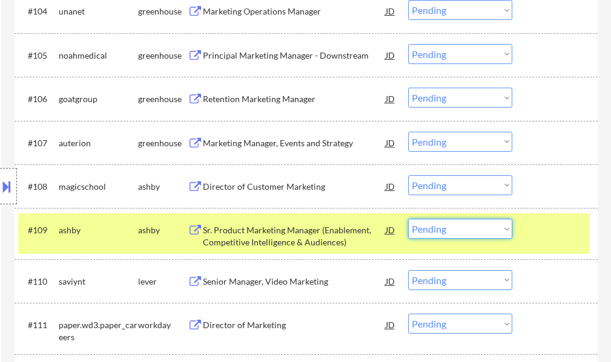
click at [470, 230] on select "Choose an option... Pending Applied Excluded (Questions) Excluded (Expired) Exc…" at bounding box center [460, 229] width 104 height 20
click at [408, 219] on select "Choose an option... Pending Applied Excluded (Questions) Excluded (Expired) Exc…" at bounding box center [460, 229] width 104 height 20
click at [562, 237] on div at bounding box center [555, 230] width 53 height 22
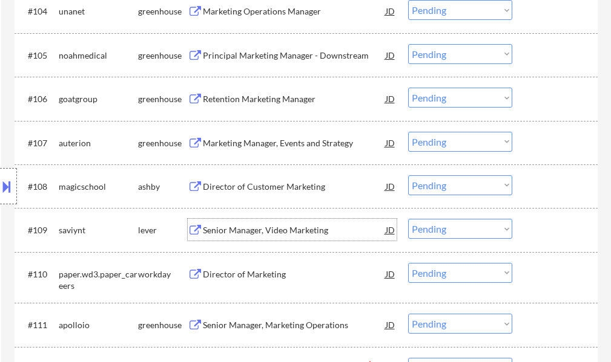
click at [274, 231] on div "Senior Manager, Video Marketing" at bounding box center [294, 230] width 183 height 12
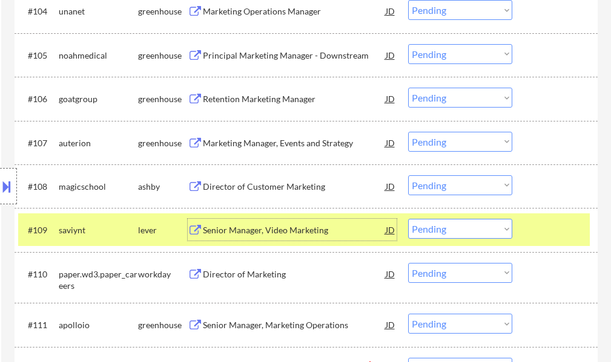
click at [528, 228] on div "#109 saviynt lever Senior Manager, Video Marketing JD warning_amber Choose an o…" at bounding box center [303, 230] width 571 height 33
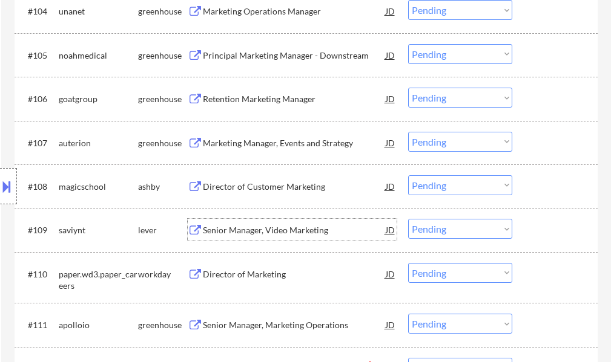
click at [238, 221] on div "Senior Manager, Video Marketing" at bounding box center [294, 230] width 183 height 22
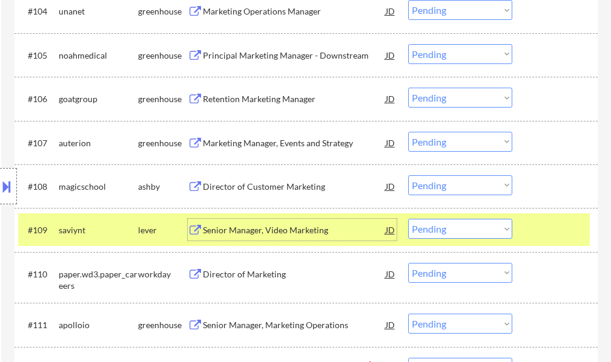
click at [436, 227] on select "Choose an option... Pending Applied Excluded (Questions) Excluded (Expired) Exc…" at bounding box center [460, 229] width 104 height 20
click at [408, 219] on select "Choose an option... Pending Applied Excluded (Questions) Excluded (Expired) Exc…" at bounding box center [460, 229] width 104 height 20
click at [542, 229] on div at bounding box center [555, 230] width 53 height 22
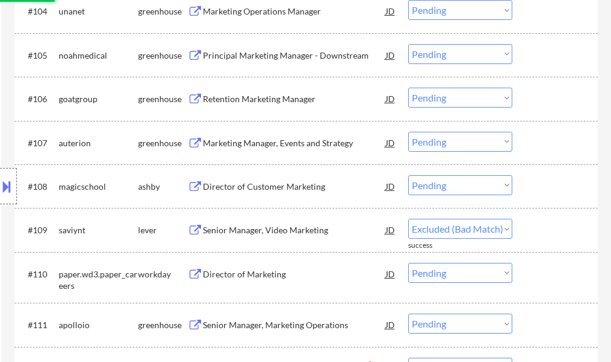
select select ""pending""
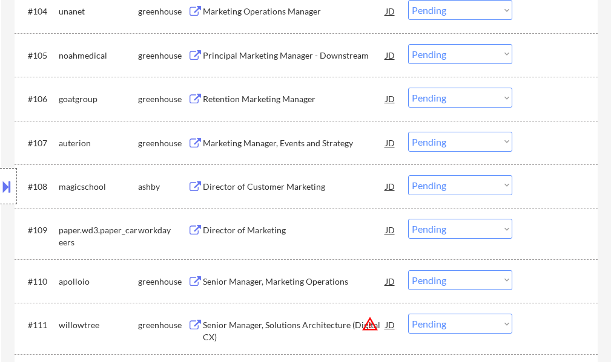
click at [252, 278] on div "Senior Manager, Marketing Operations" at bounding box center [294, 282] width 183 height 12
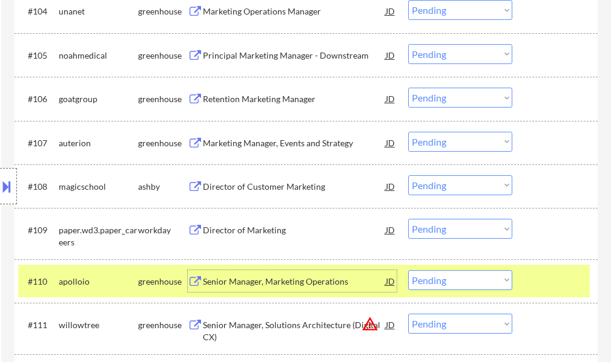
click at [546, 279] on div at bounding box center [555, 281] width 53 height 22
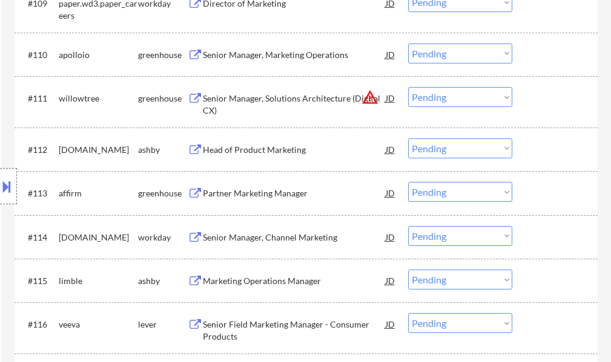
scroll to position [783, 0]
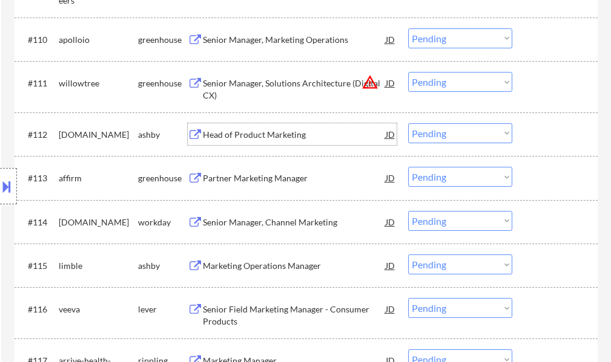
click at [241, 129] on div "Head of Product Marketing" at bounding box center [294, 135] width 183 height 12
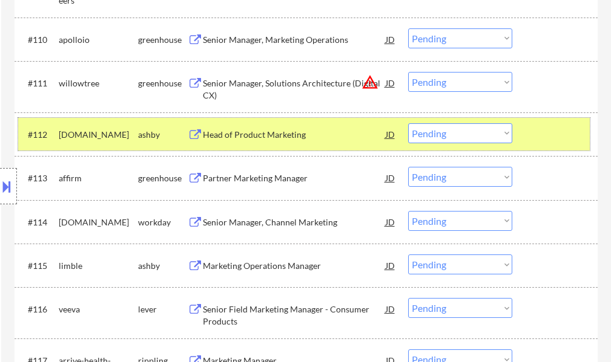
click at [522, 130] on div "#112 [DOMAIN_NAME] [PERSON_NAME] Head of Product Marketing JD warning_amber Cho…" at bounding box center [303, 134] width 571 height 33
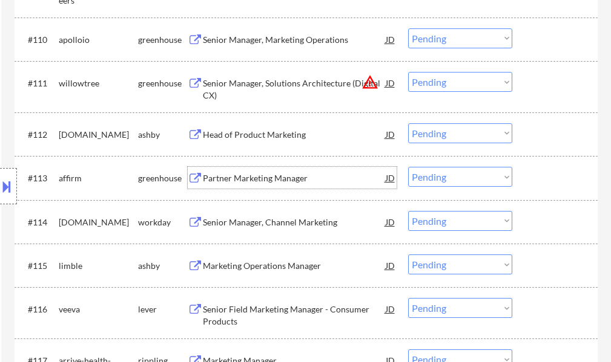
click at [226, 173] on div "Partner Marketing Manager" at bounding box center [294, 178] width 183 height 12
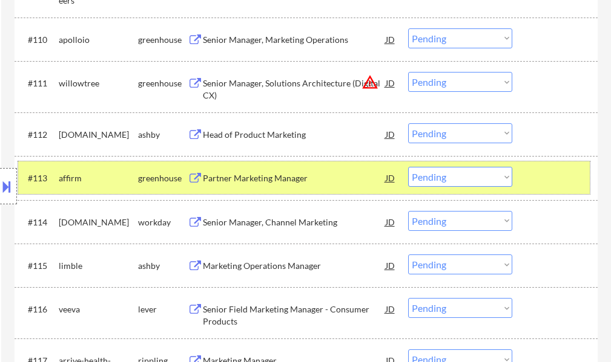
drag, startPoint x: 531, startPoint y: 180, endPoint x: 523, endPoint y: 177, distance: 9.0
click at [532, 180] on div at bounding box center [555, 178] width 53 height 22
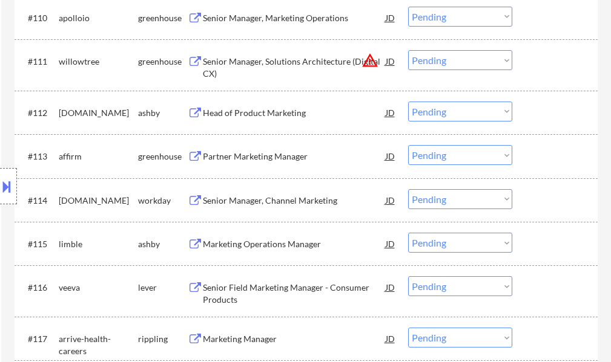
scroll to position [965, 0]
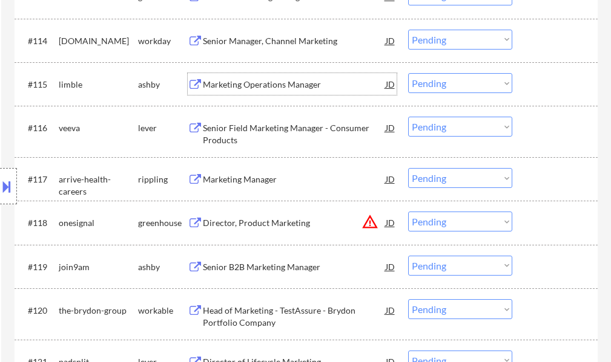
click at [223, 88] on div "Marketing Operations Manager" at bounding box center [294, 85] width 183 height 12
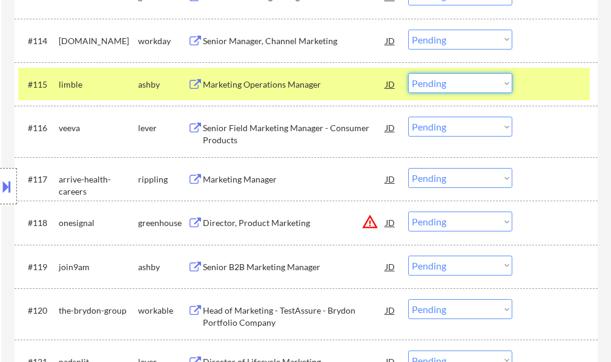
click at [443, 87] on select "Choose an option... Pending Applied Excluded (Questions) Excluded (Expired) Exc…" at bounding box center [460, 83] width 104 height 20
click at [408, 73] on select "Choose an option... Pending Applied Excluded (Questions) Excluded (Expired) Exc…" at bounding box center [460, 83] width 104 height 20
click at [539, 79] on div at bounding box center [555, 84] width 53 height 22
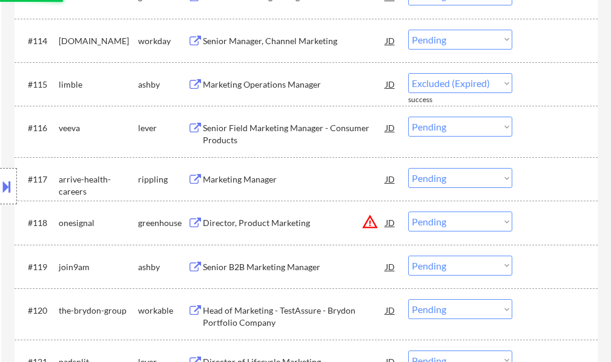
select select ""pending""
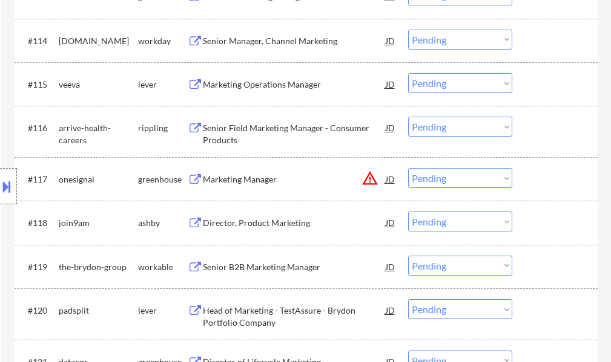
click at [252, 90] on div "Marketing Operations Manager" at bounding box center [294, 85] width 183 height 12
